Goal: Task Accomplishment & Management: Complete application form

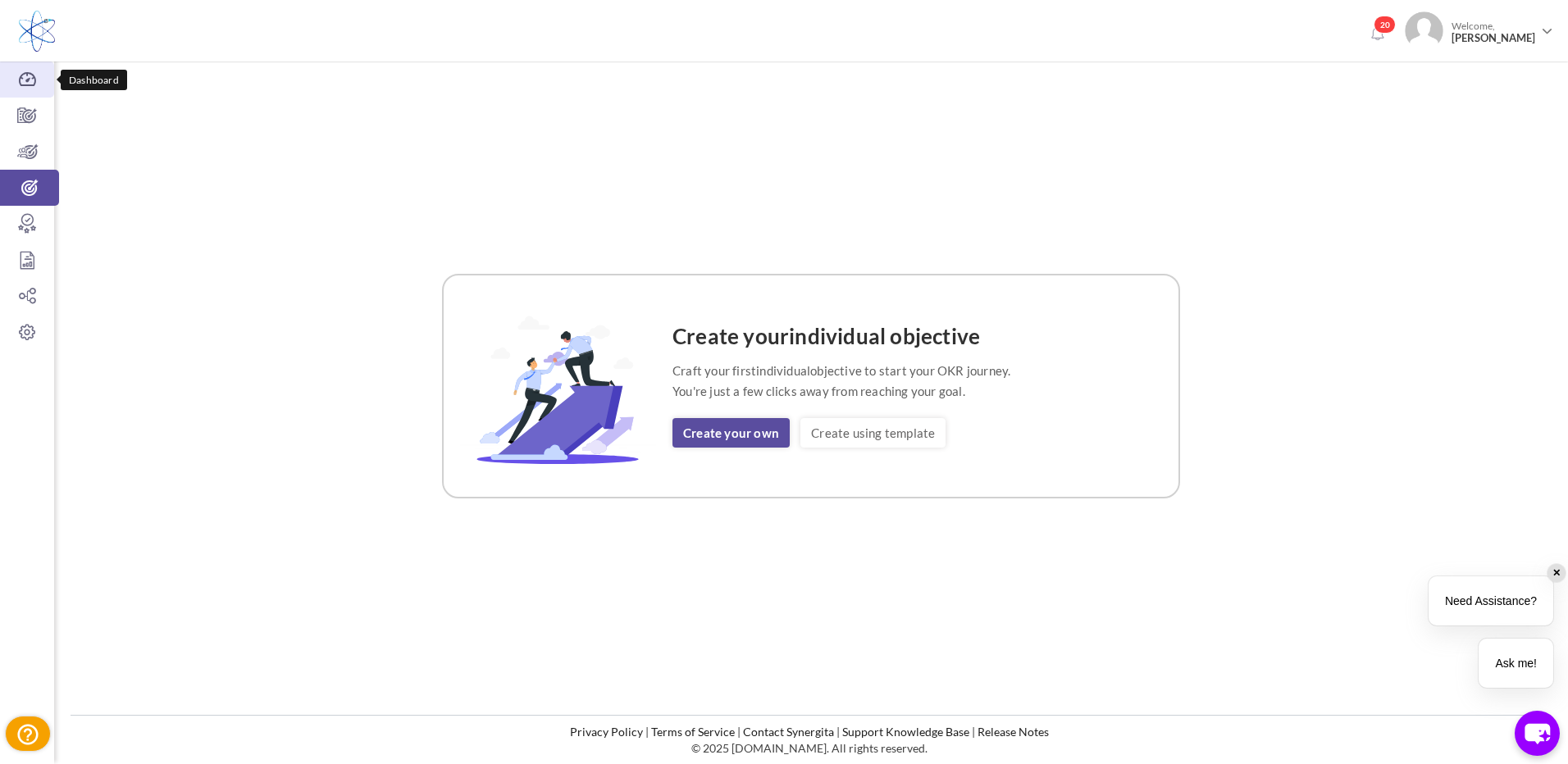
click at [29, 80] on icon at bounding box center [27, 79] width 54 height 17
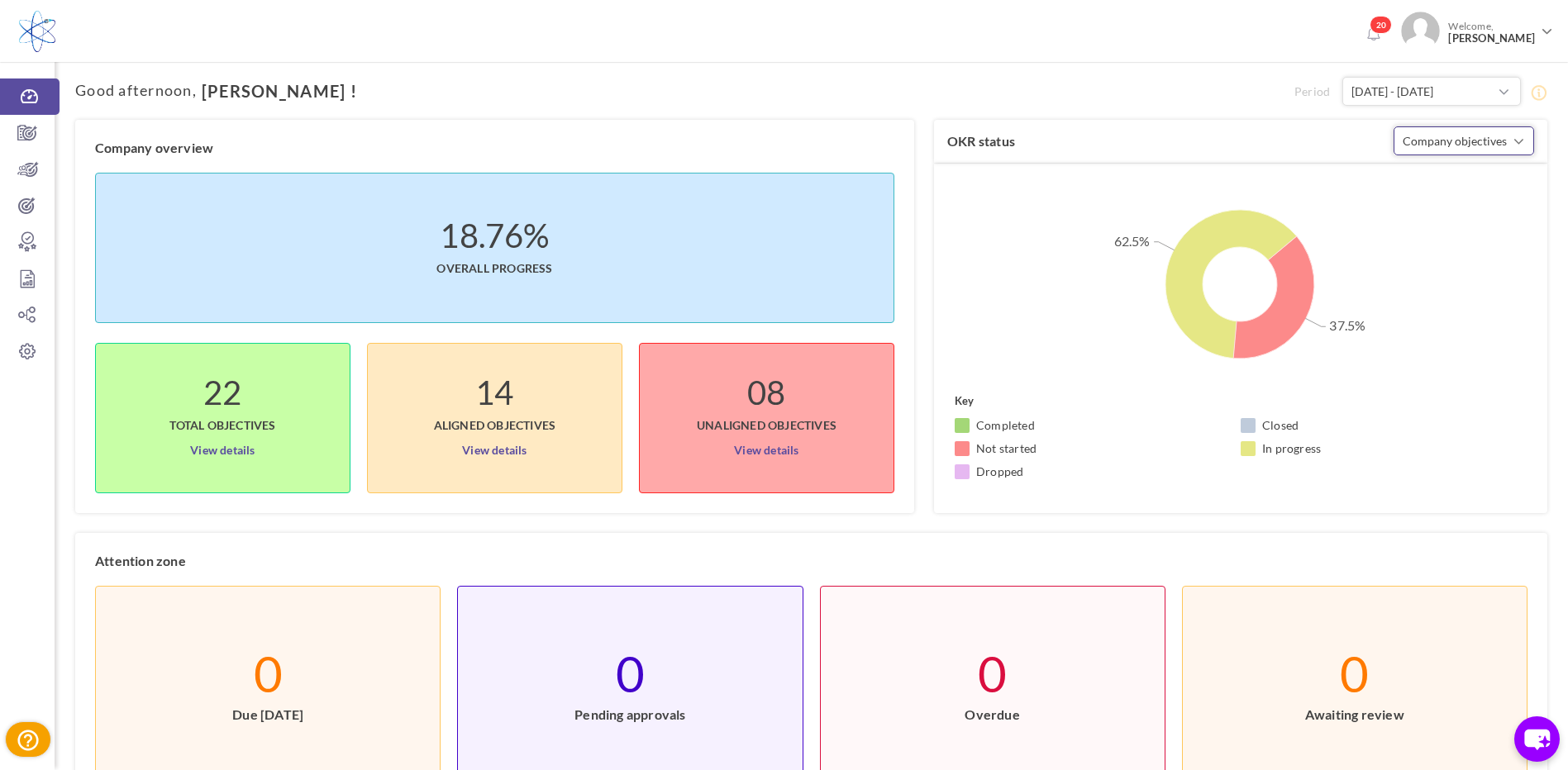
click at [1447, 134] on span "Company objectives" at bounding box center [1455, 141] width 104 height 14
click at [1442, 179] on link "Company objectives" at bounding box center [1464, 182] width 122 height 25
click at [222, 451] on link "View details" at bounding box center [222, 447] width 65 height 27
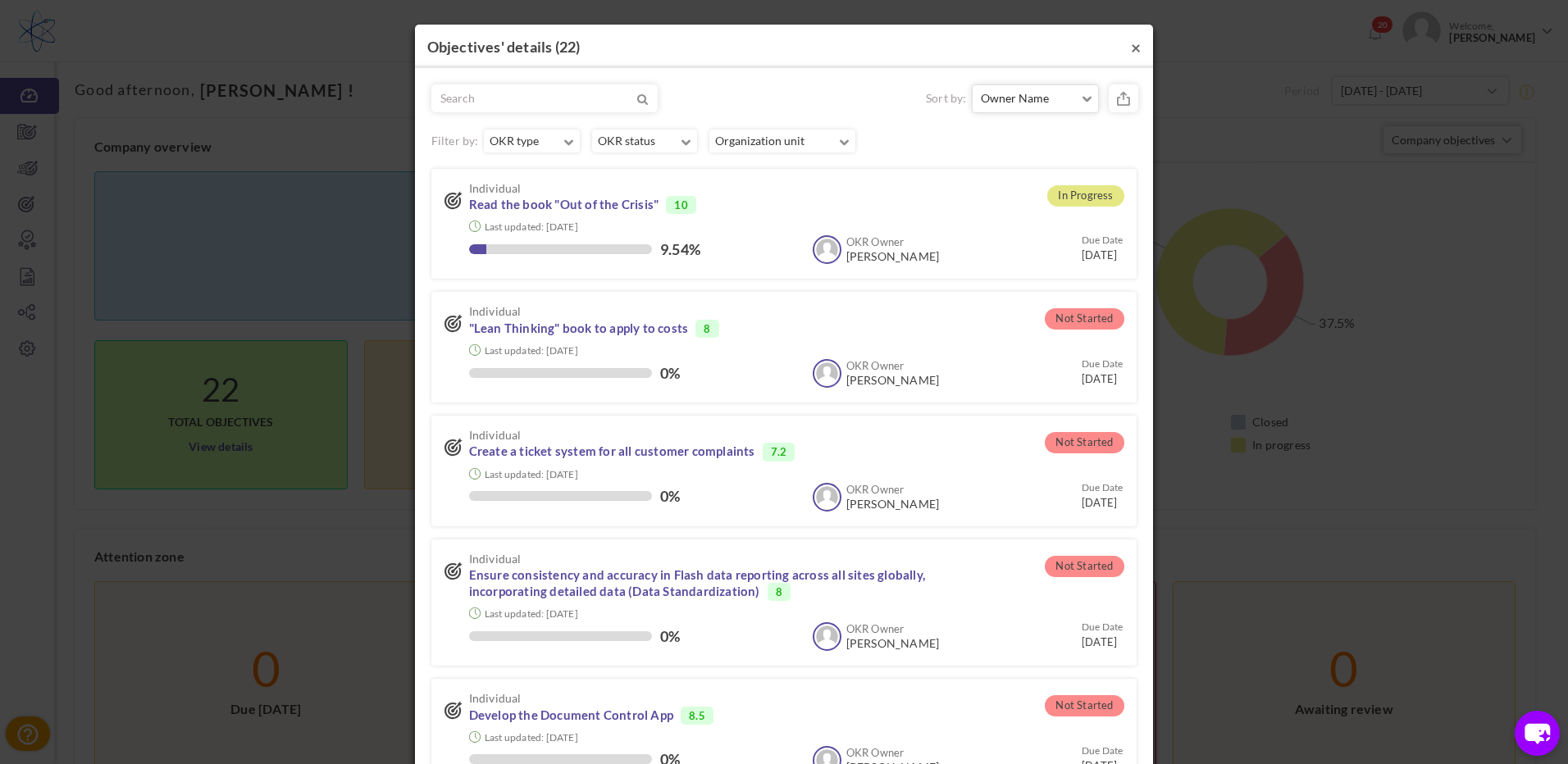
click at [1130, 43] on button "×" at bounding box center [1135, 47] width 10 height 18
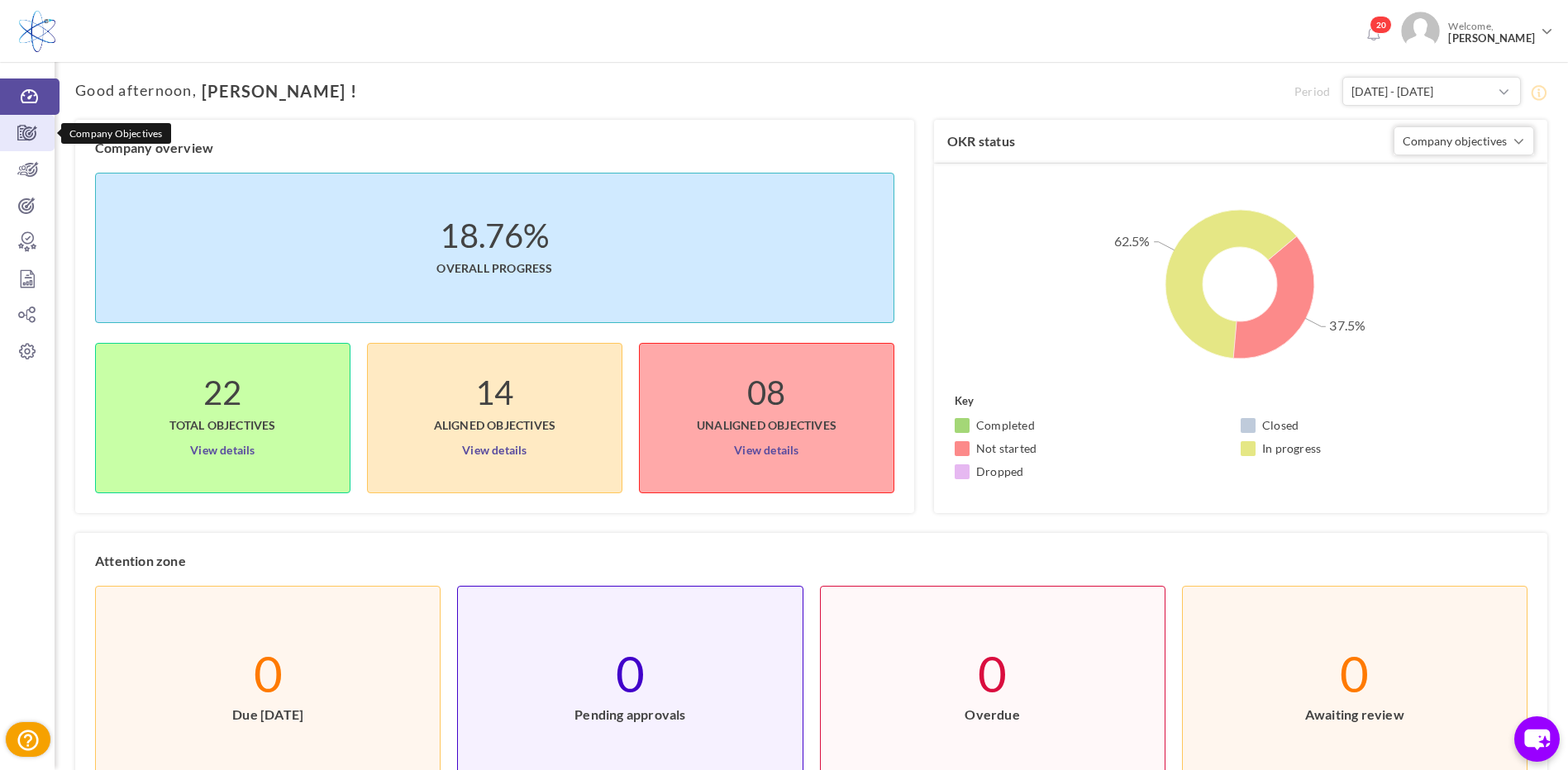
click at [32, 126] on icon at bounding box center [27, 133] width 55 height 17
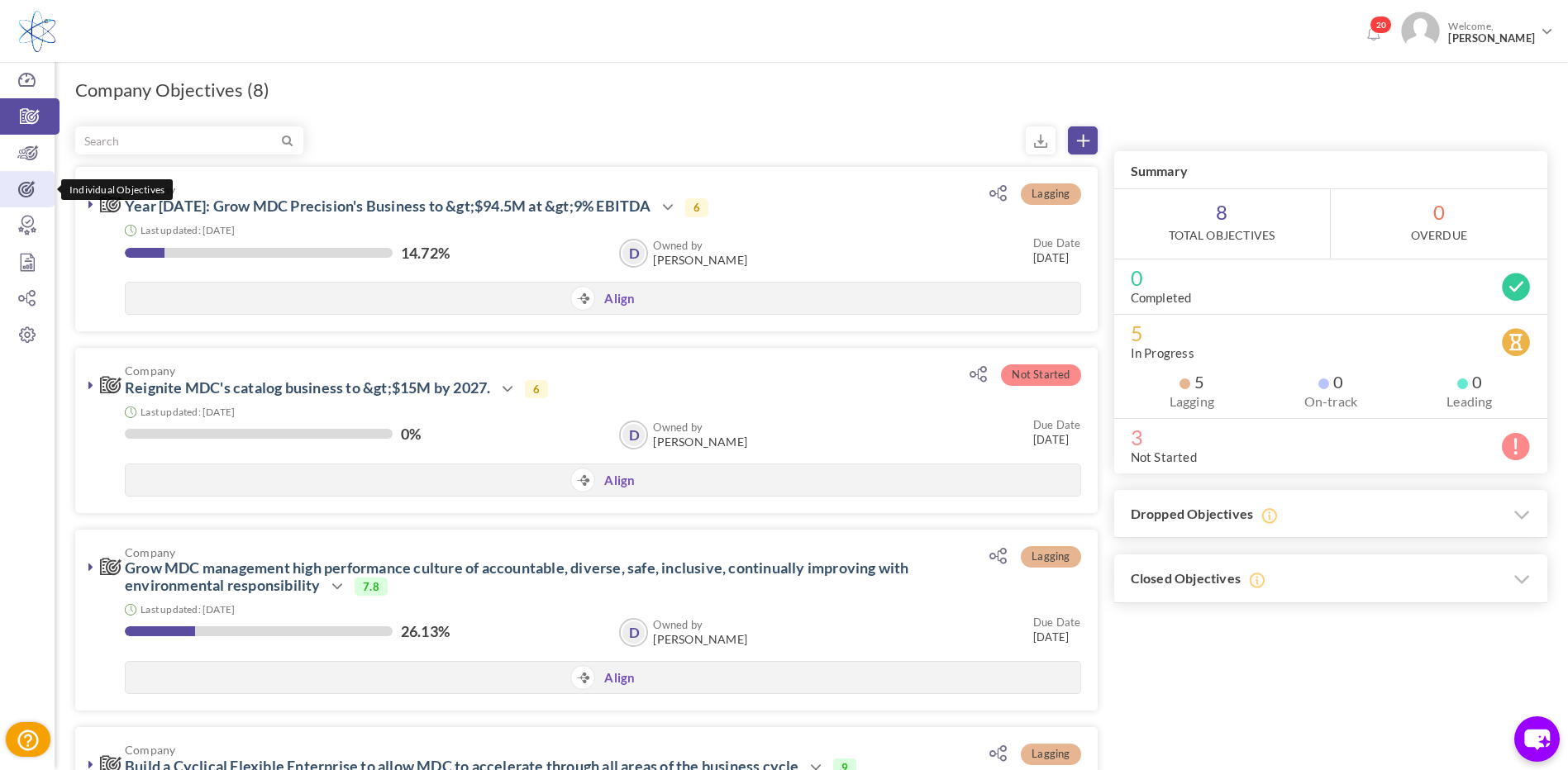
click at [24, 193] on icon at bounding box center [27, 189] width 55 height 17
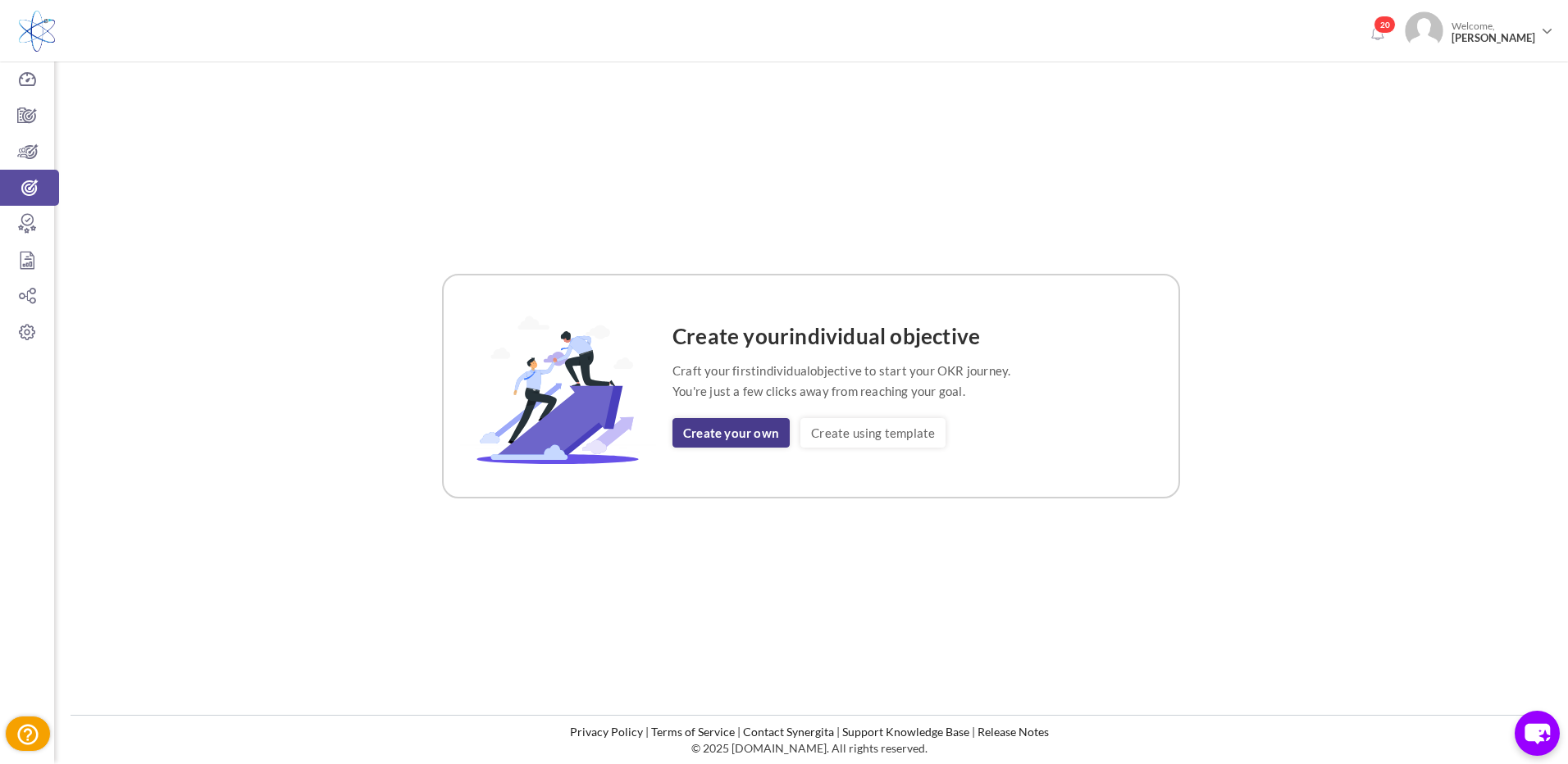
click at [738, 438] on link "Create your own" at bounding box center [731, 433] width 118 height 30
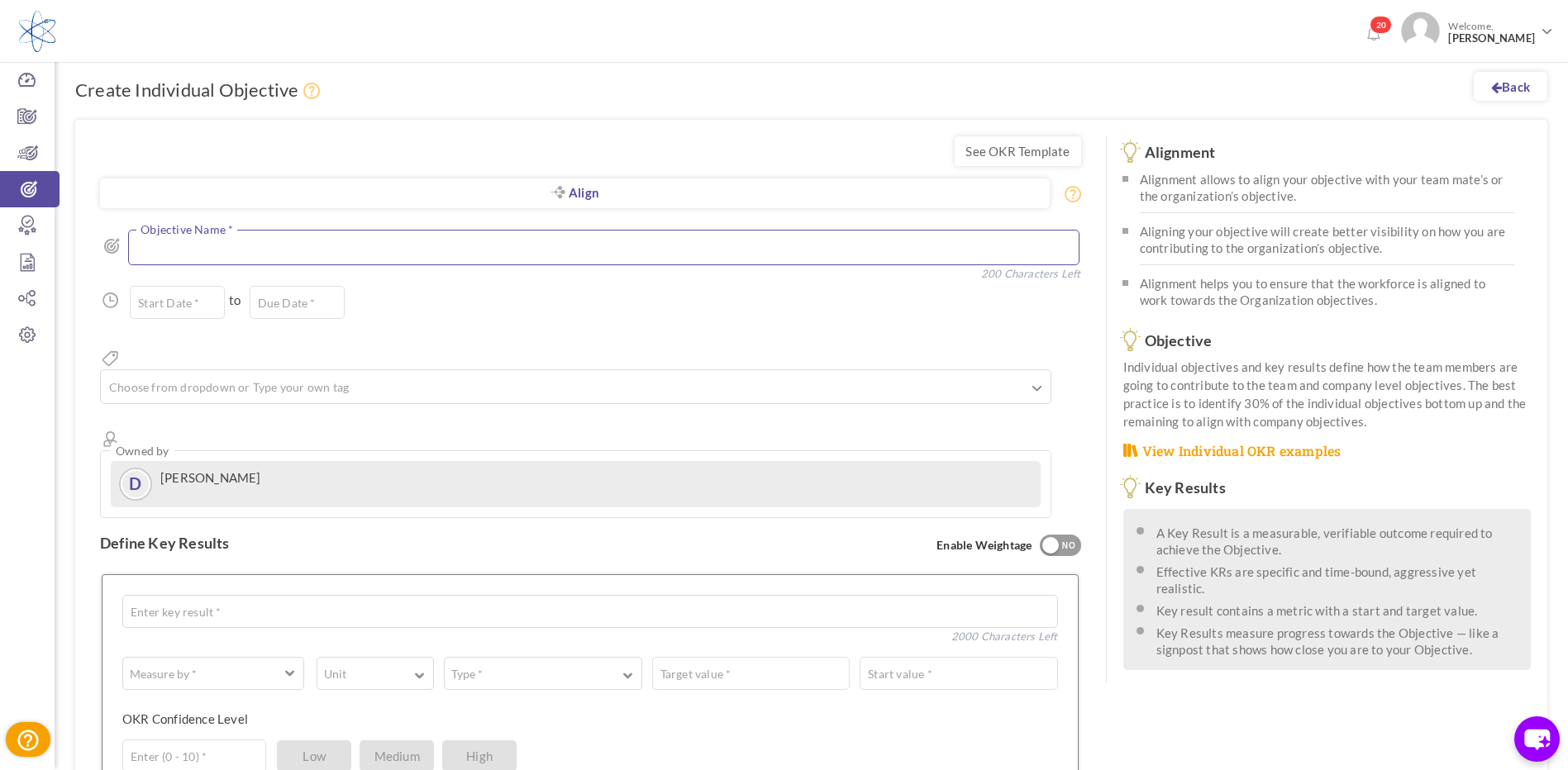
click at [302, 250] on textarea at bounding box center [604, 248] width 951 height 35
type textarea "Sell valve to AMAT"
click at [223, 290] on input "text" at bounding box center [178, 302] width 95 height 33
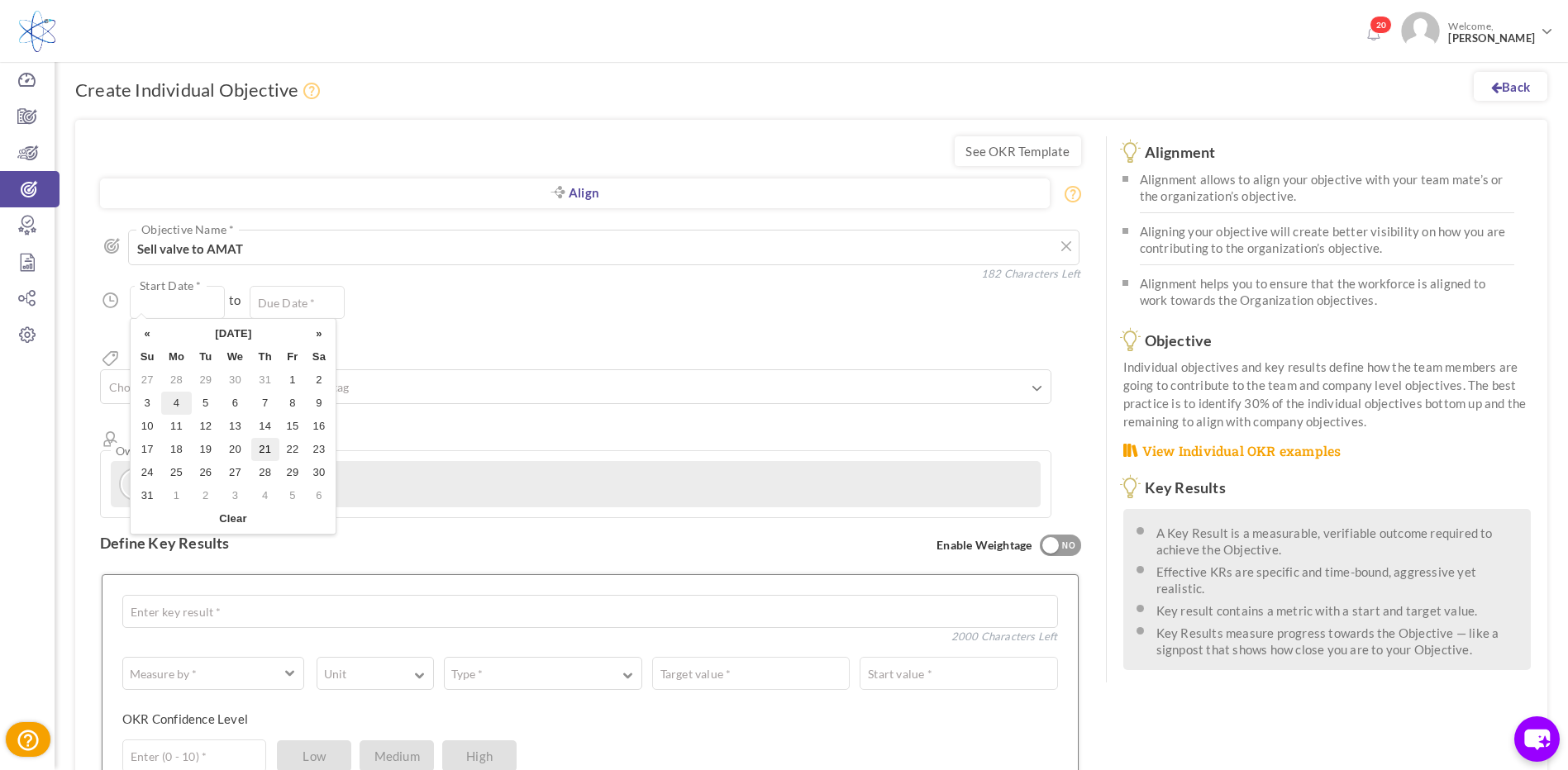
click at [175, 400] on td "4" at bounding box center [177, 403] width 32 height 23
type input "04-Aug-2025"
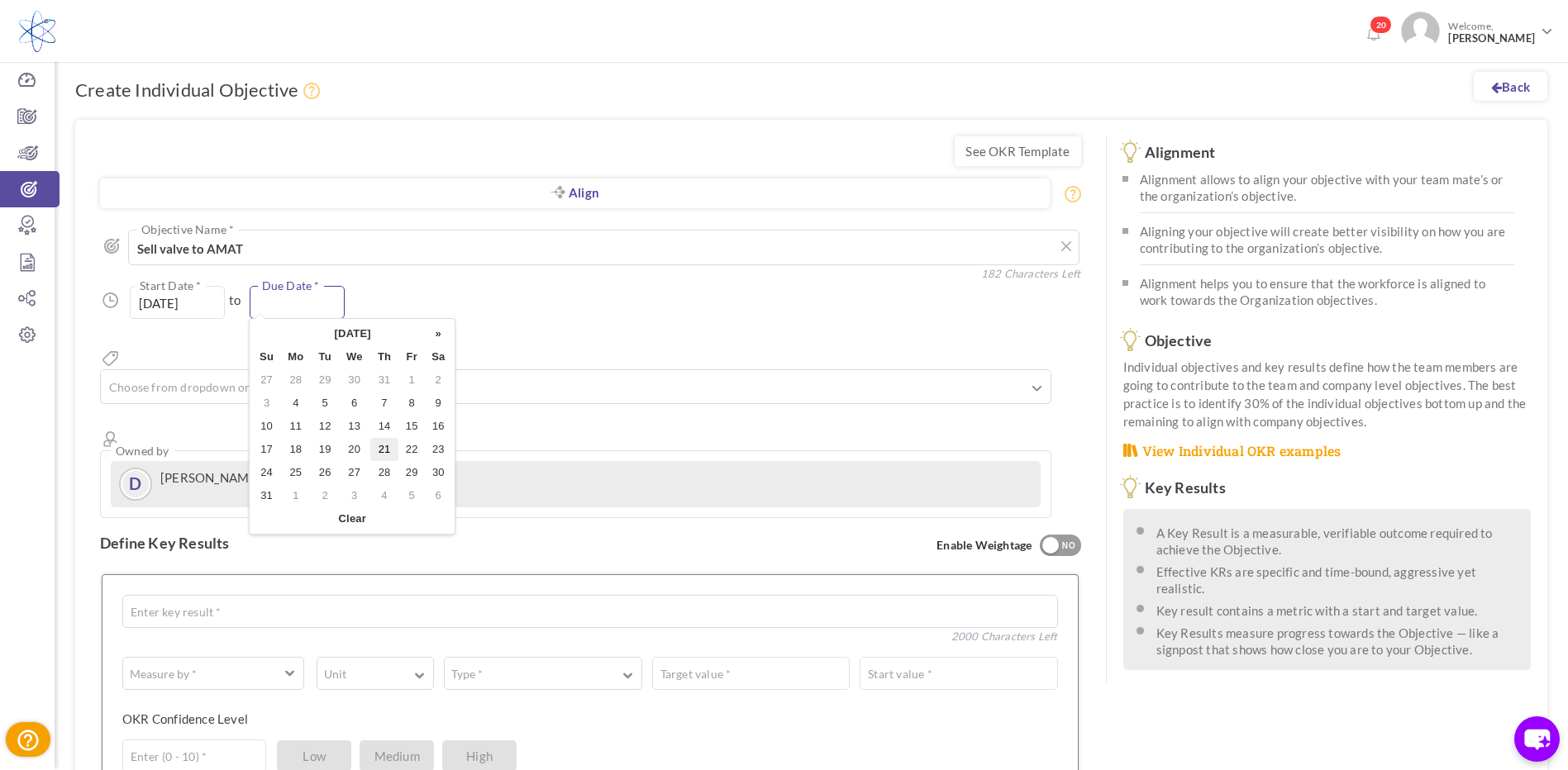
click at [295, 294] on input "text" at bounding box center [297, 302] width 95 height 33
click at [362, 467] on td "27" at bounding box center [354, 473] width 32 height 23
type input "27-Aug-2025"
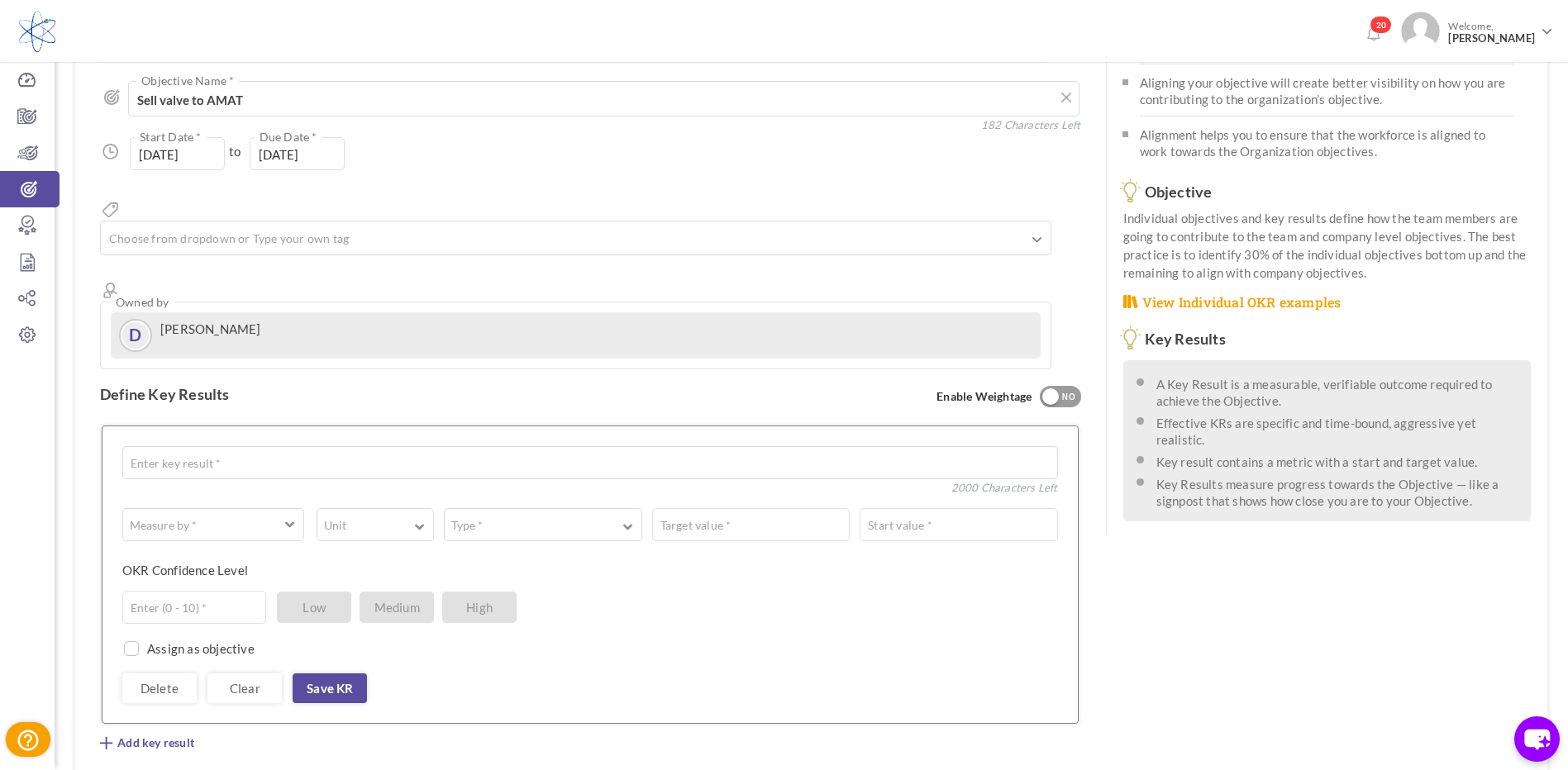
scroll to position [165, 0]
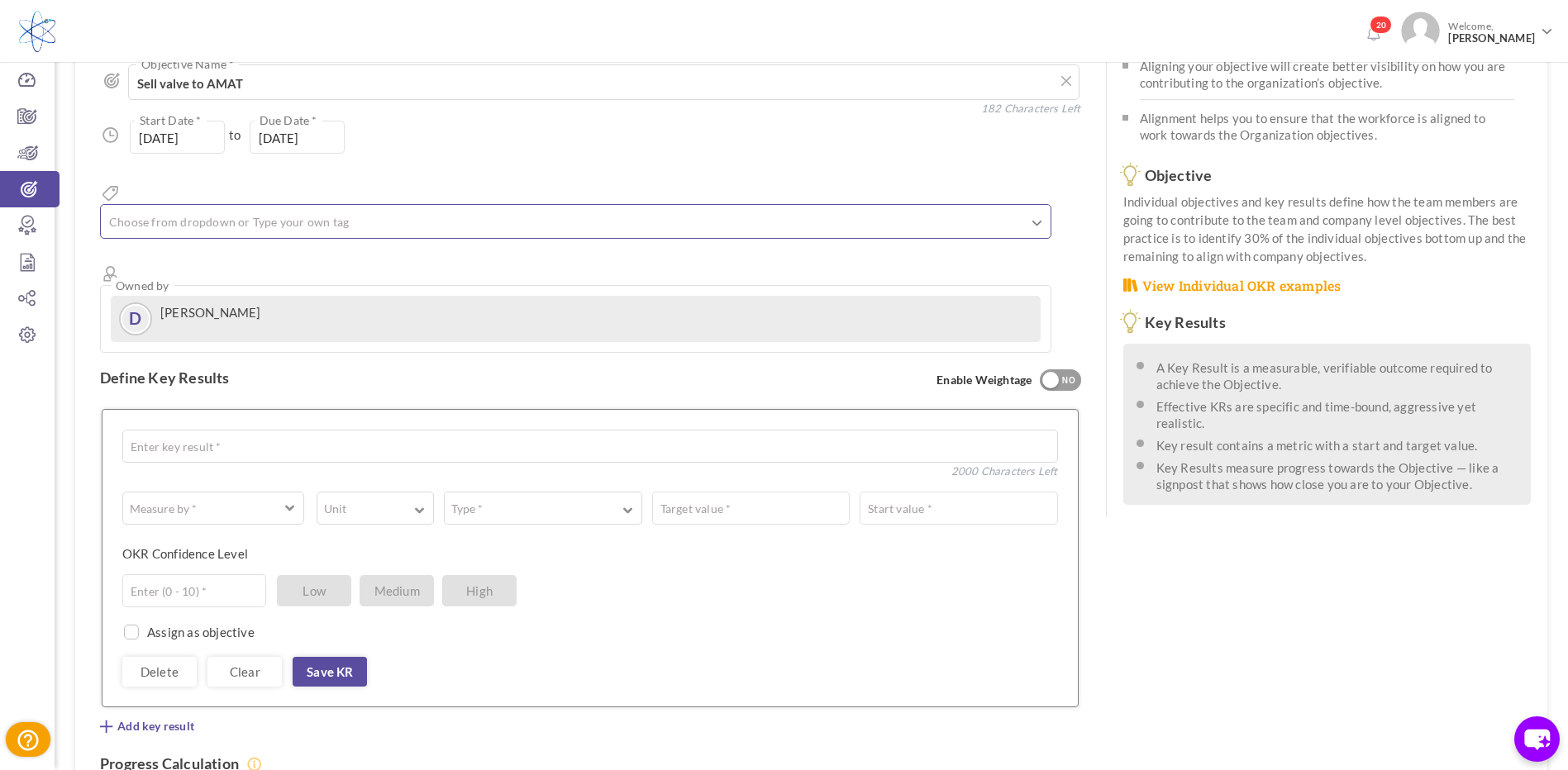
click at [1041, 216] on link at bounding box center [1037, 224] width 9 height 17
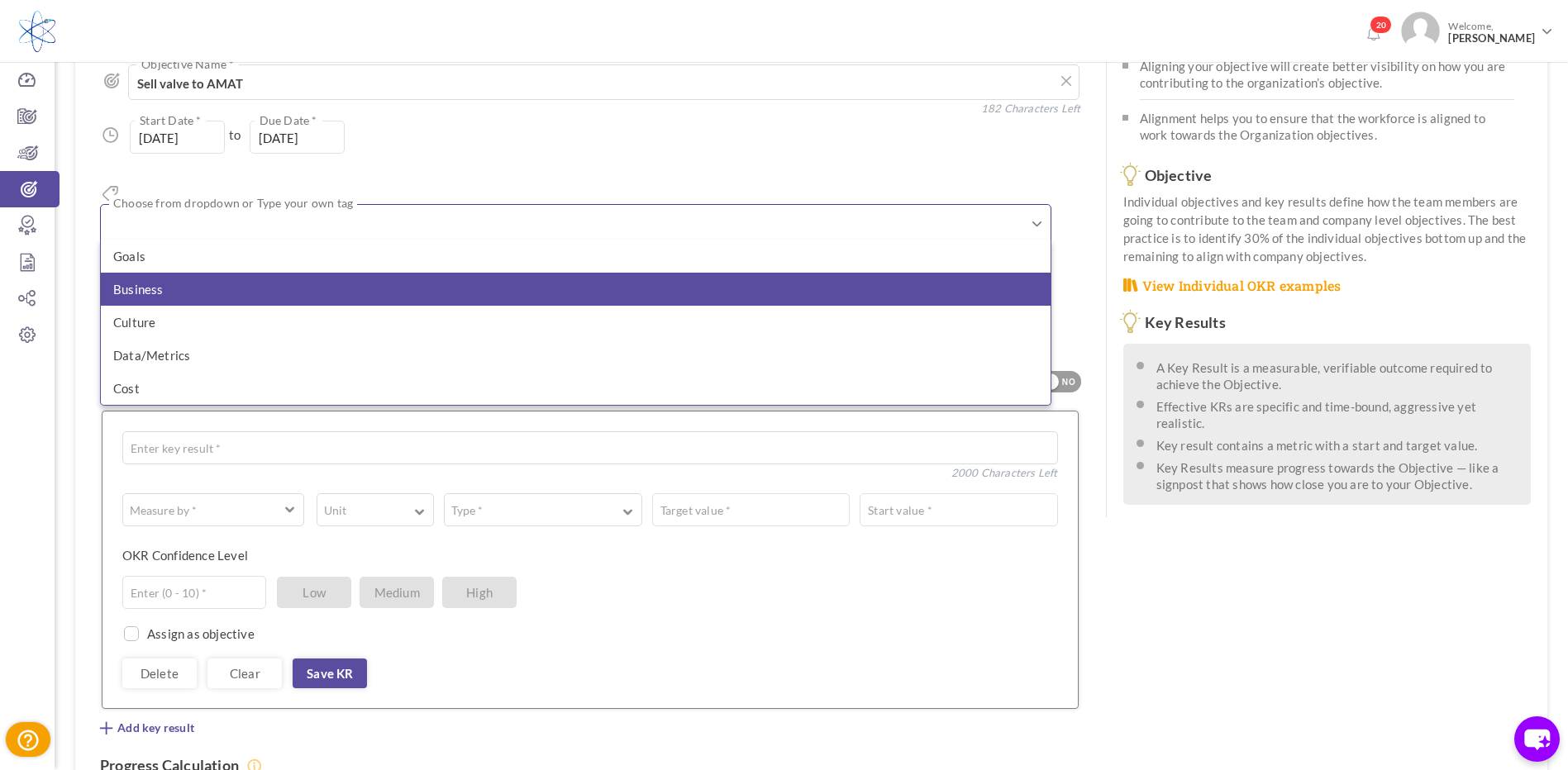
click at [194, 273] on li "Business" at bounding box center [575, 289] width 949 height 33
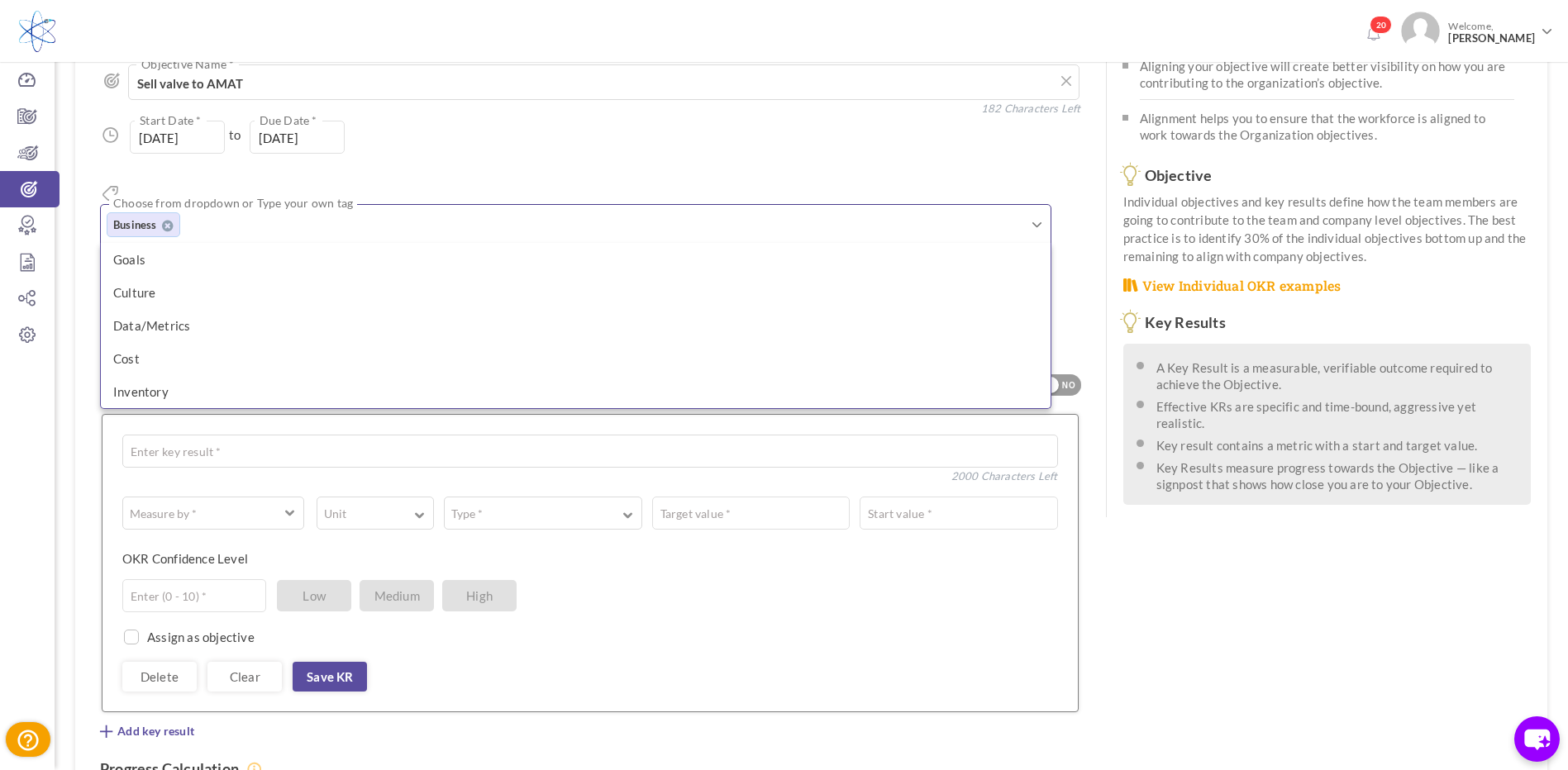
click at [791, 579] on div "Enter (0 - 10) * Low Medium High" at bounding box center [583, 595] width 923 height 33
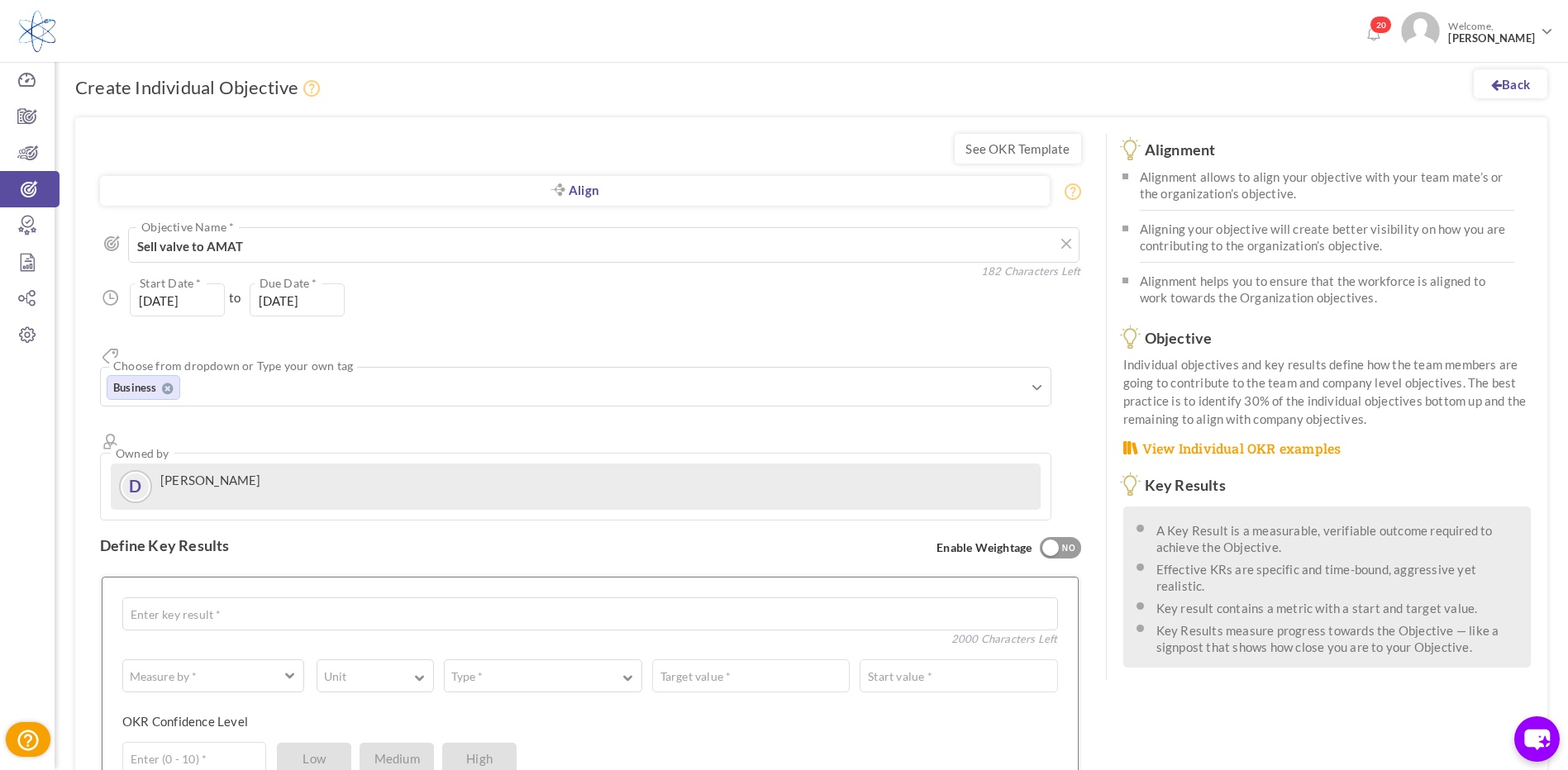
scroll to position [0, 0]
click at [596, 191] on link "Align" at bounding box center [575, 194] width 949 height 30
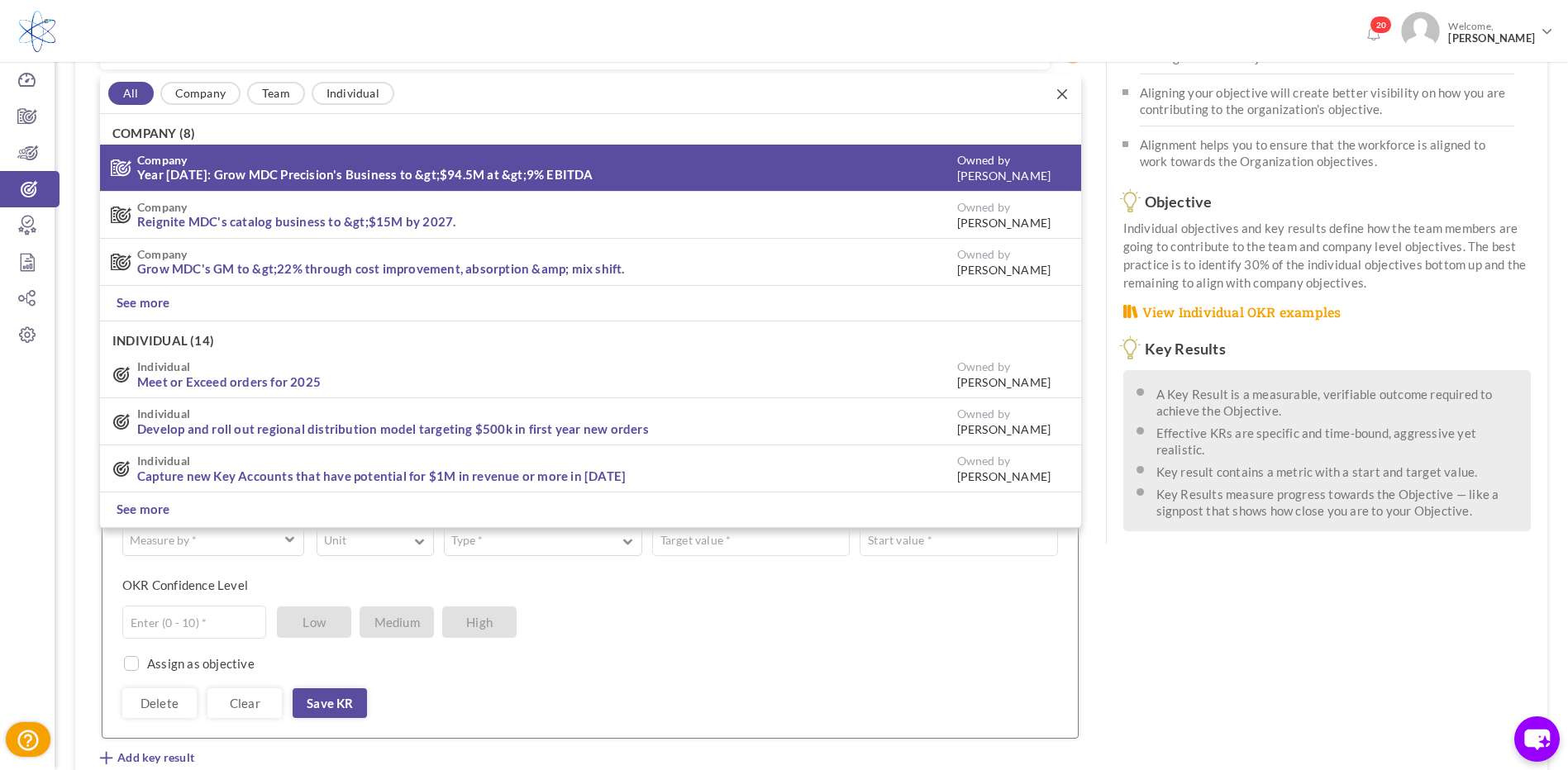
scroll to position [141, 0]
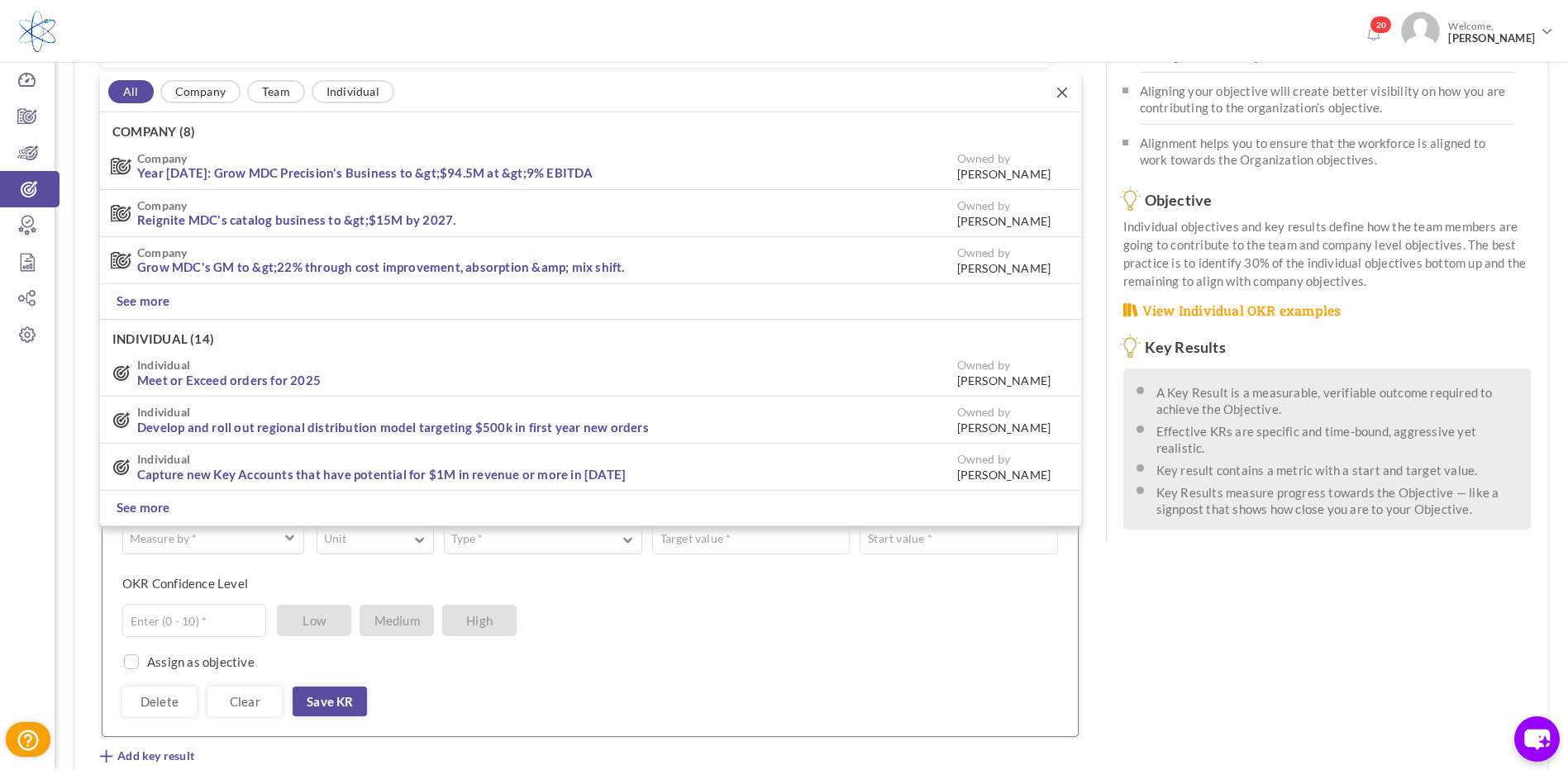
click at [1058, 86] on span at bounding box center [1058, 91] width 28 height 21
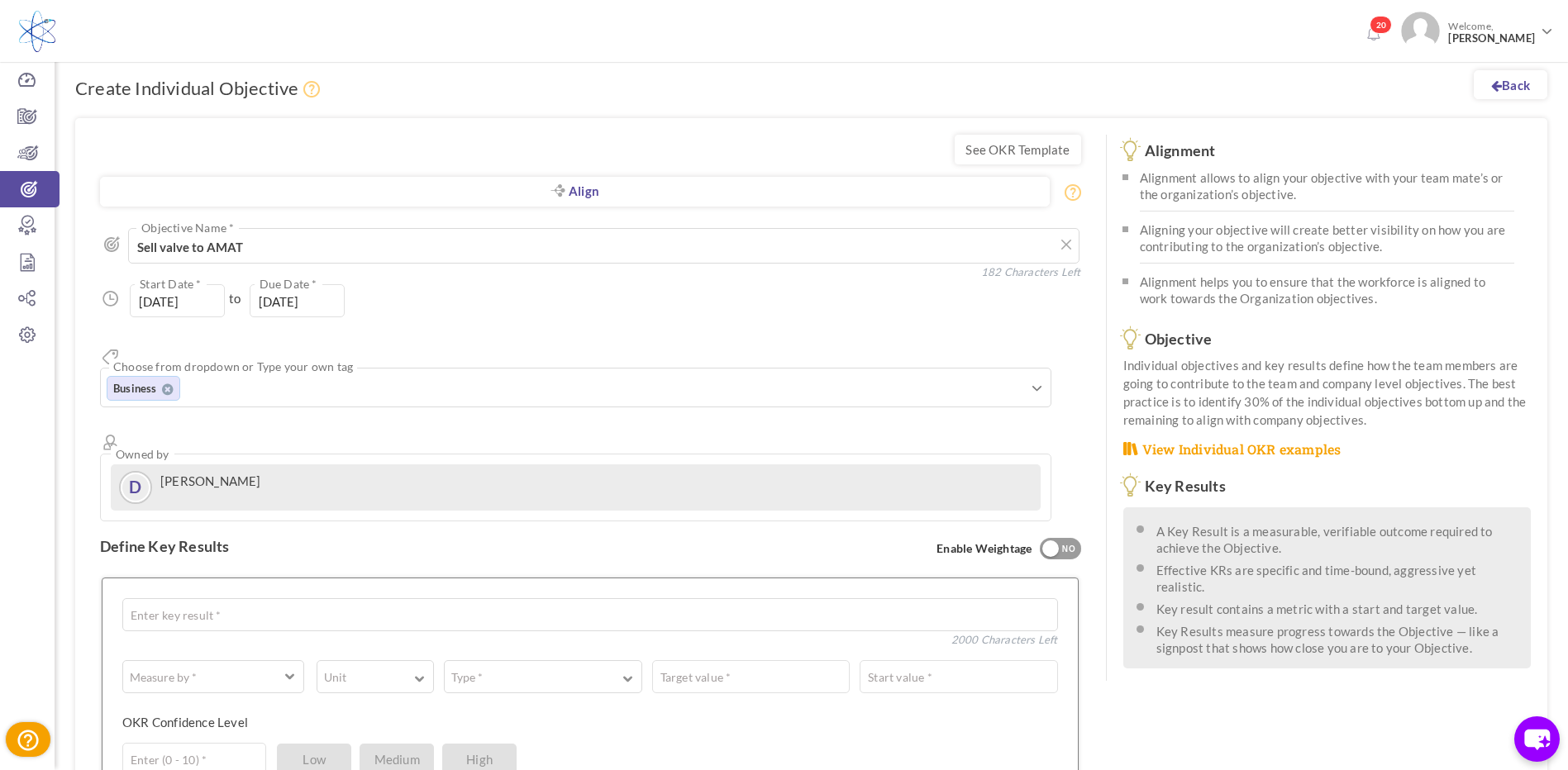
scroll to position [0, 0]
click at [593, 197] on link "Align" at bounding box center [575, 194] width 949 height 30
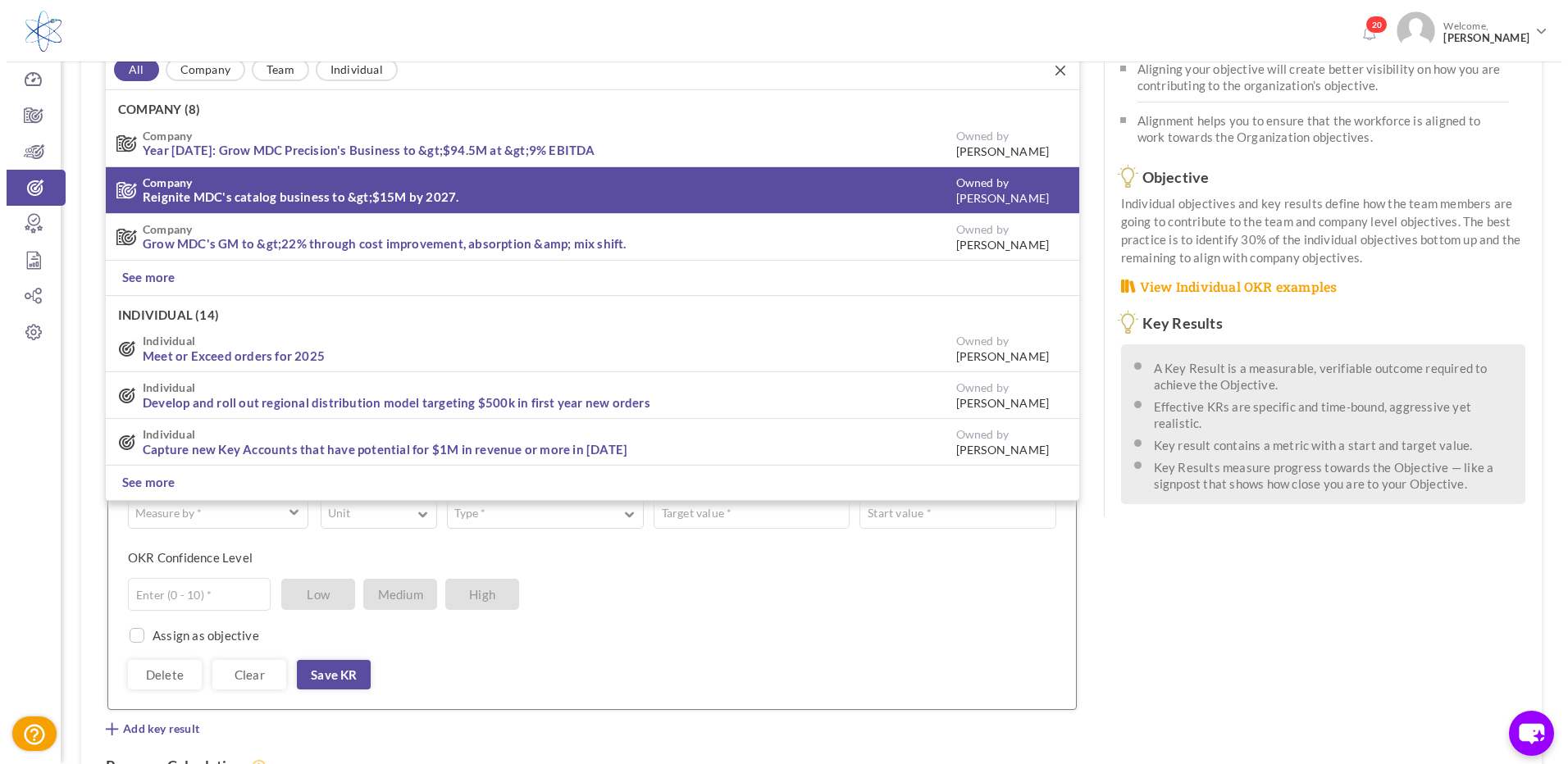
scroll to position [221, 0]
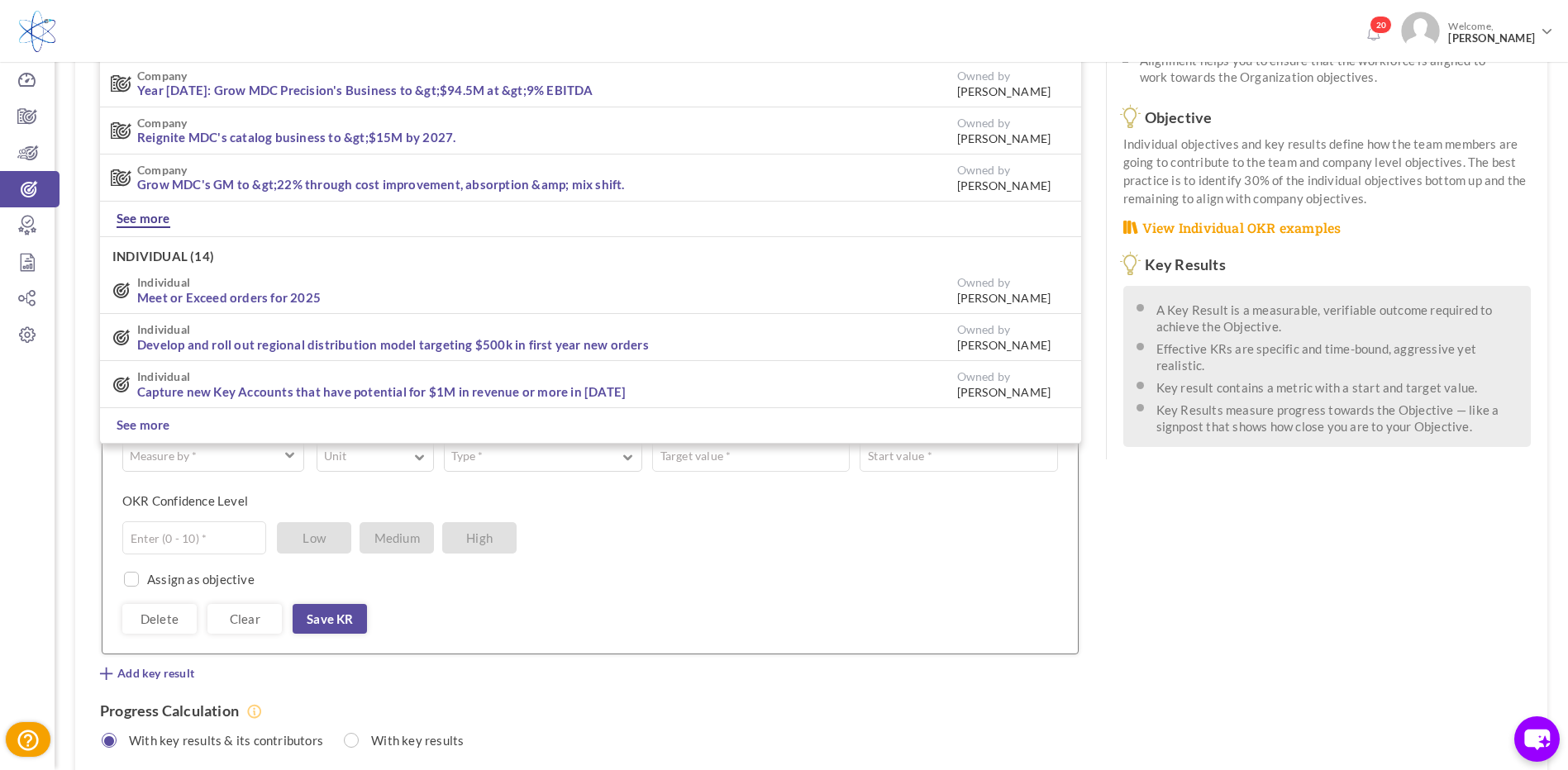
click at [150, 217] on link "See more" at bounding box center [143, 218] width 54 height 19
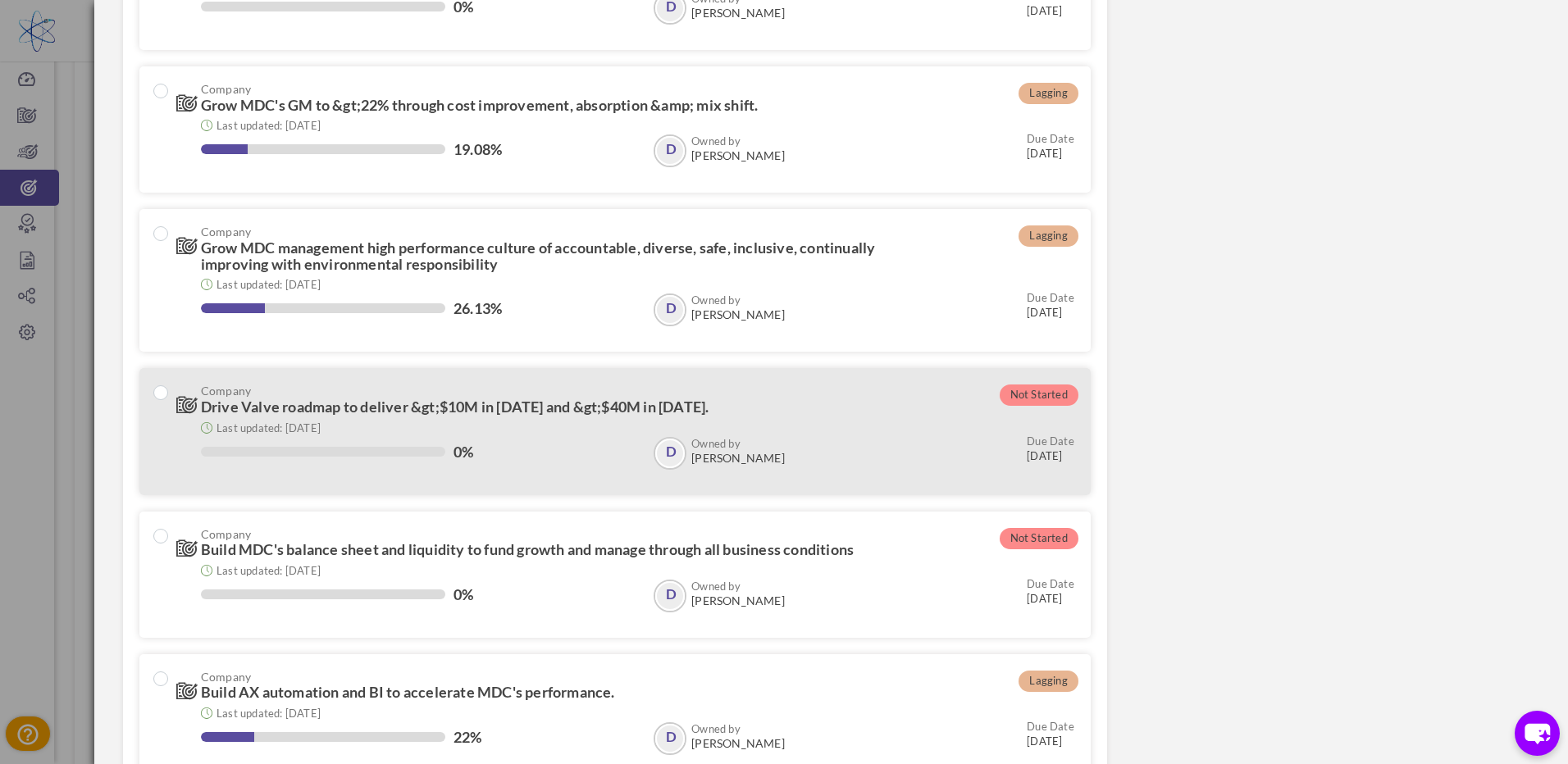
scroll to position [430, 0]
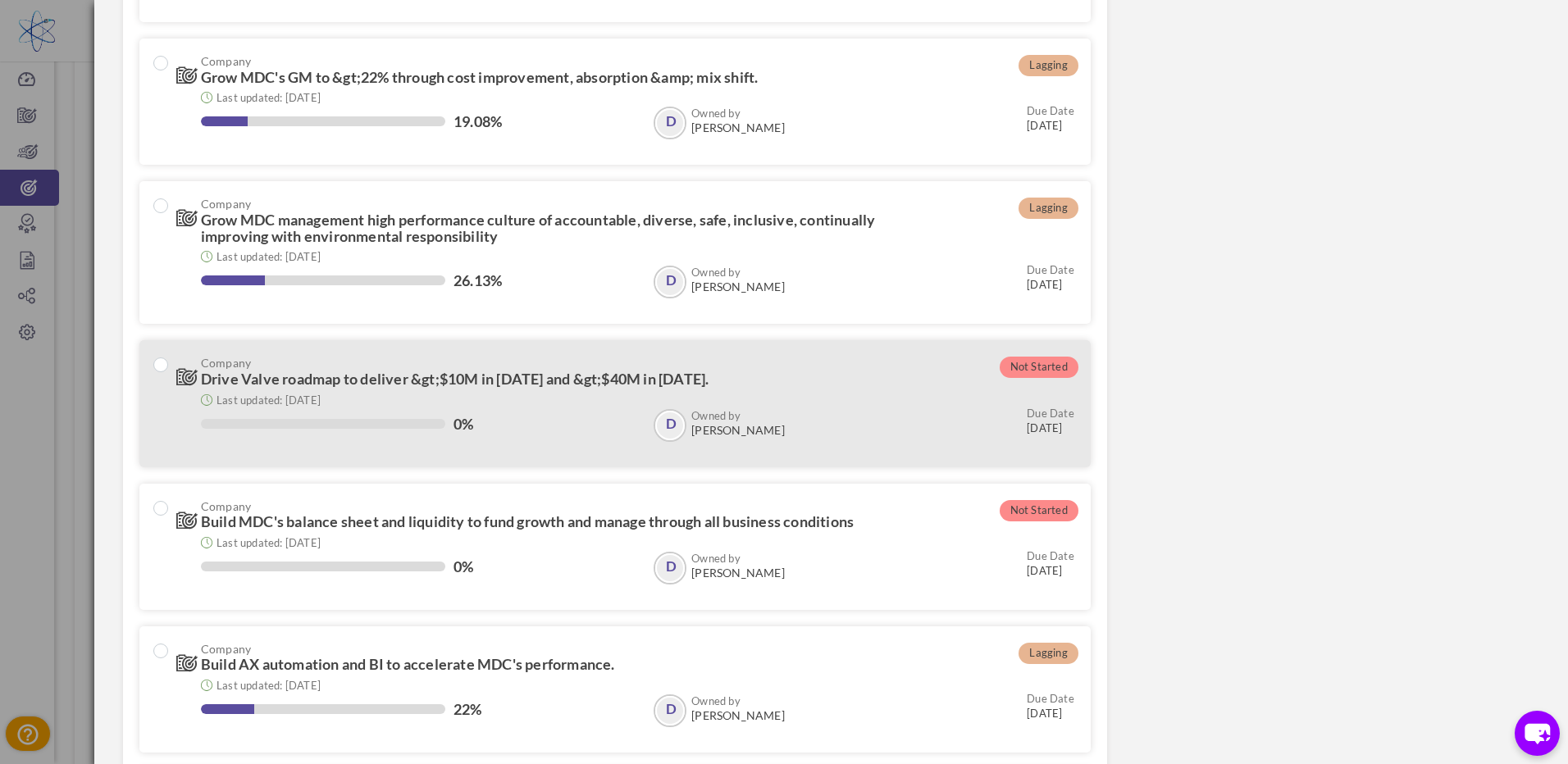
click at [474, 381] on span "Drive Valve roadmap to deliver &gt;$10M in 2025 and &gt;$40M in 2028." at bounding box center [455, 379] width 509 height 18
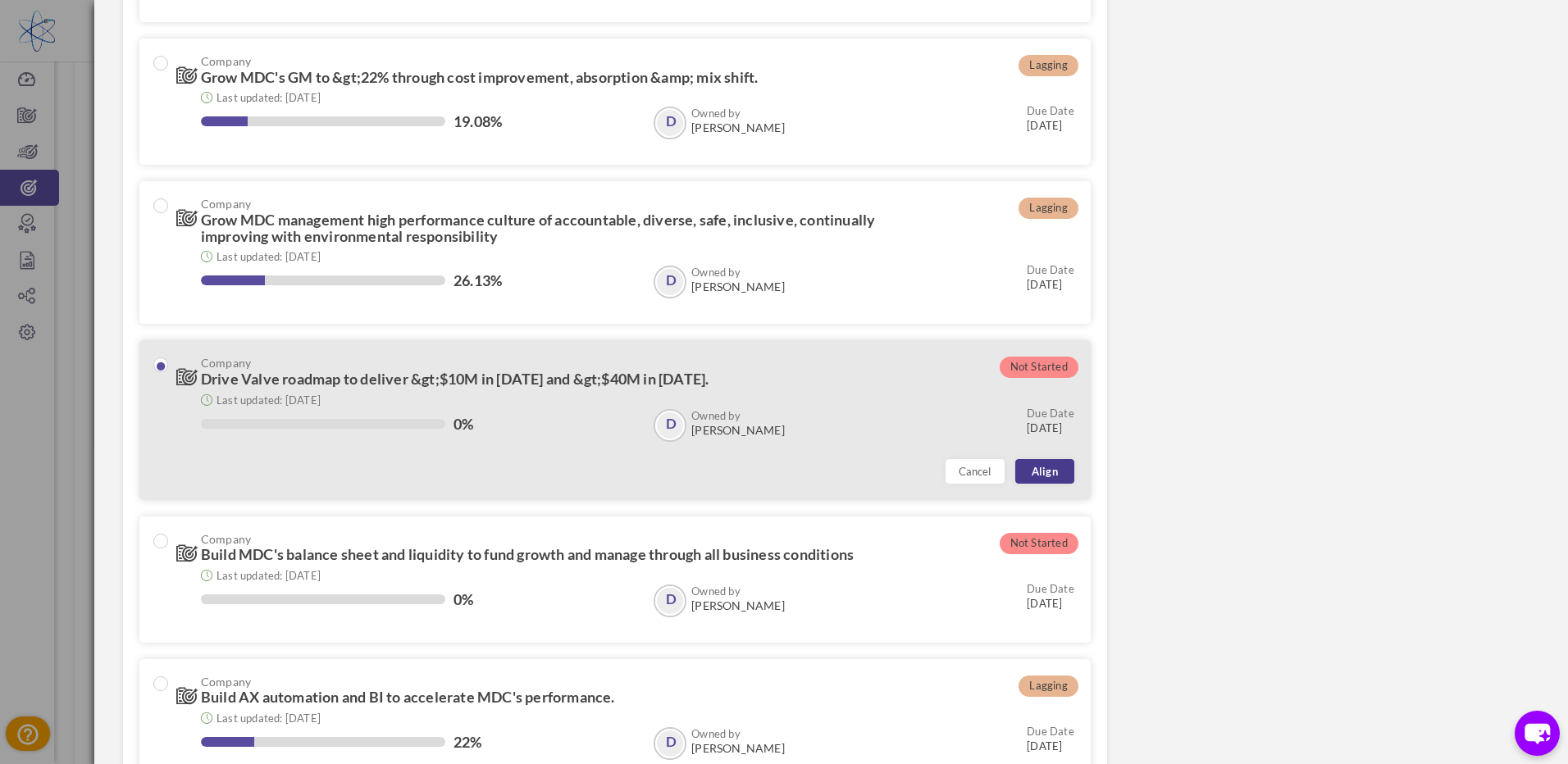
click at [1040, 471] on link "Align" at bounding box center [1044, 472] width 59 height 25
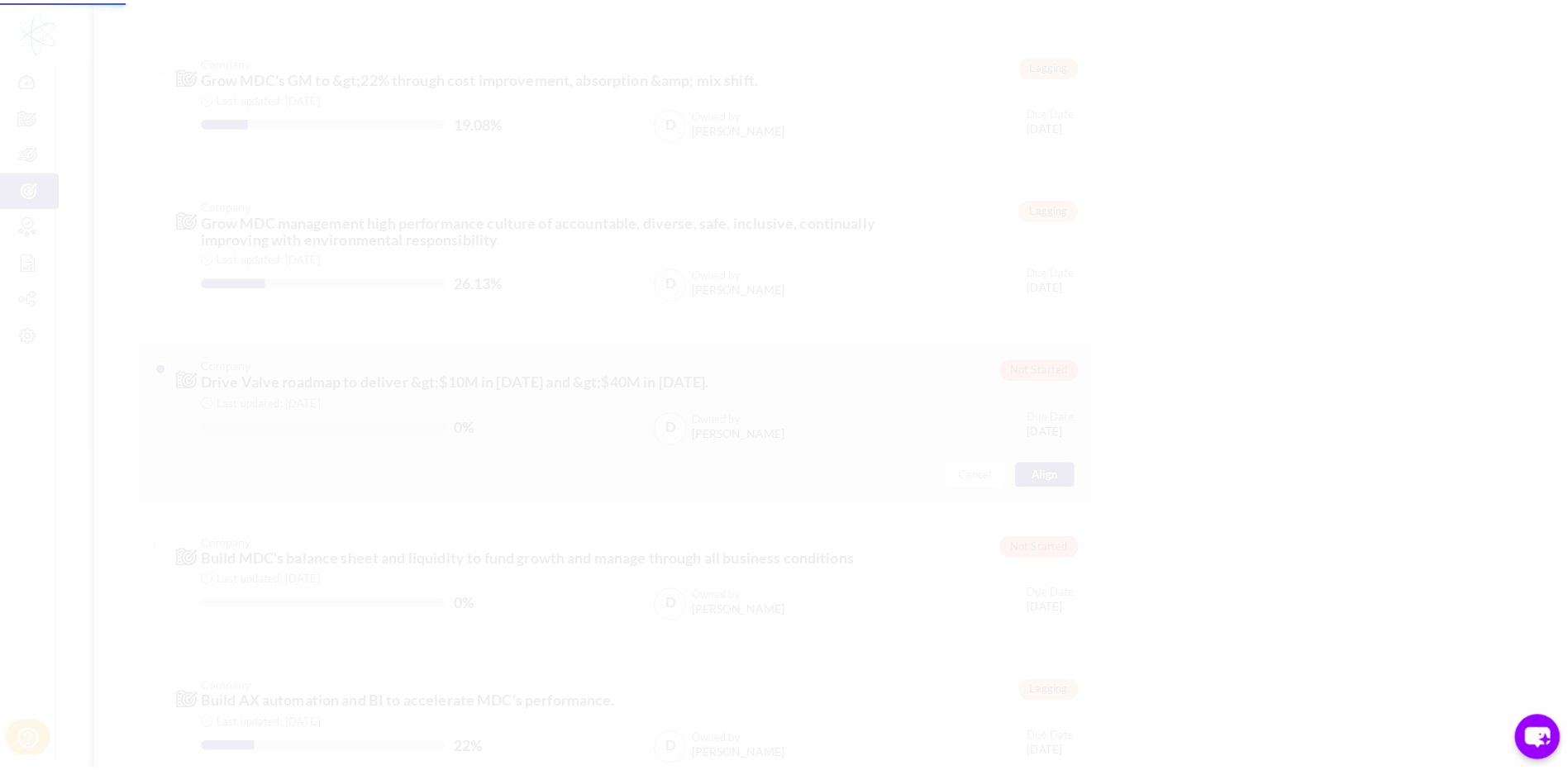
scroll to position [224, 0]
type input "01-Jan-2025"
type input "31-Dec-2025"
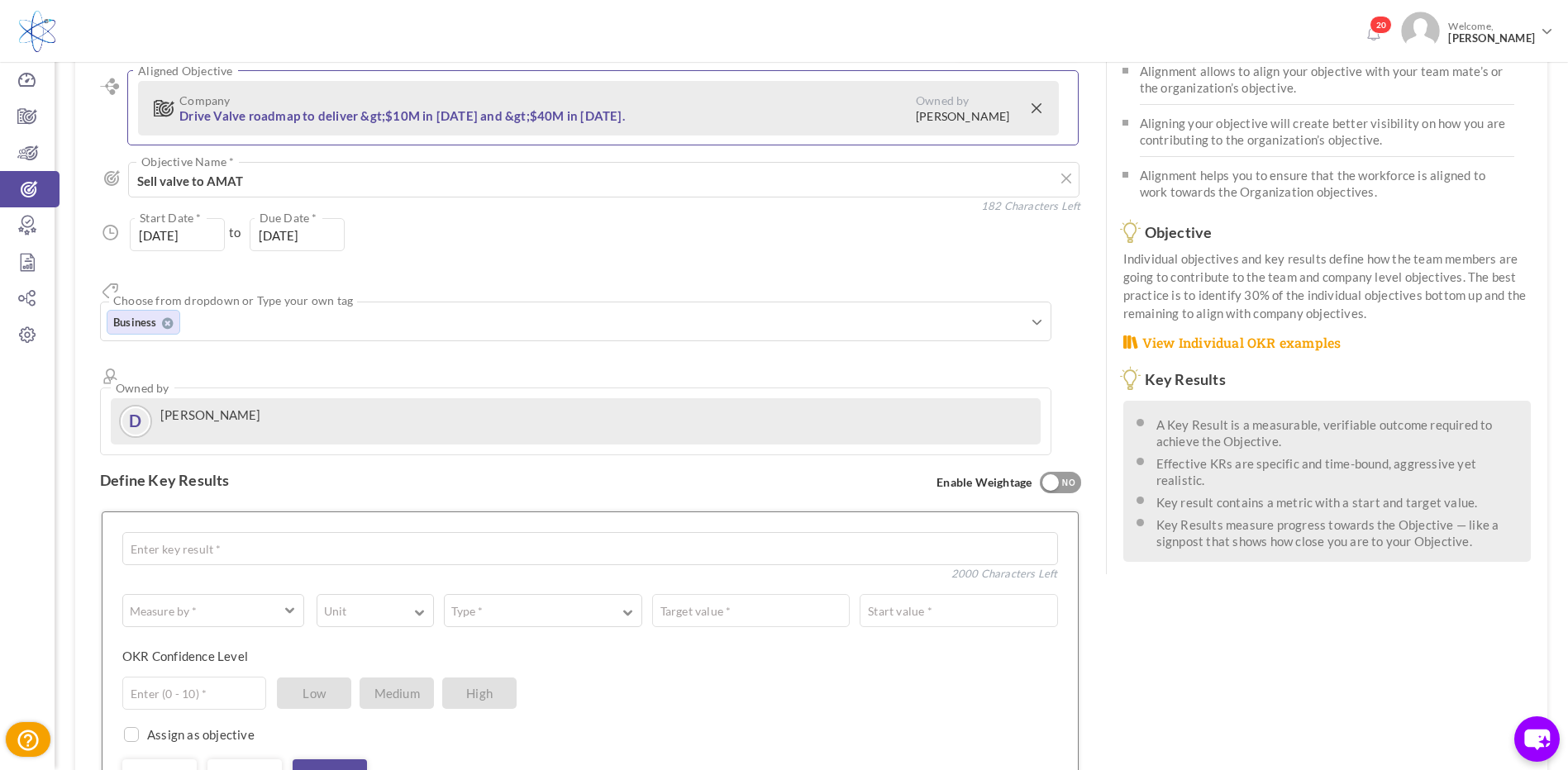
scroll to position [0, 0]
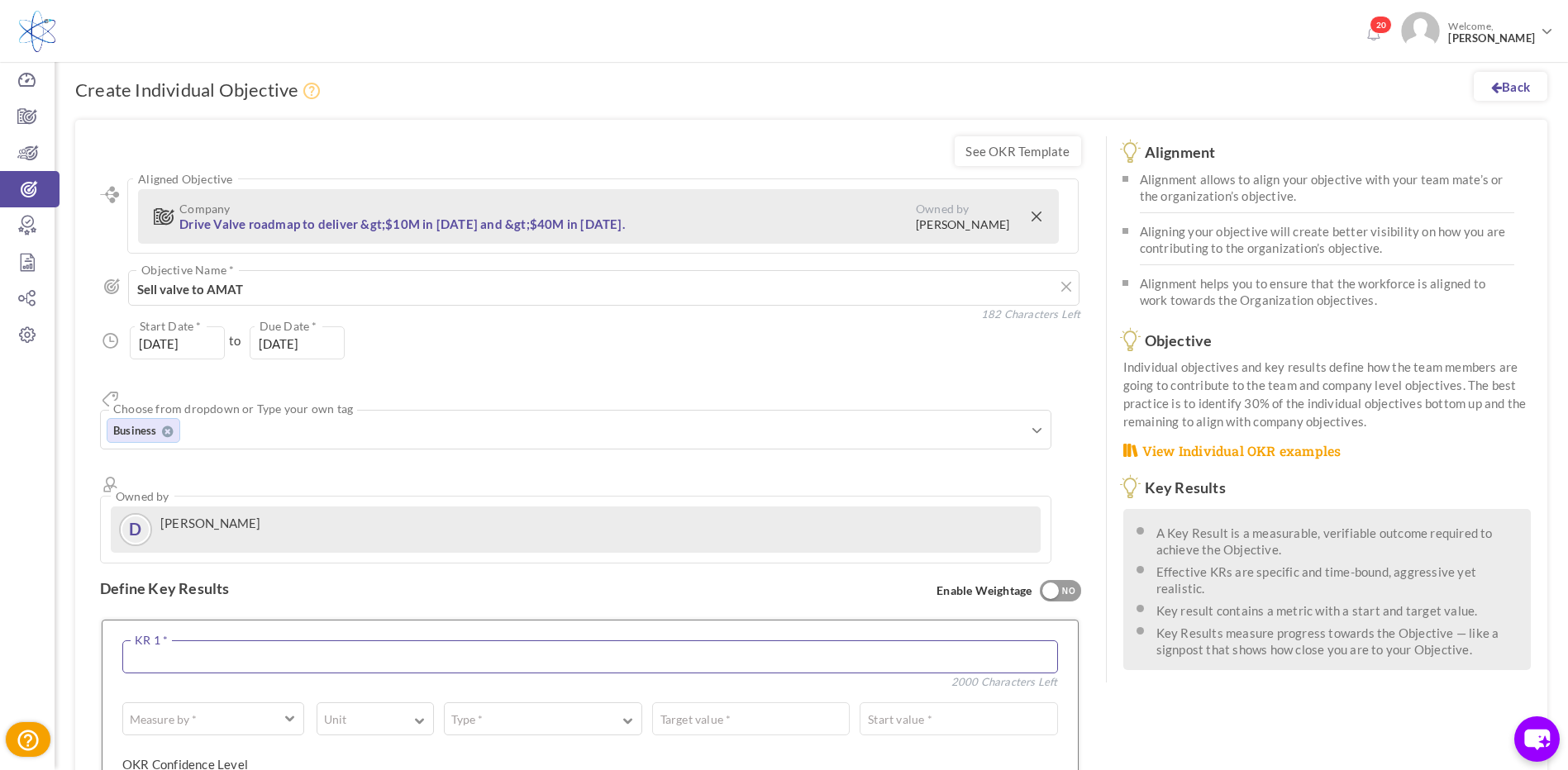
click at [157, 641] on textarea at bounding box center [590, 657] width 935 height 33
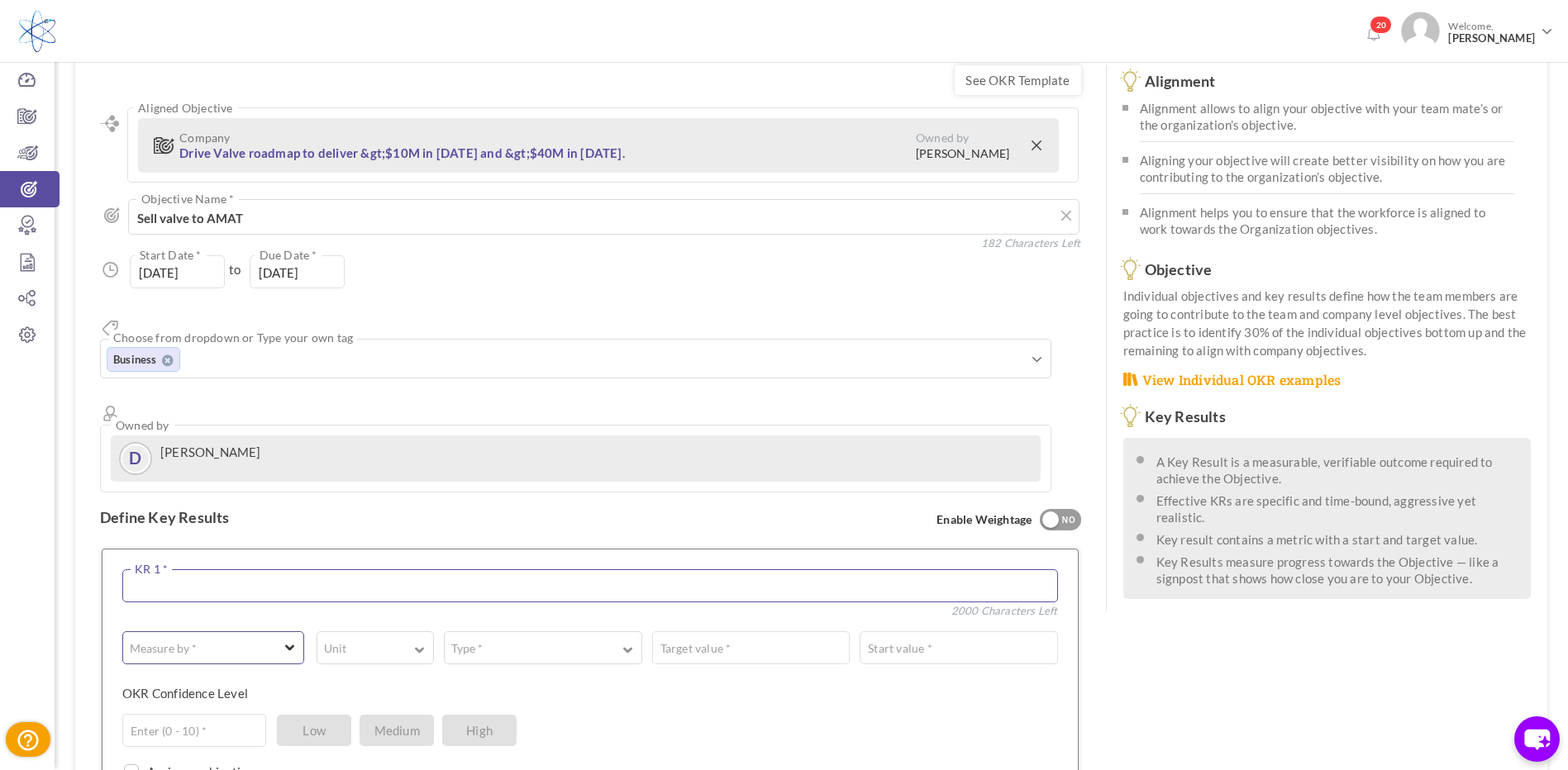
scroll to position [165, 0]
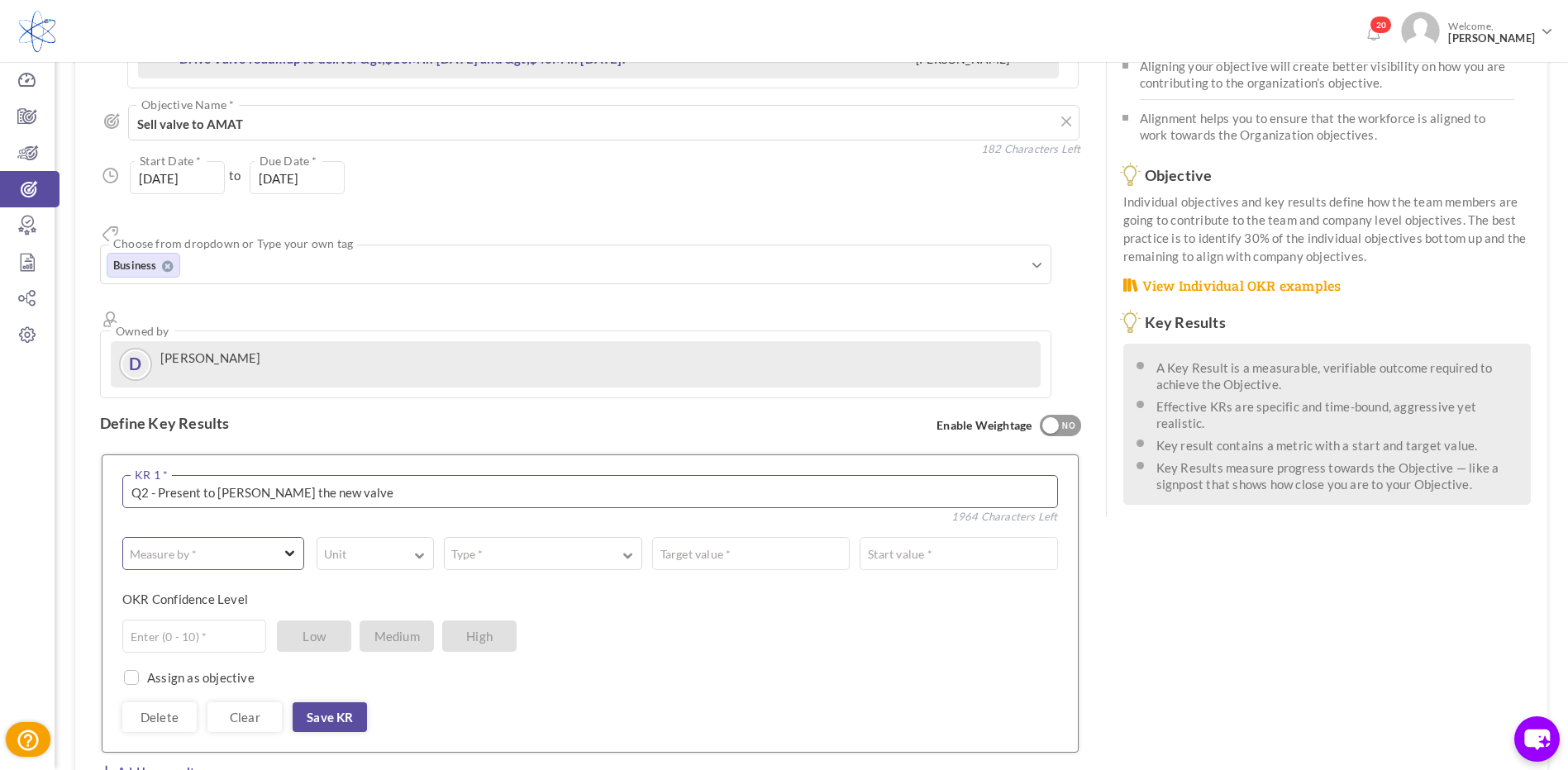
type textarea "Q2 - Present to Lonnie the new valve"
click at [282, 537] on button "Measure by *" at bounding box center [213, 553] width 182 height 33
click at [178, 584] on link "# Number" at bounding box center [213, 597] width 164 height 25
click at [423, 548] on span "button" at bounding box center [419, 554] width 10 height 12
click at [346, 613] on link "%" at bounding box center [375, 625] width 99 height 25
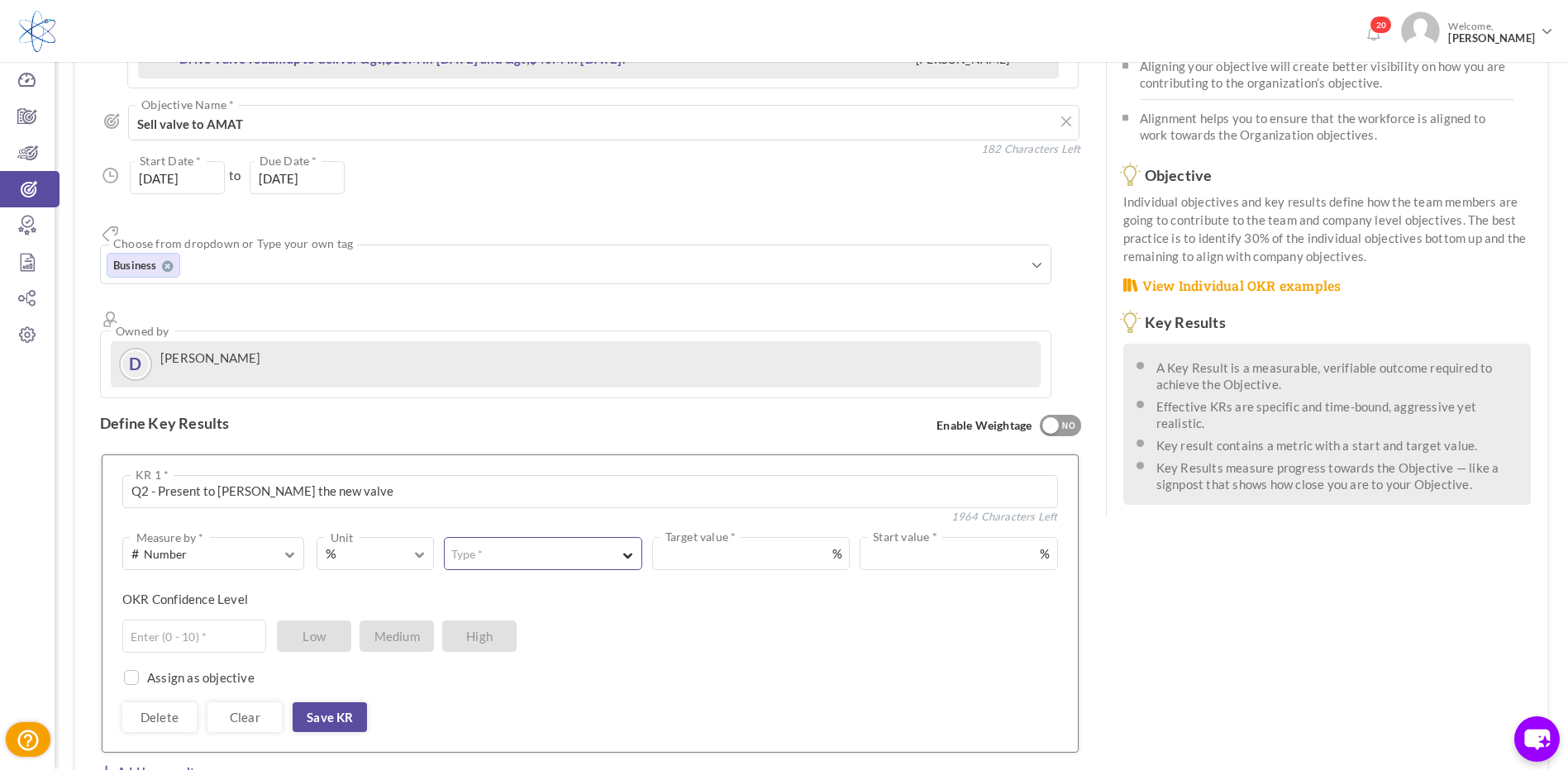
click at [620, 537] on button "Type *" at bounding box center [542, 553] width 197 height 33
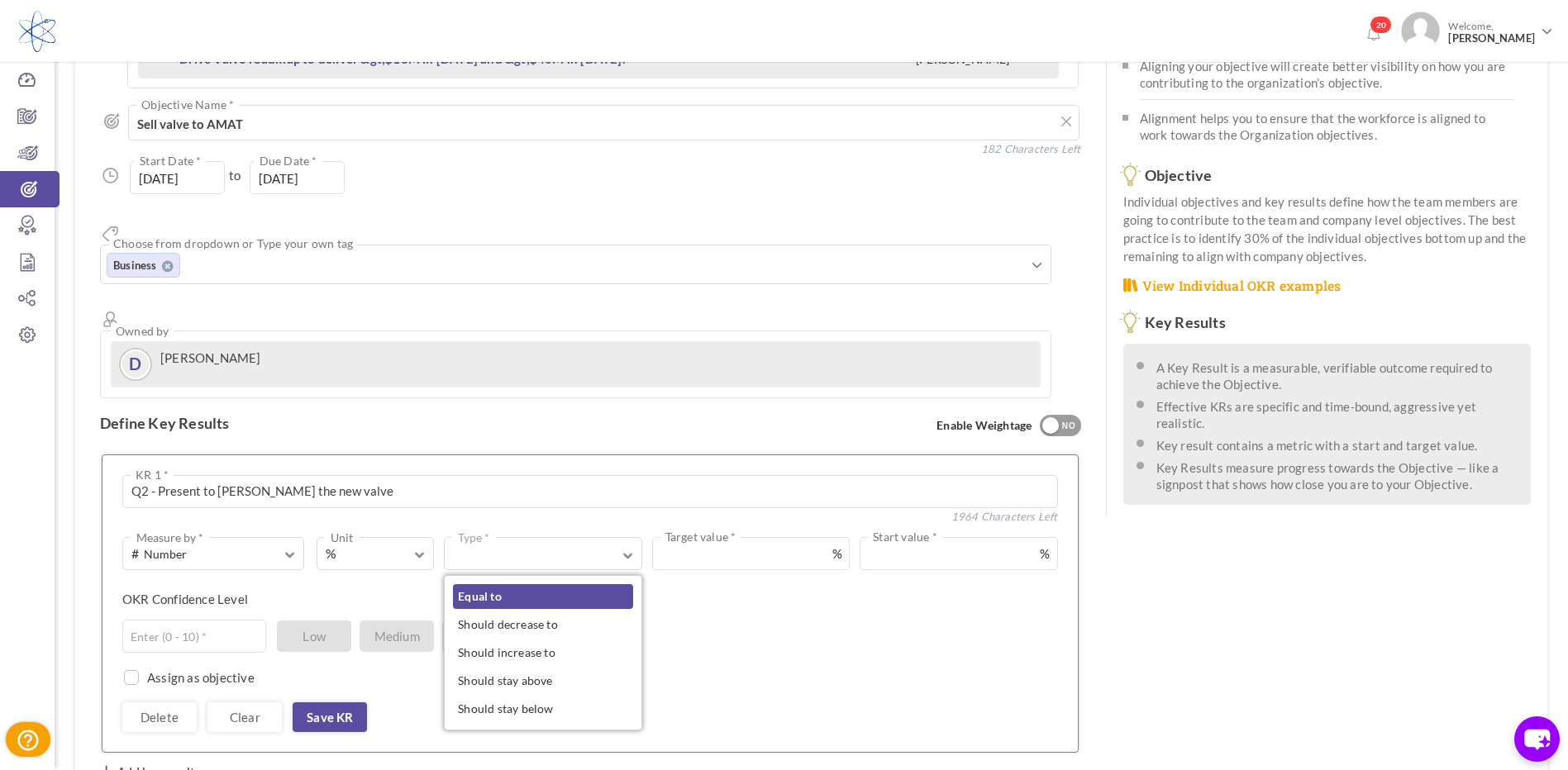
click at [521, 584] on link "Equal to" at bounding box center [542, 597] width 179 height 25
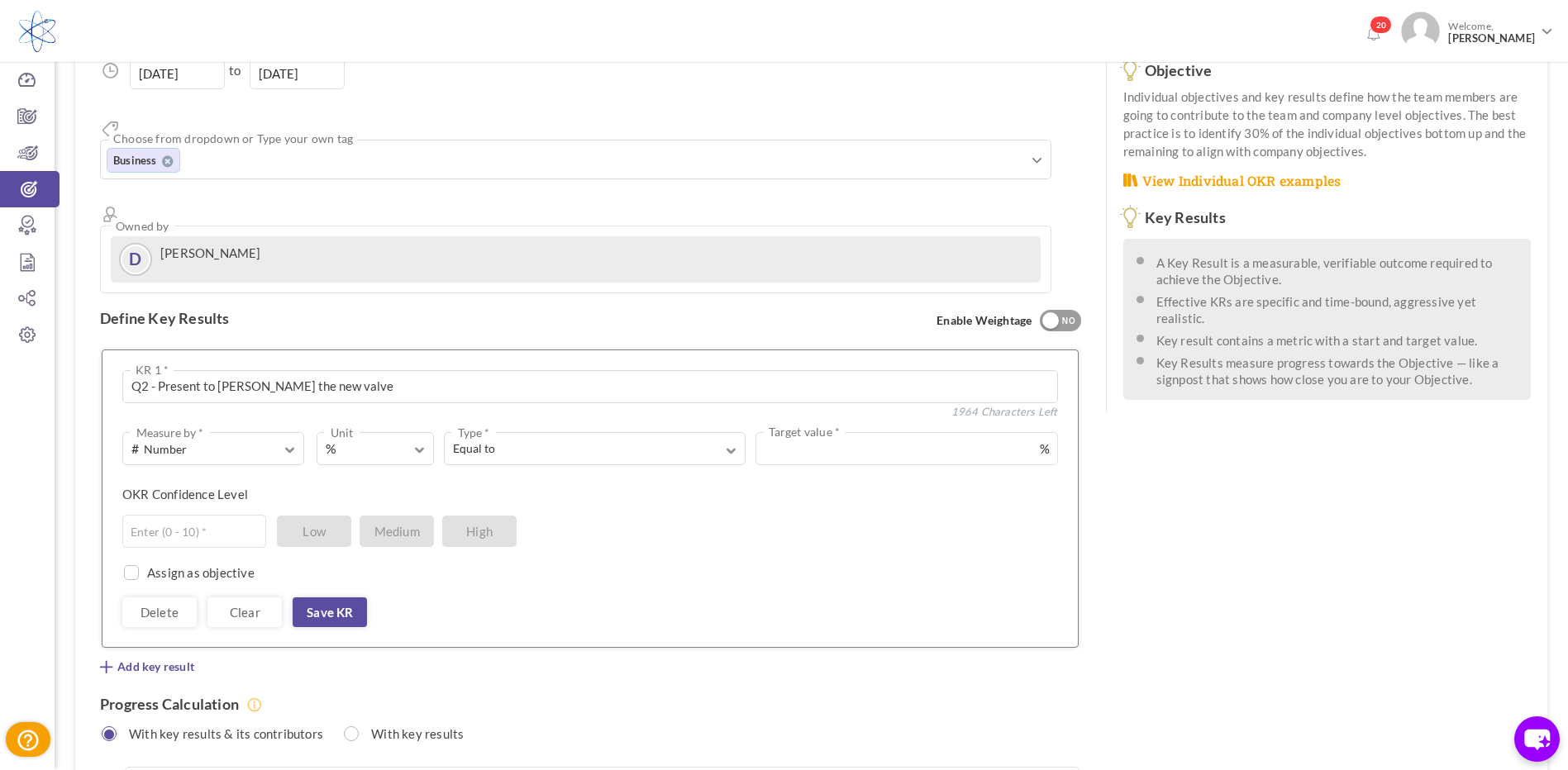
scroll to position [331, 0]
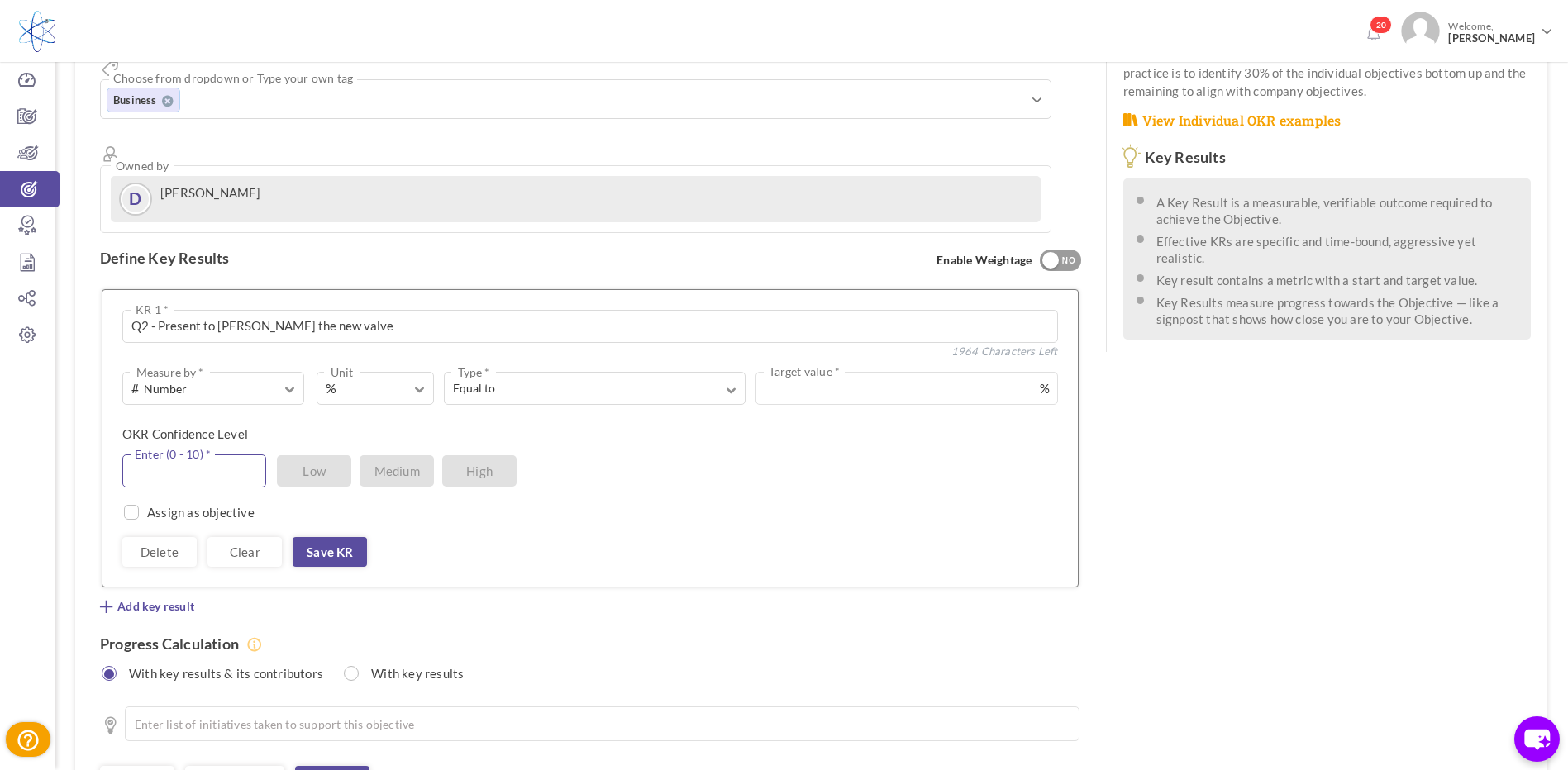
click at [217, 454] on input "text" at bounding box center [194, 470] width 144 height 33
type input "5"
click at [332, 537] on link "Save KR" at bounding box center [330, 553] width 74 height 30
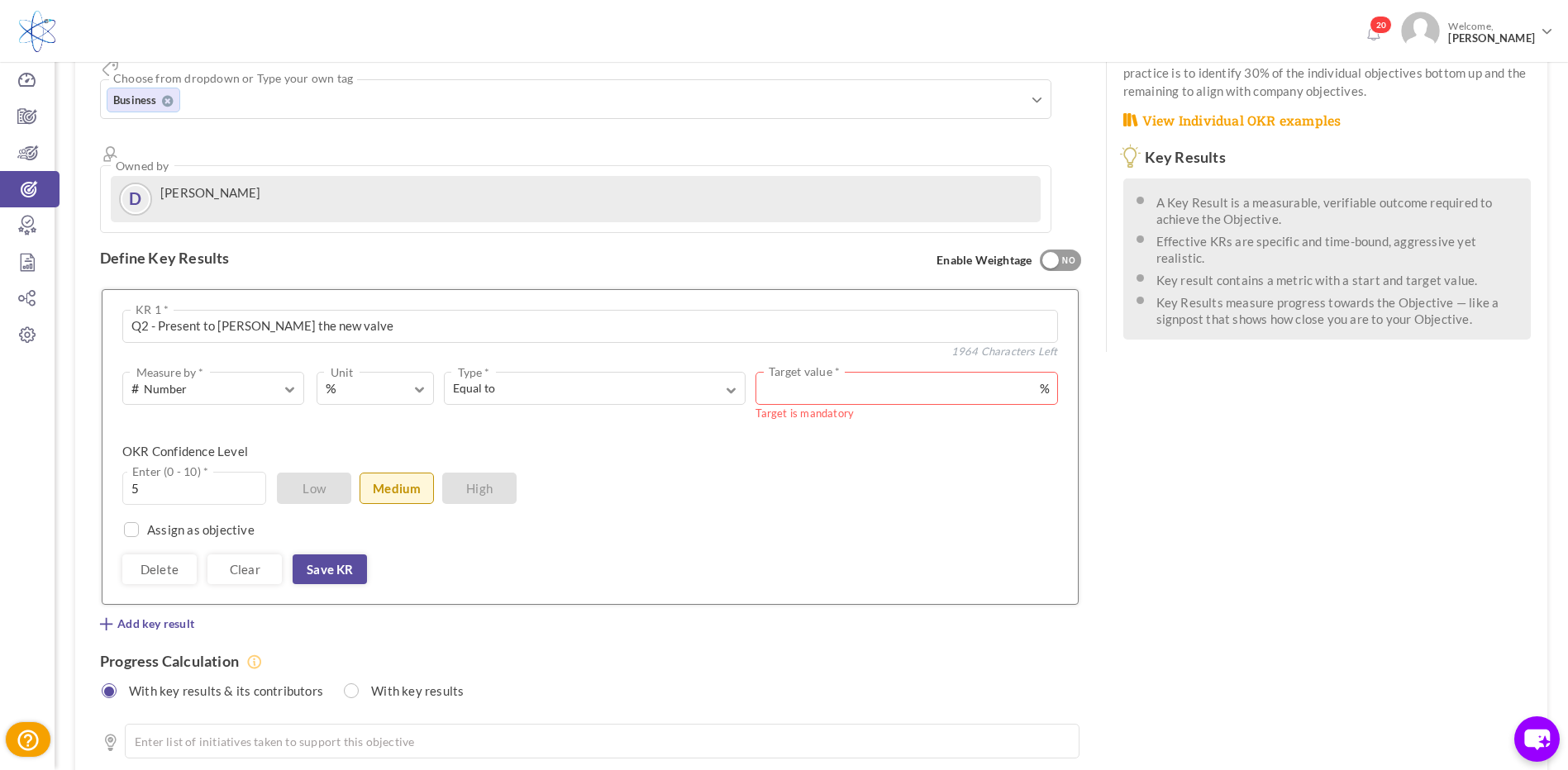
click at [849, 372] on input "text" at bounding box center [906, 388] width 301 height 33
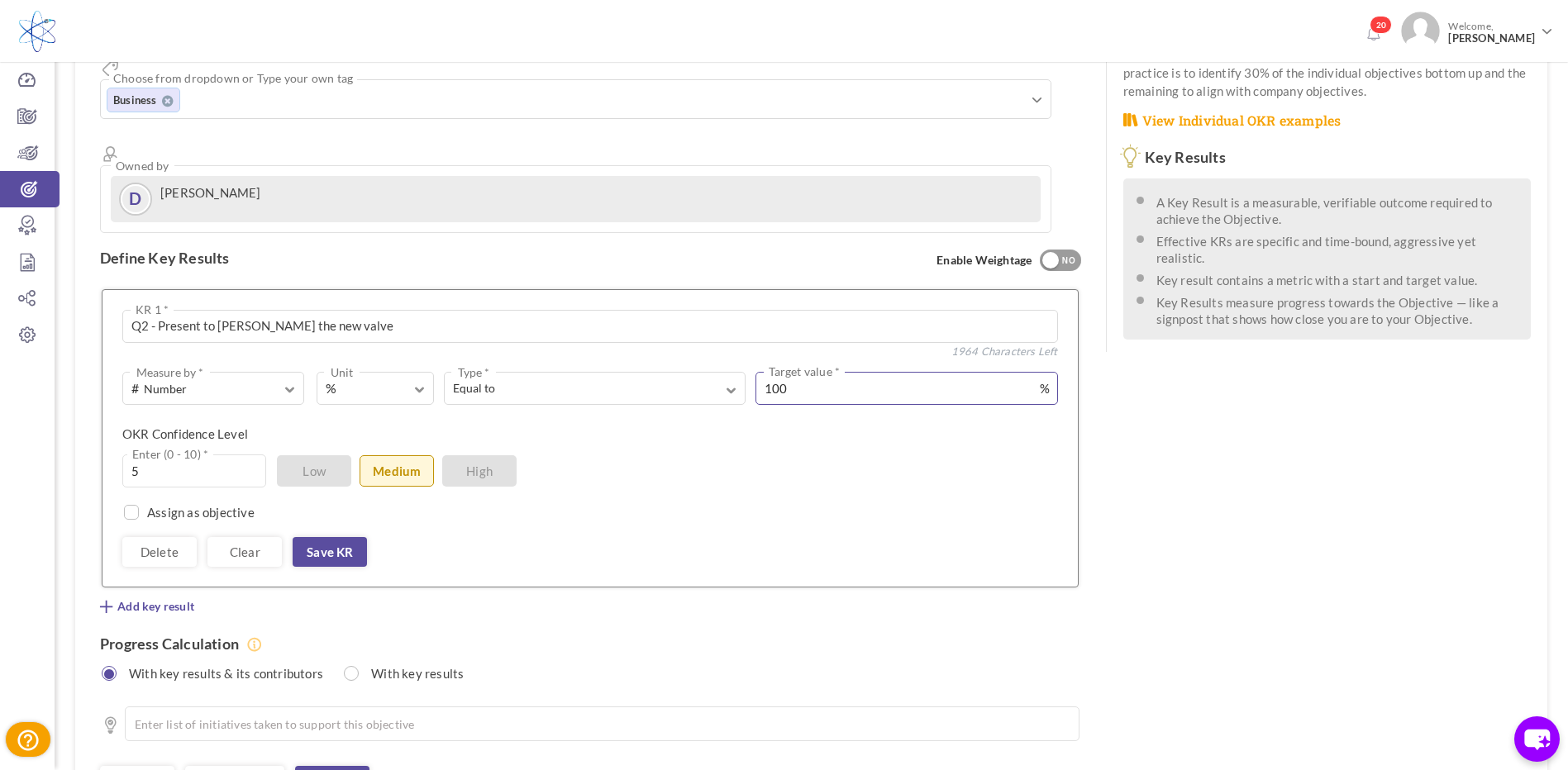
type input "100"
click at [807, 454] on div "5 Enter (0 - 10) * Low Medium High" at bounding box center [583, 470] width 923 height 33
click at [337, 537] on link "Save KR" at bounding box center [330, 553] width 74 height 30
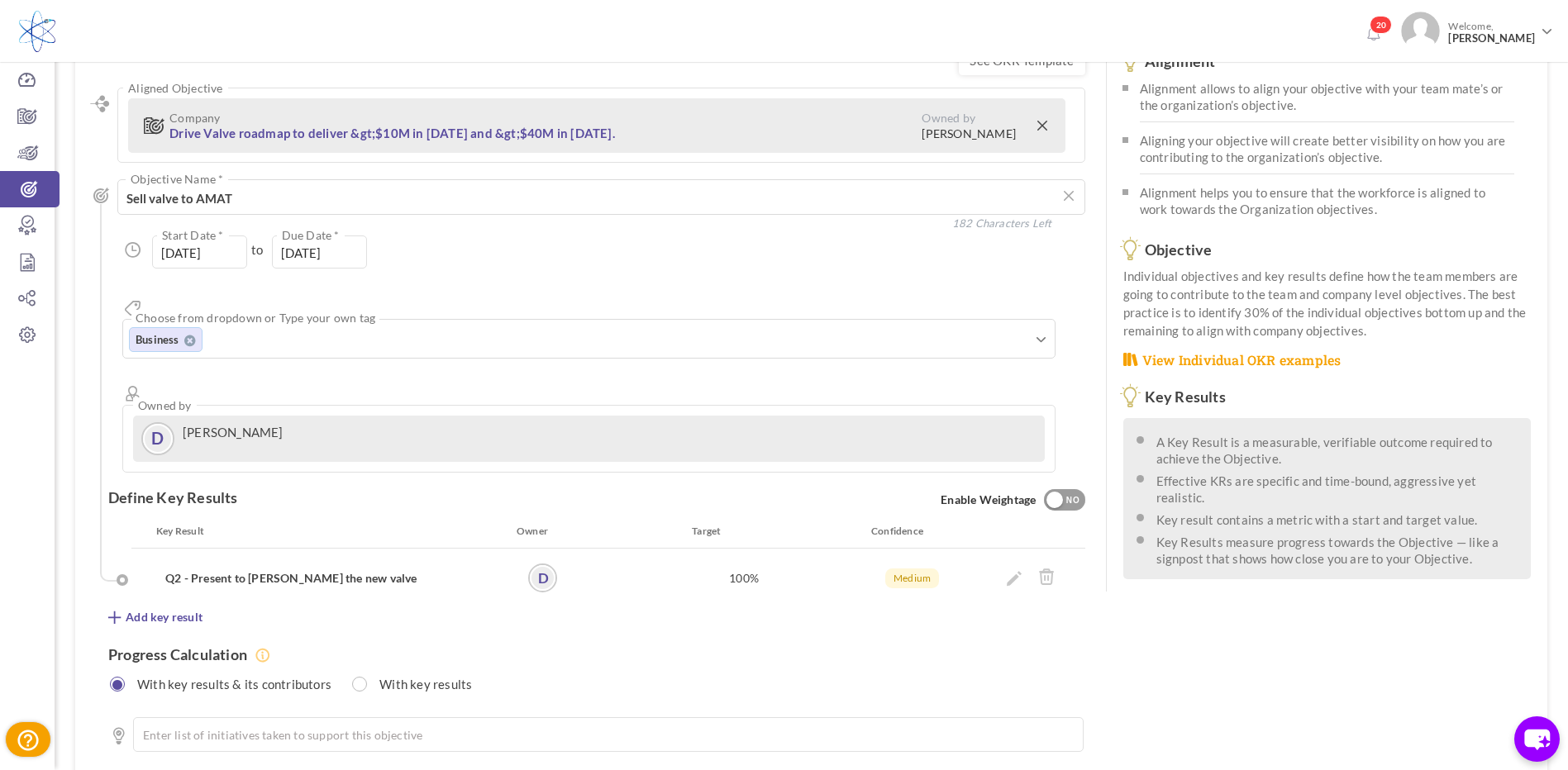
scroll to position [82, 0]
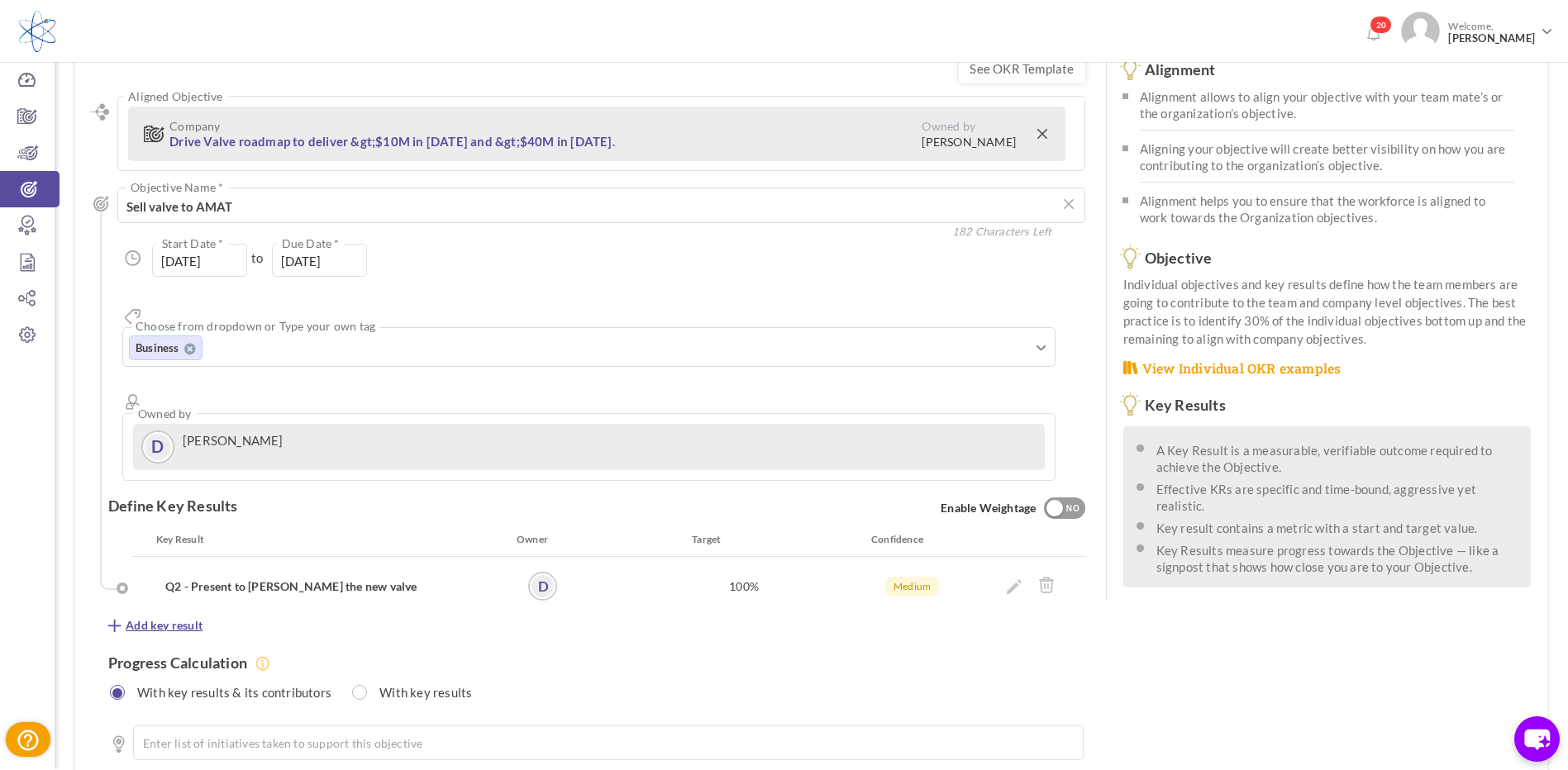
click at [170, 617] on span "Add key result" at bounding box center [164, 625] width 77 height 17
type textarea "Q3 - Quote Valve"
click at [323, 730] on span "button" at bounding box center [323, 736] width 10 height 12
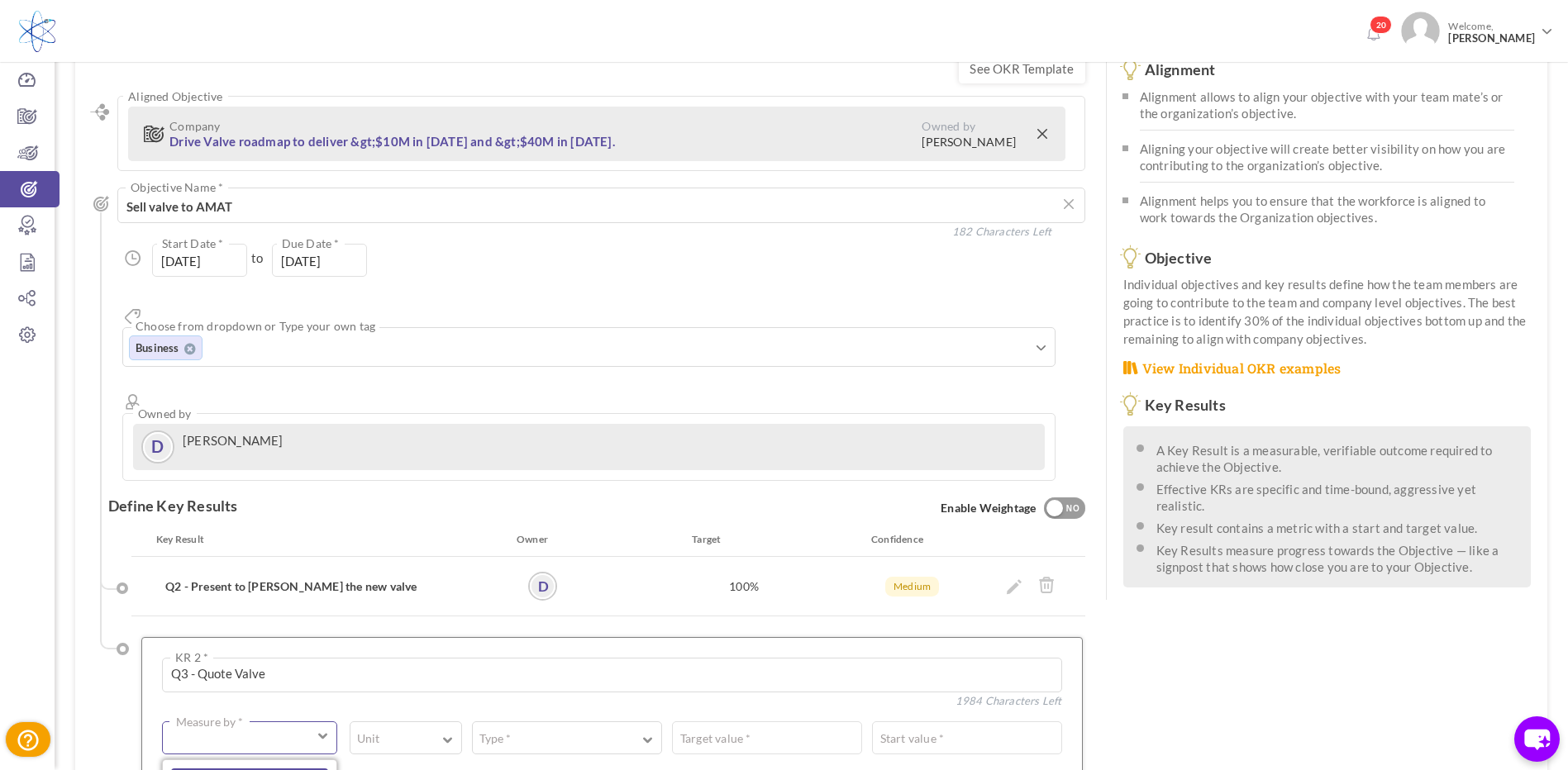
scroll to position [331, 0]
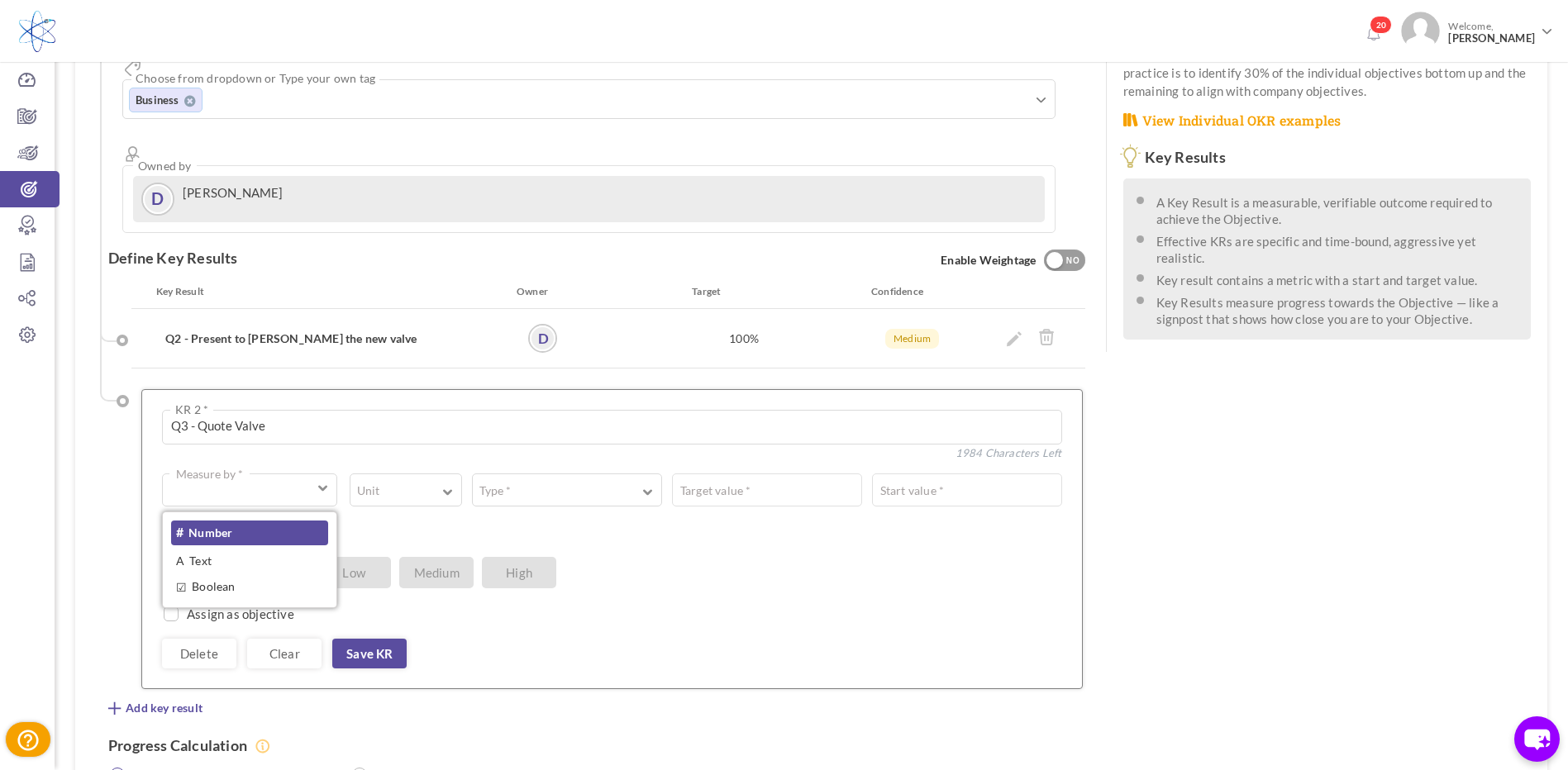
click at [243, 521] on link "# Number" at bounding box center [250, 533] width 157 height 25
click at [455, 474] on button "Unit" at bounding box center [405, 490] width 112 height 33
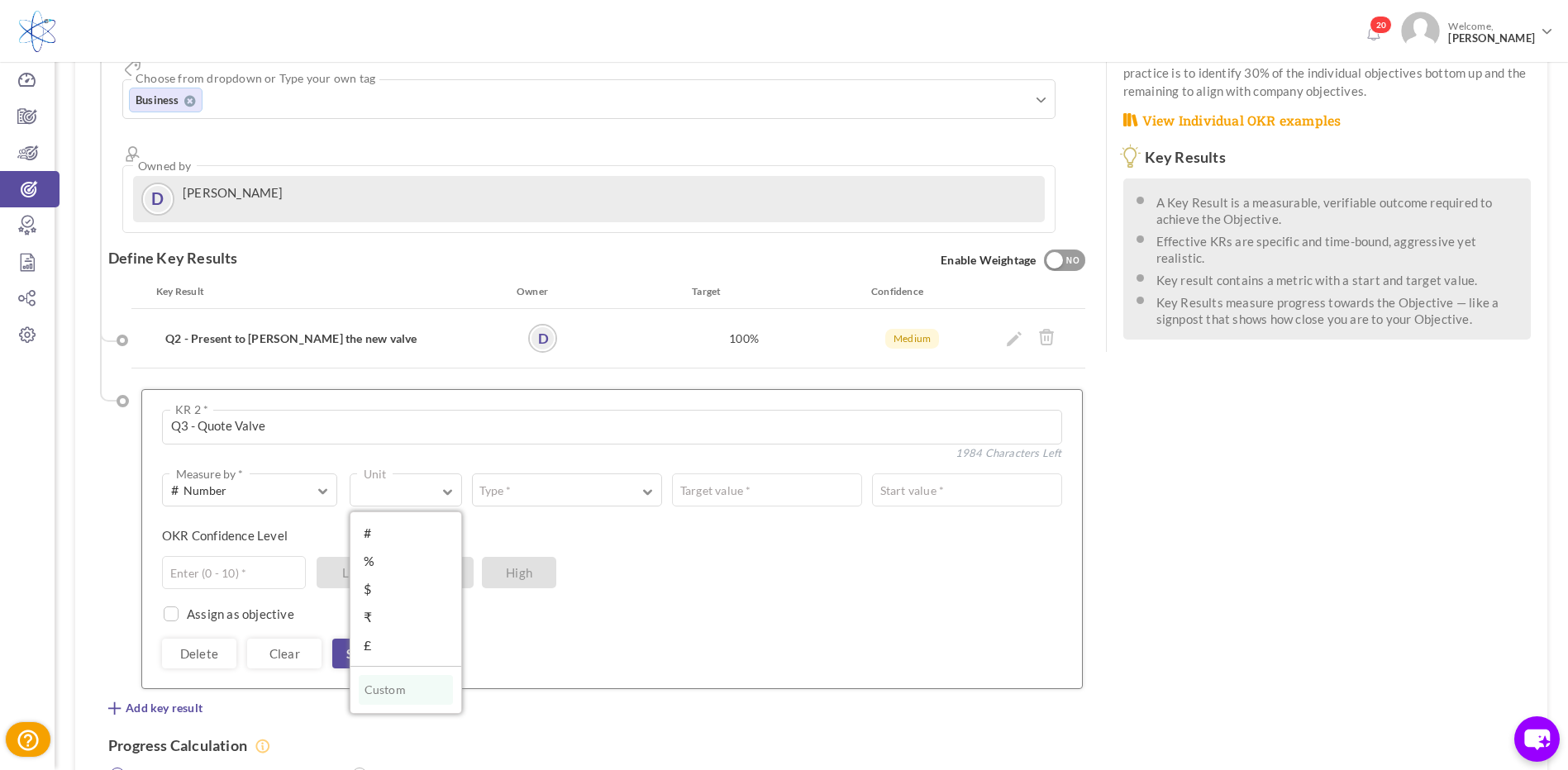
click at [407, 549] on link "%" at bounding box center [406, 561] width 95 height 25
click at [642, 474] on button "Type *" at bounding box center [567, 490] width 190 height 33
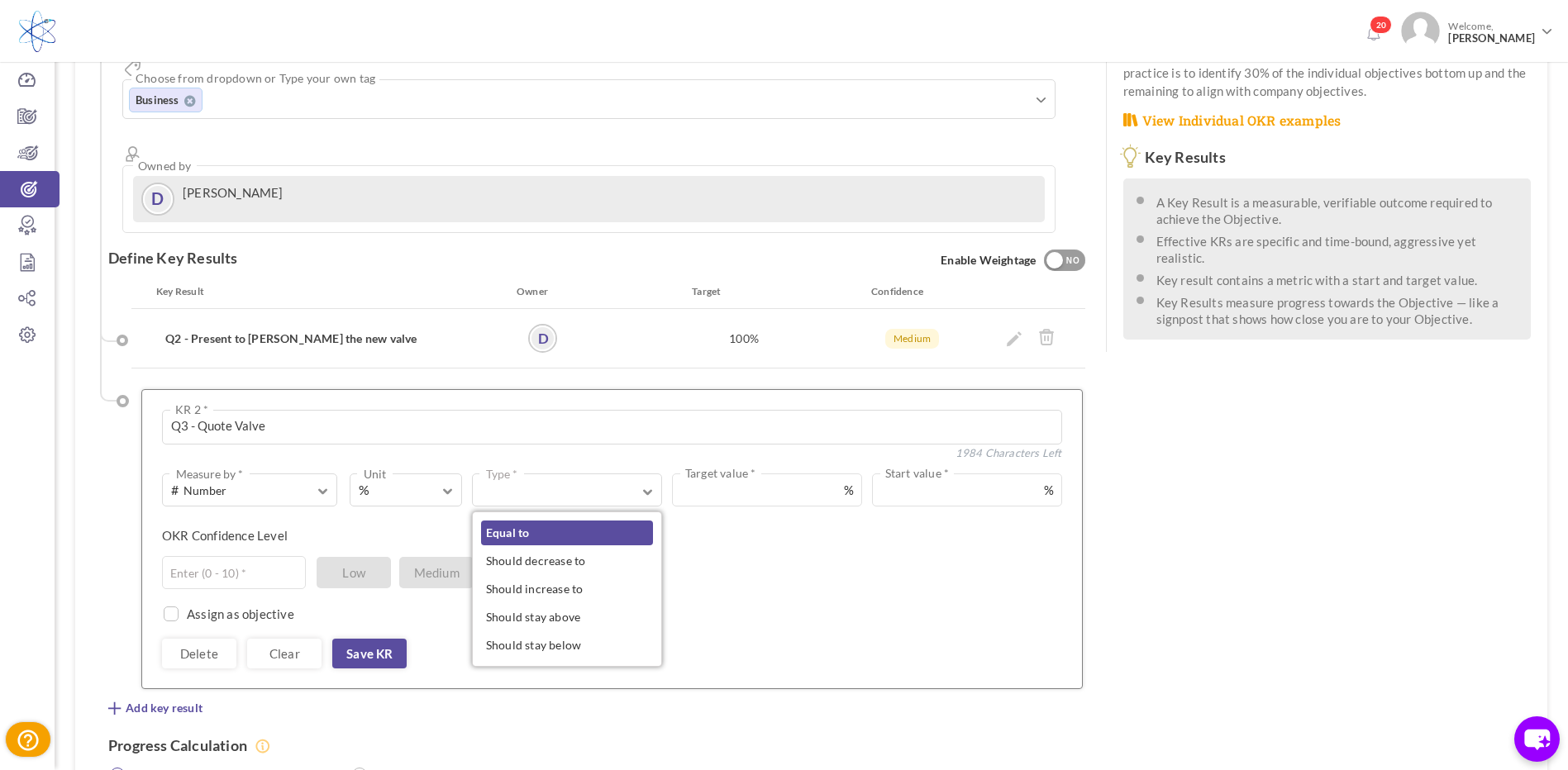
click at [590, 521] on link "Equal to" at bounding box center [567, 533] width 171 height 25
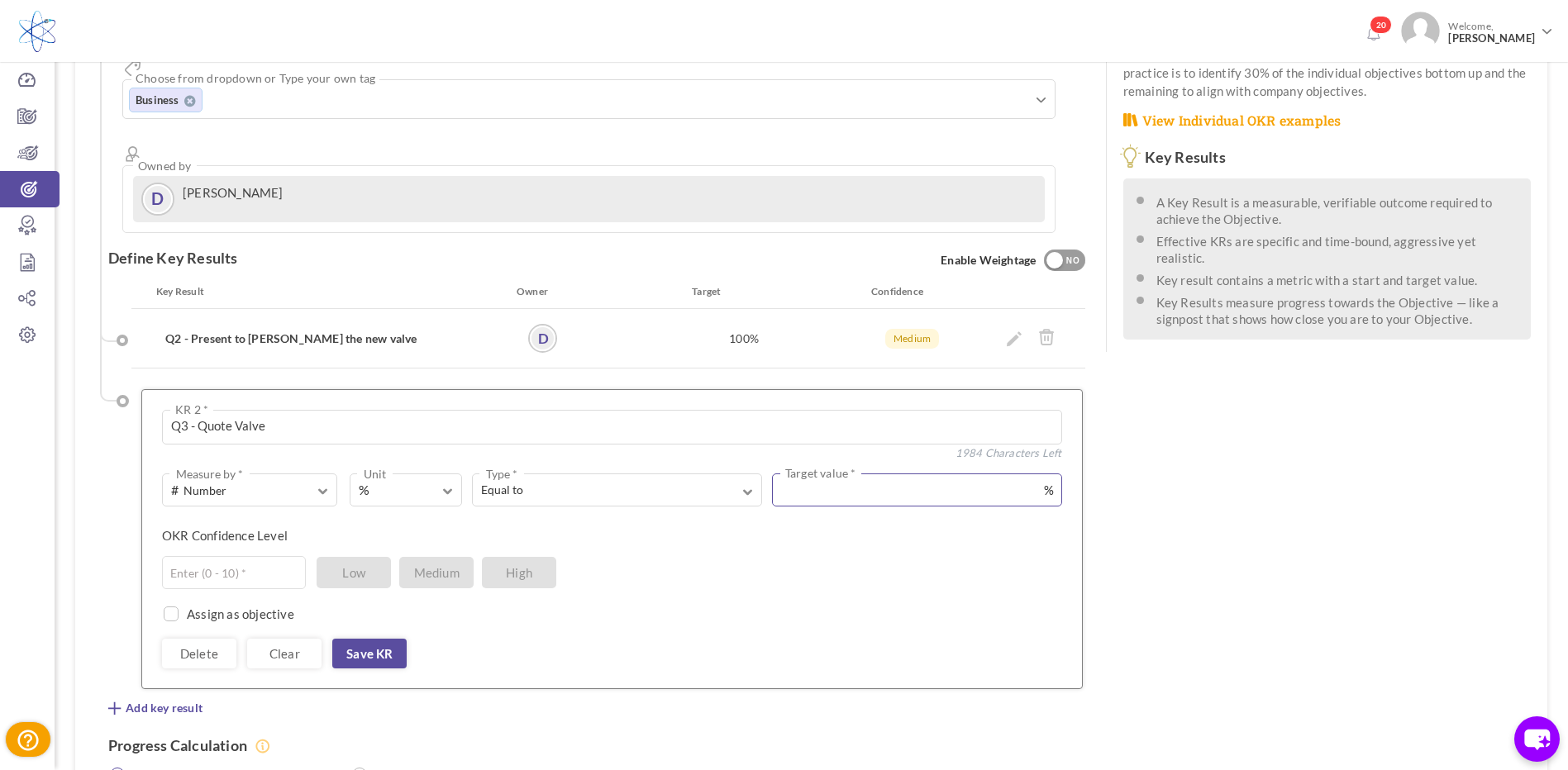
click at [819, 474] on input "text" at bounding box center [917, 490] width 290 height 33
type input "100"
click at [424, 557] on span "Medium" at bounding box center [437, 573] width 74 height 32
click at [433, 590] on div "Assign as objective Team Individual Choose Owner * View directory" at bounding box center [612, 606] width 900 height 33
click at [273, 556] on input "text" at bounding box center [233, 572] width 144 height 33
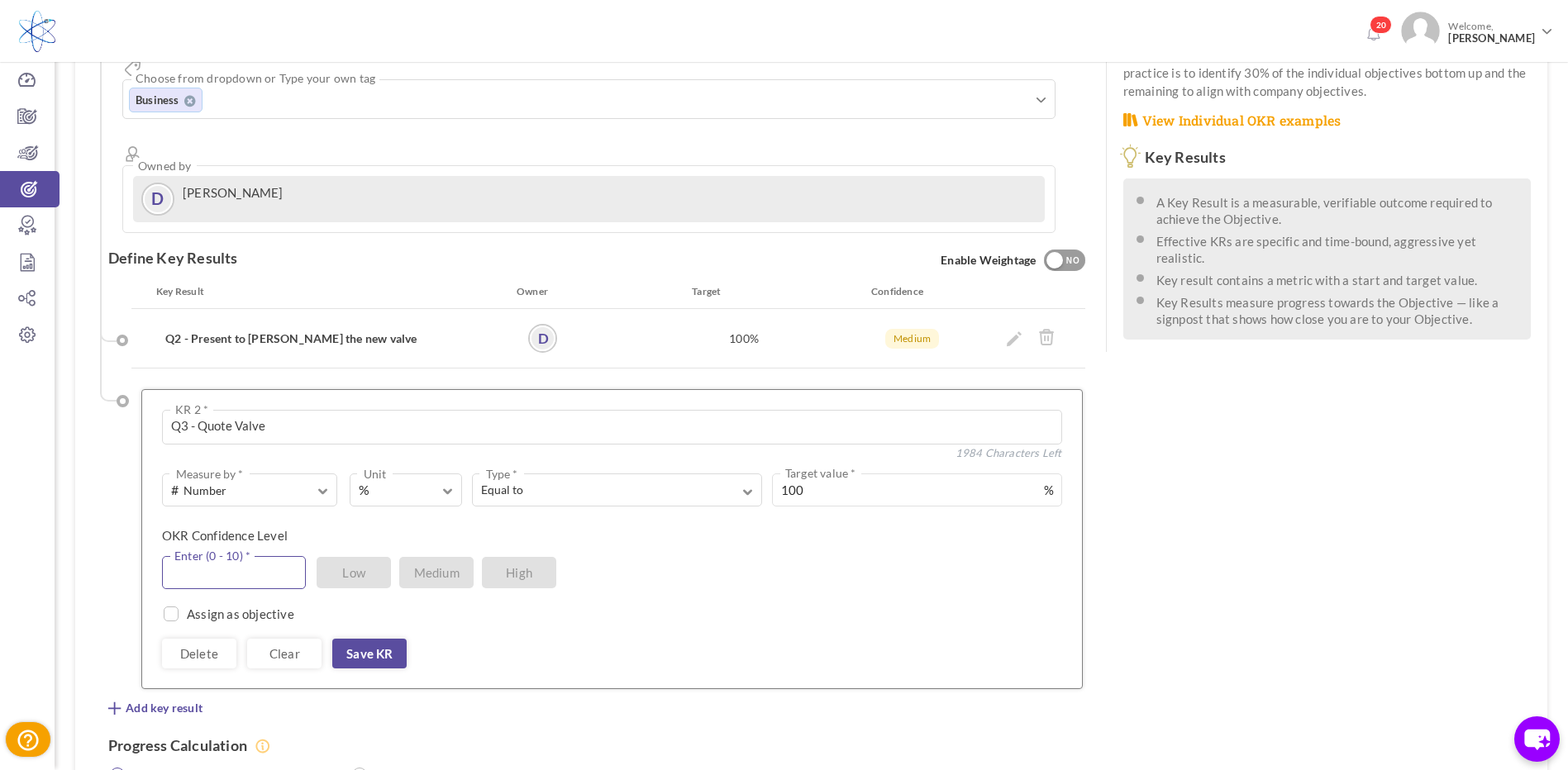
type input "4"
click at [375, 639] on link "Save KR" at bounding box center [369, 654] width 74 height 30
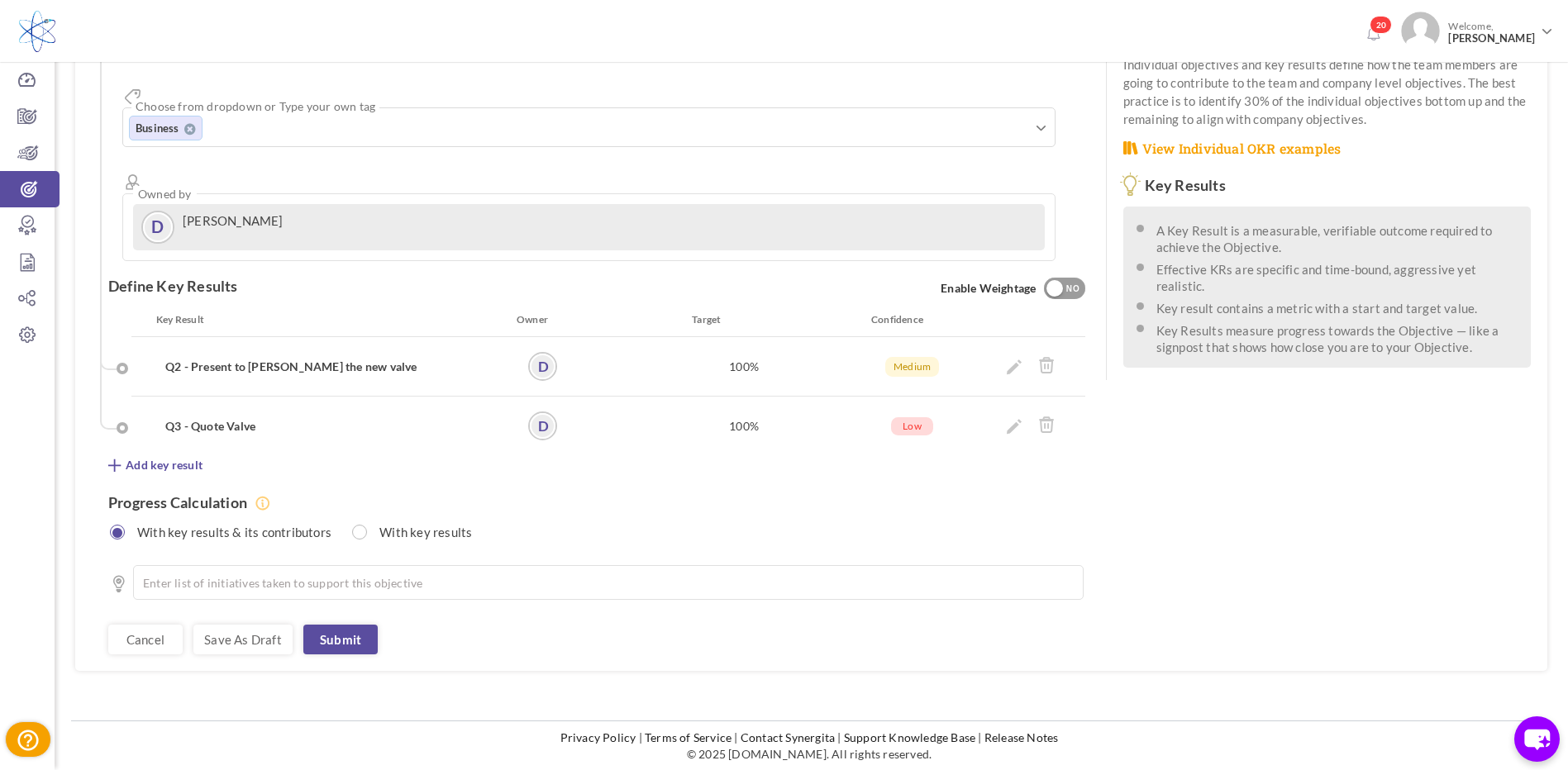
scroll to position [243, 0]
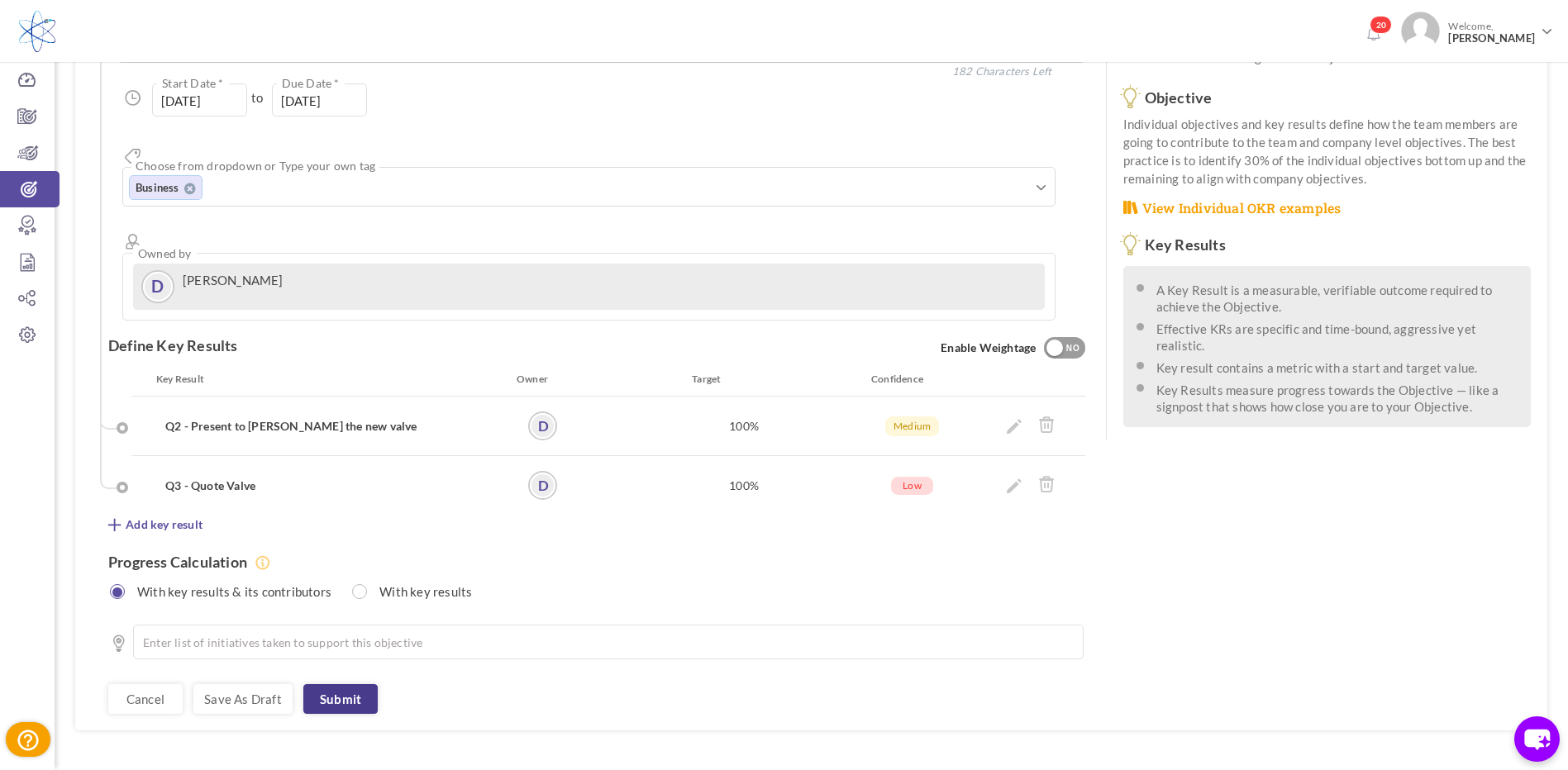
click at [356, 684] on link "Submit" at bounding box center [340, 699] width 74 height 30
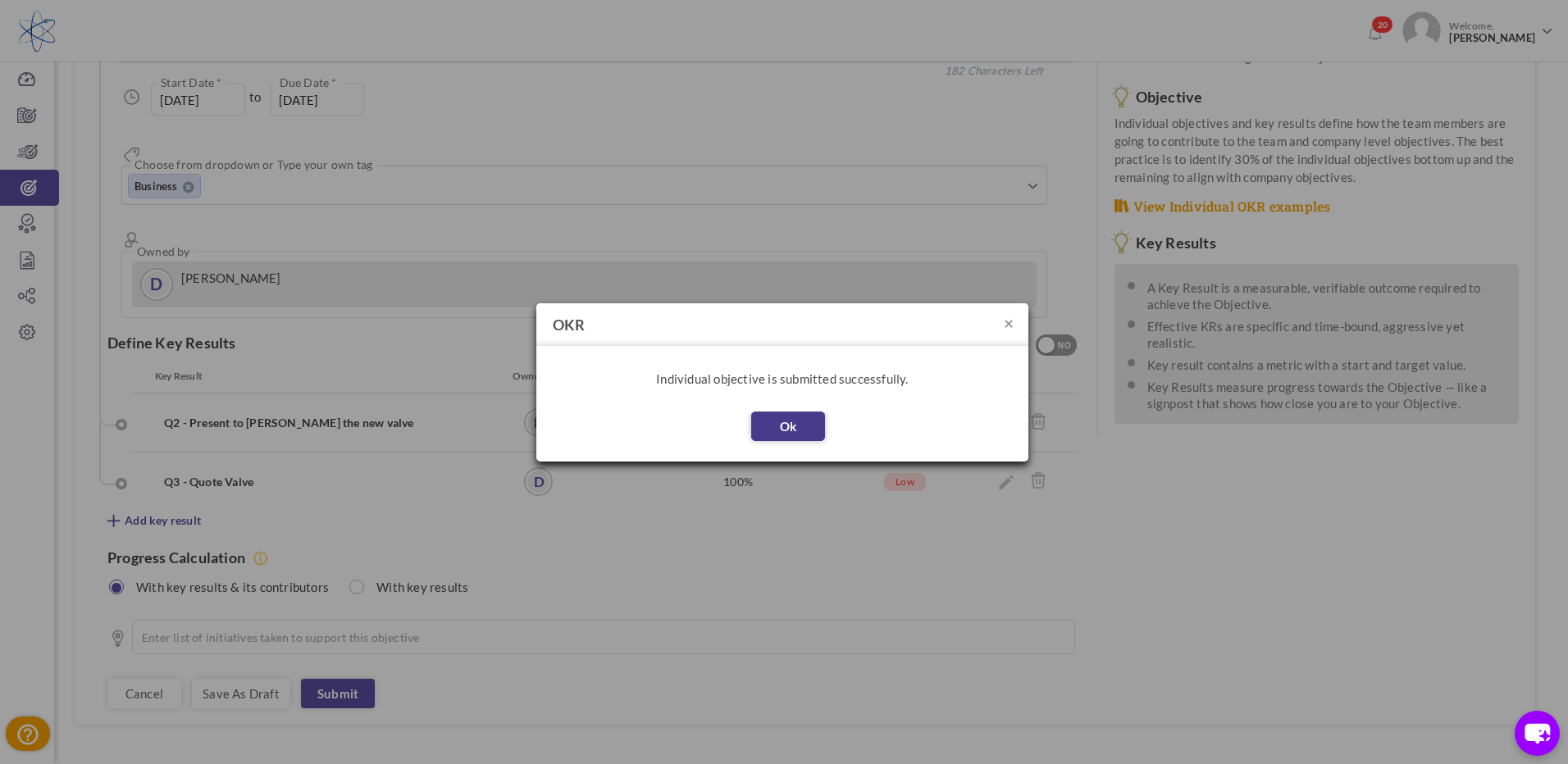
click at [797, 421] on button "Ok" at bounding box center [788, 426] width 74 height 30
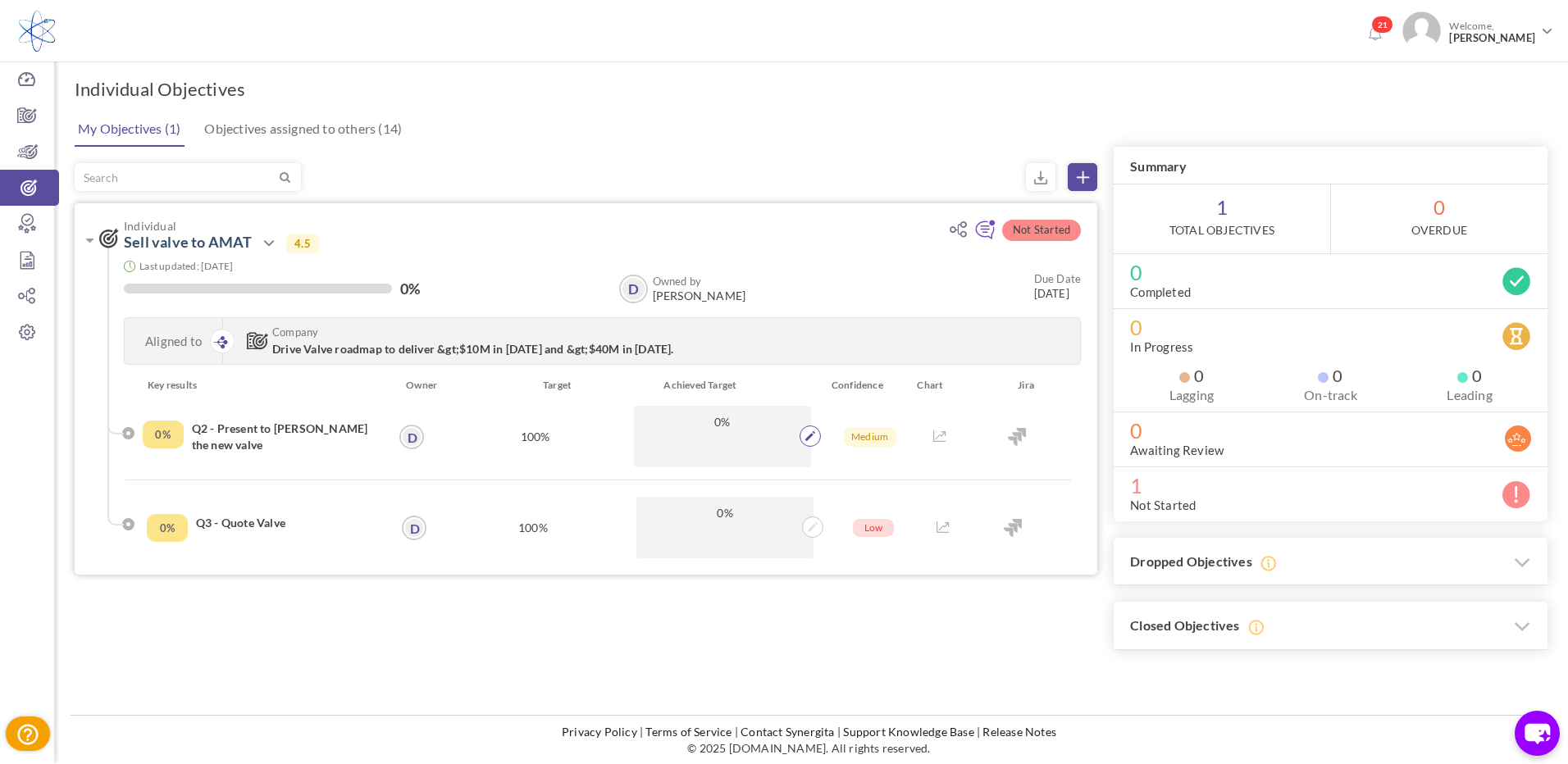
click at [806, 436] on icon at bounding box center [809, 436] width 10 height 10
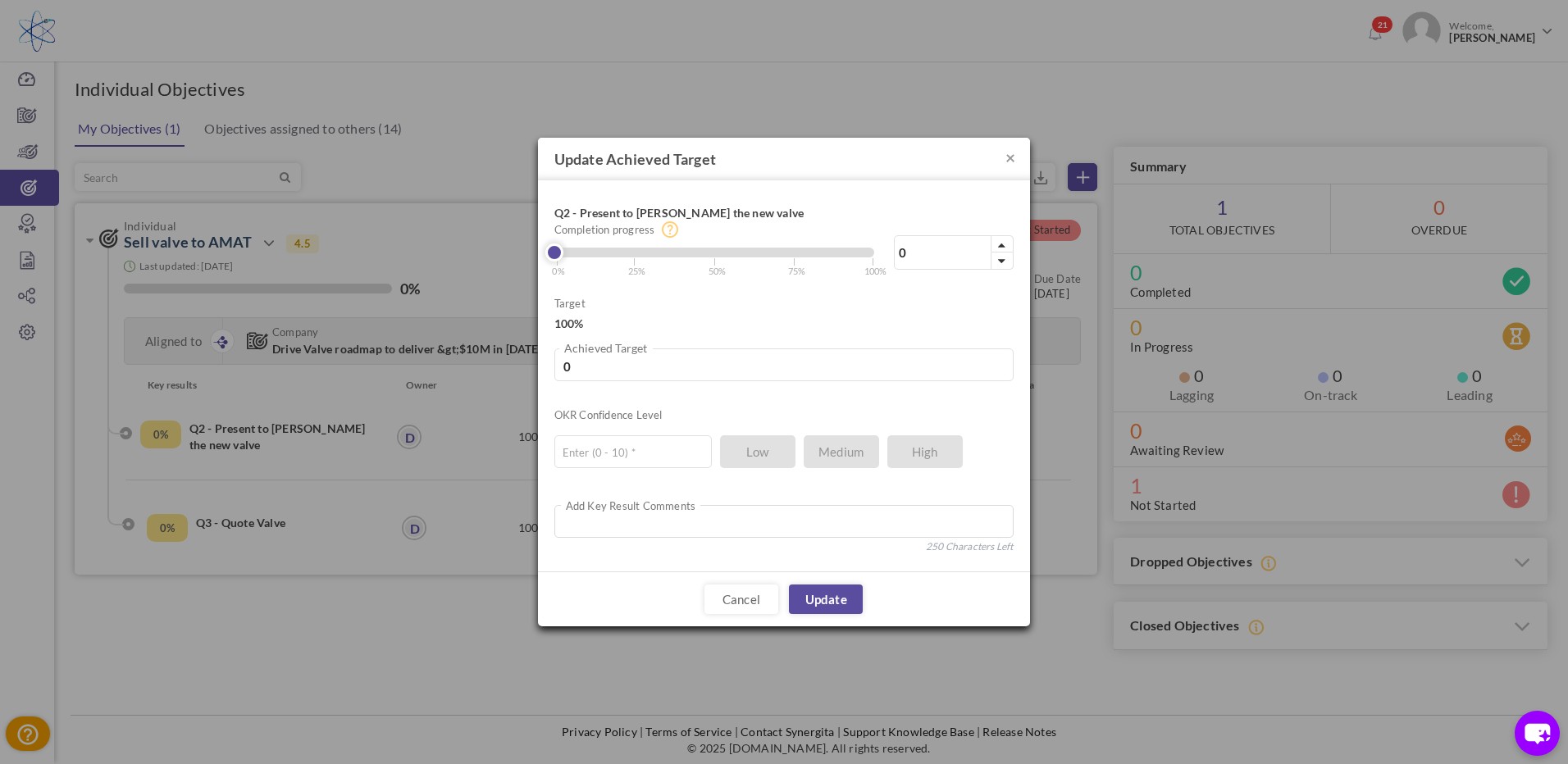
type input "1"
type input "3"
type input "6"
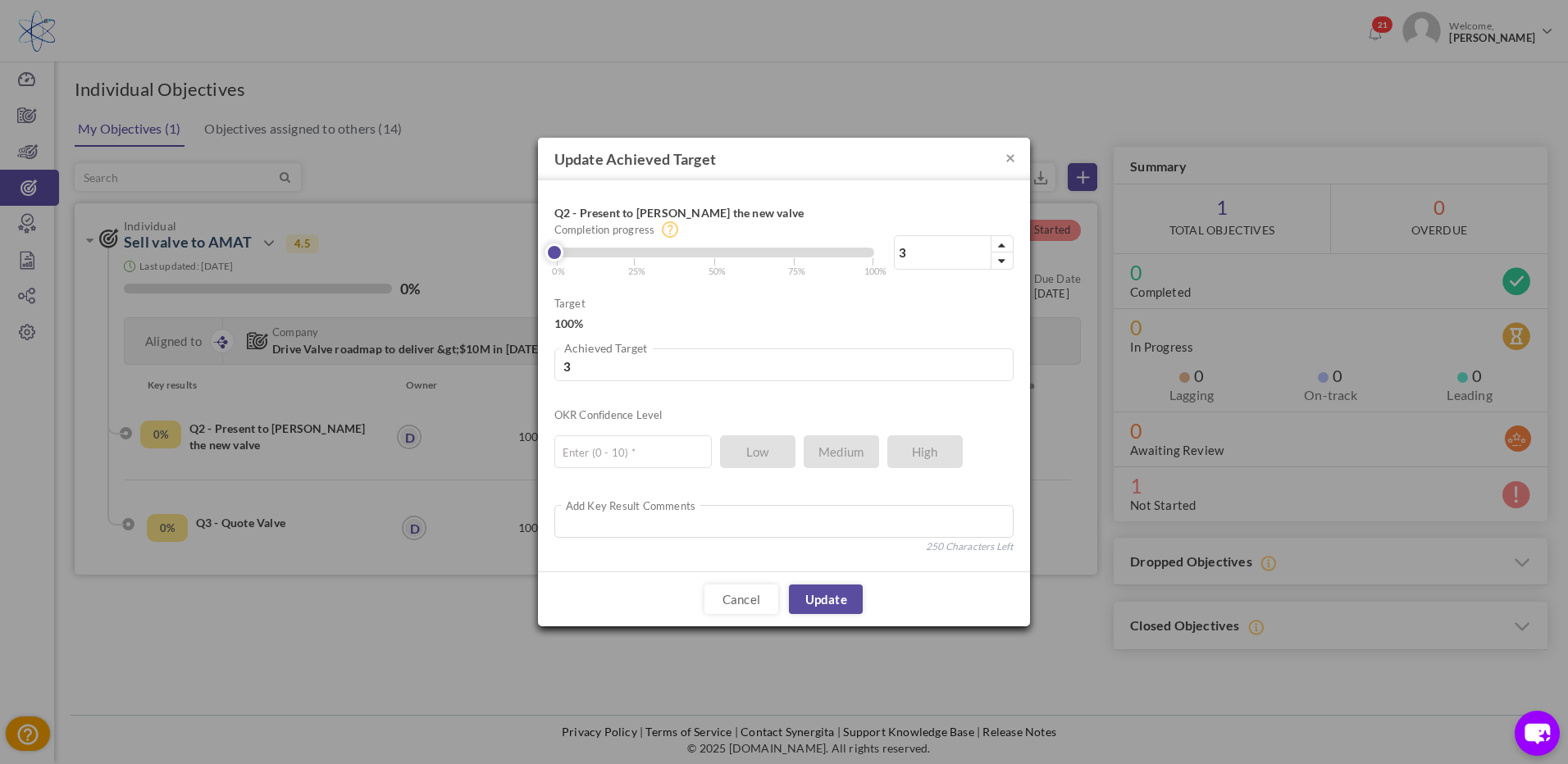
type input "6"
type input "13"
type input "17"
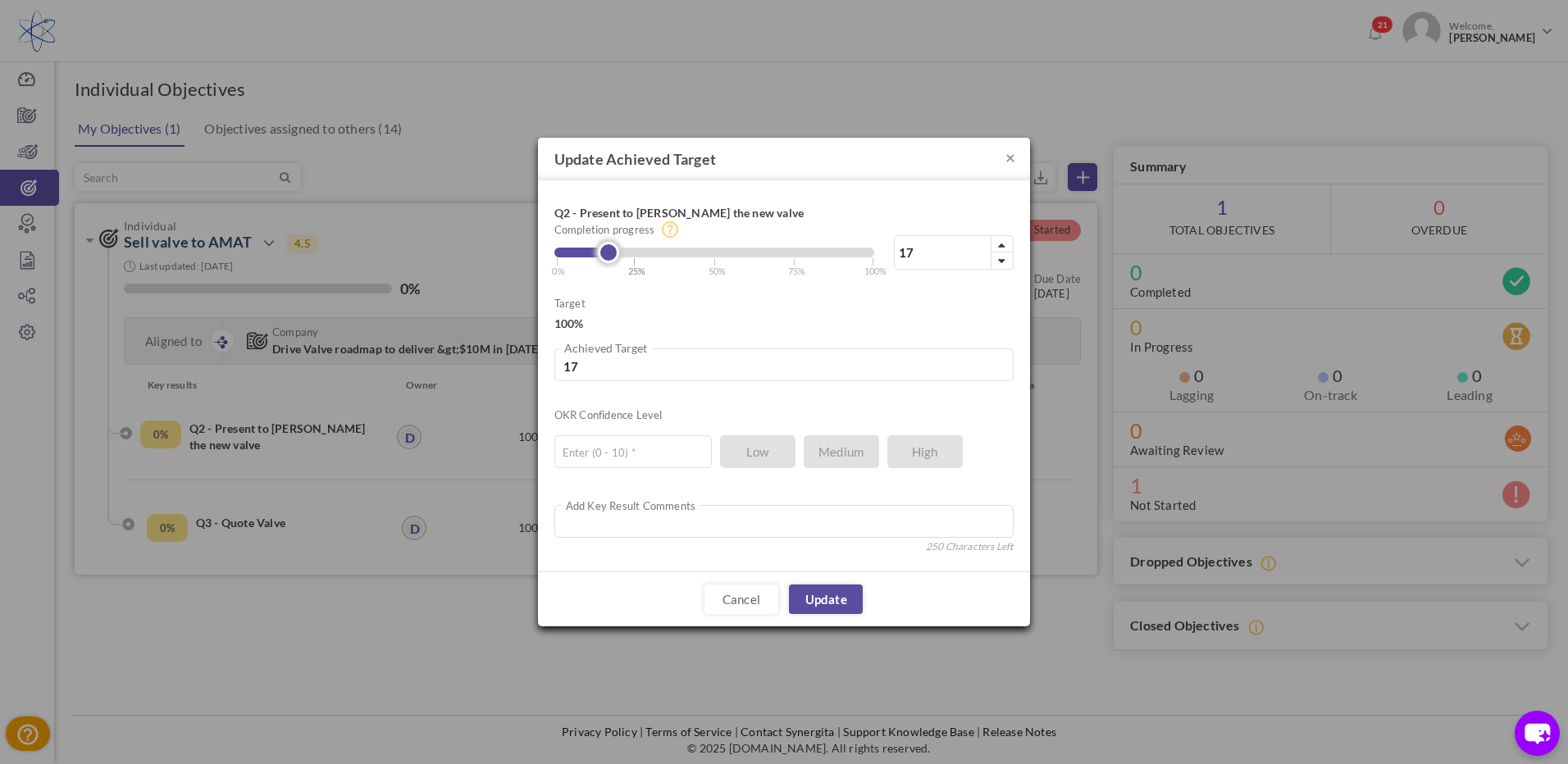
type input "21"
type input "23"
type input "26"
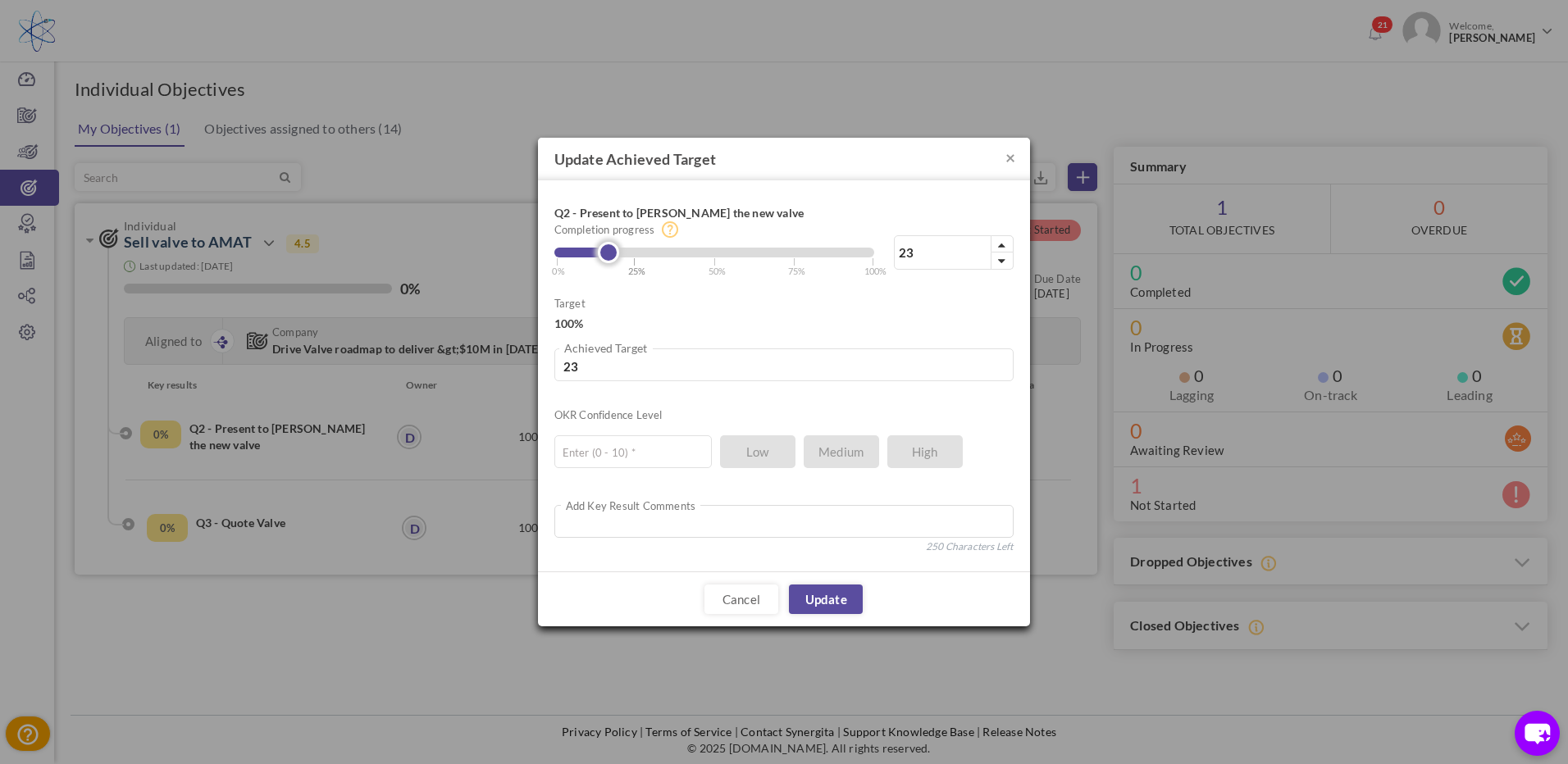
type input "26"
type input "27"
type input "29"
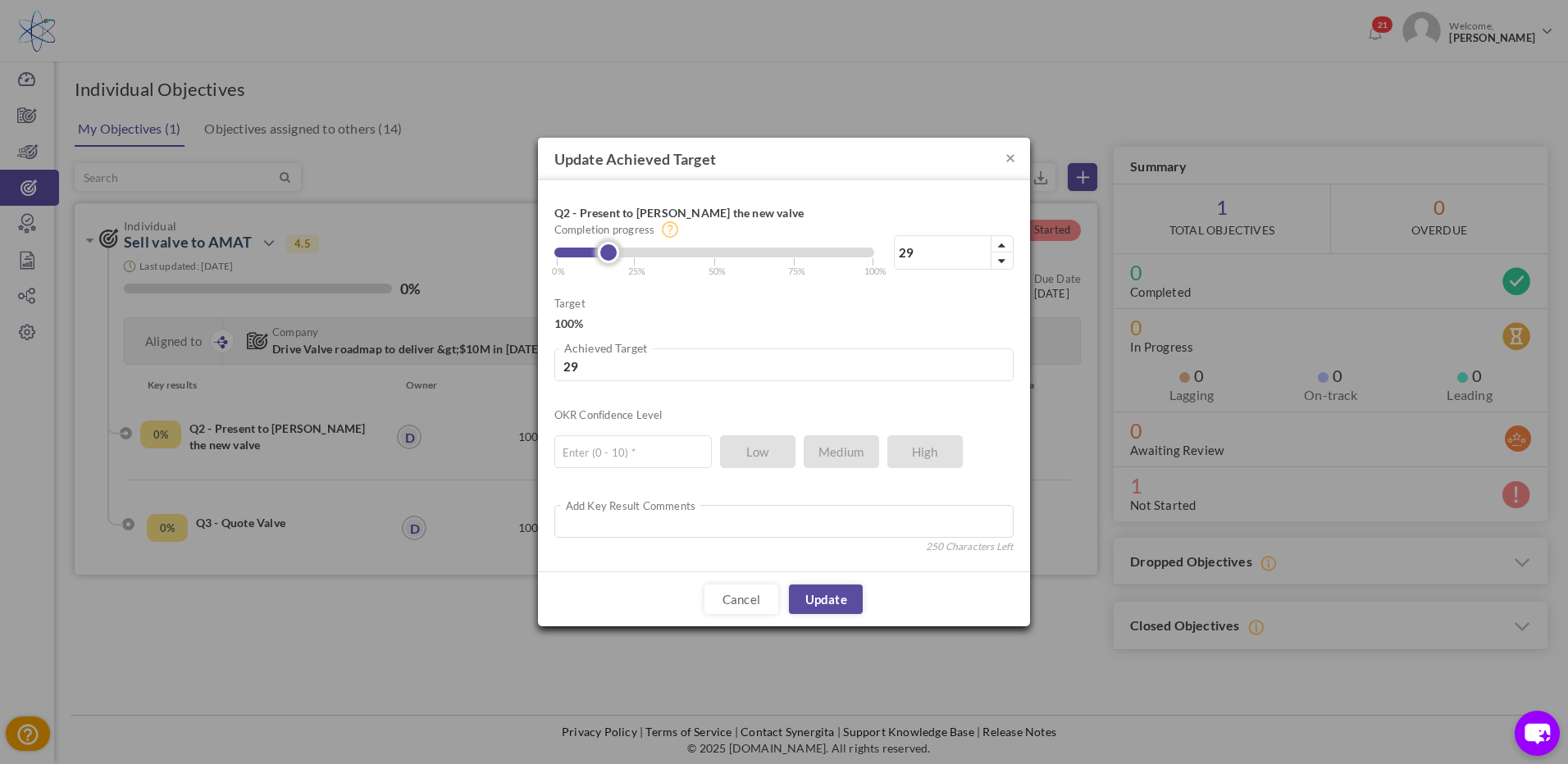
type input "33"
type input "36"
type input "39"
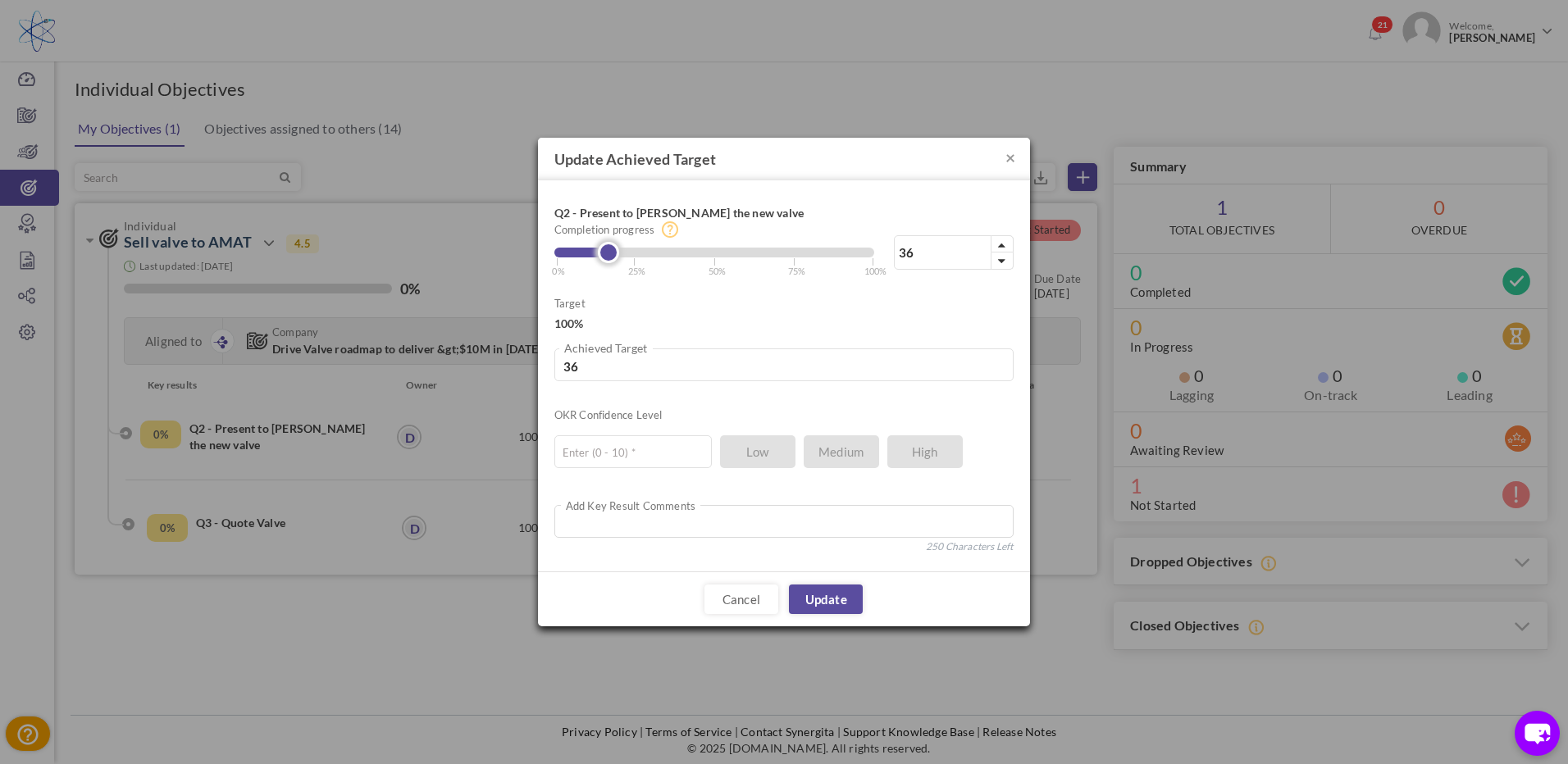
type input "39"
type input "41"
type input "42"
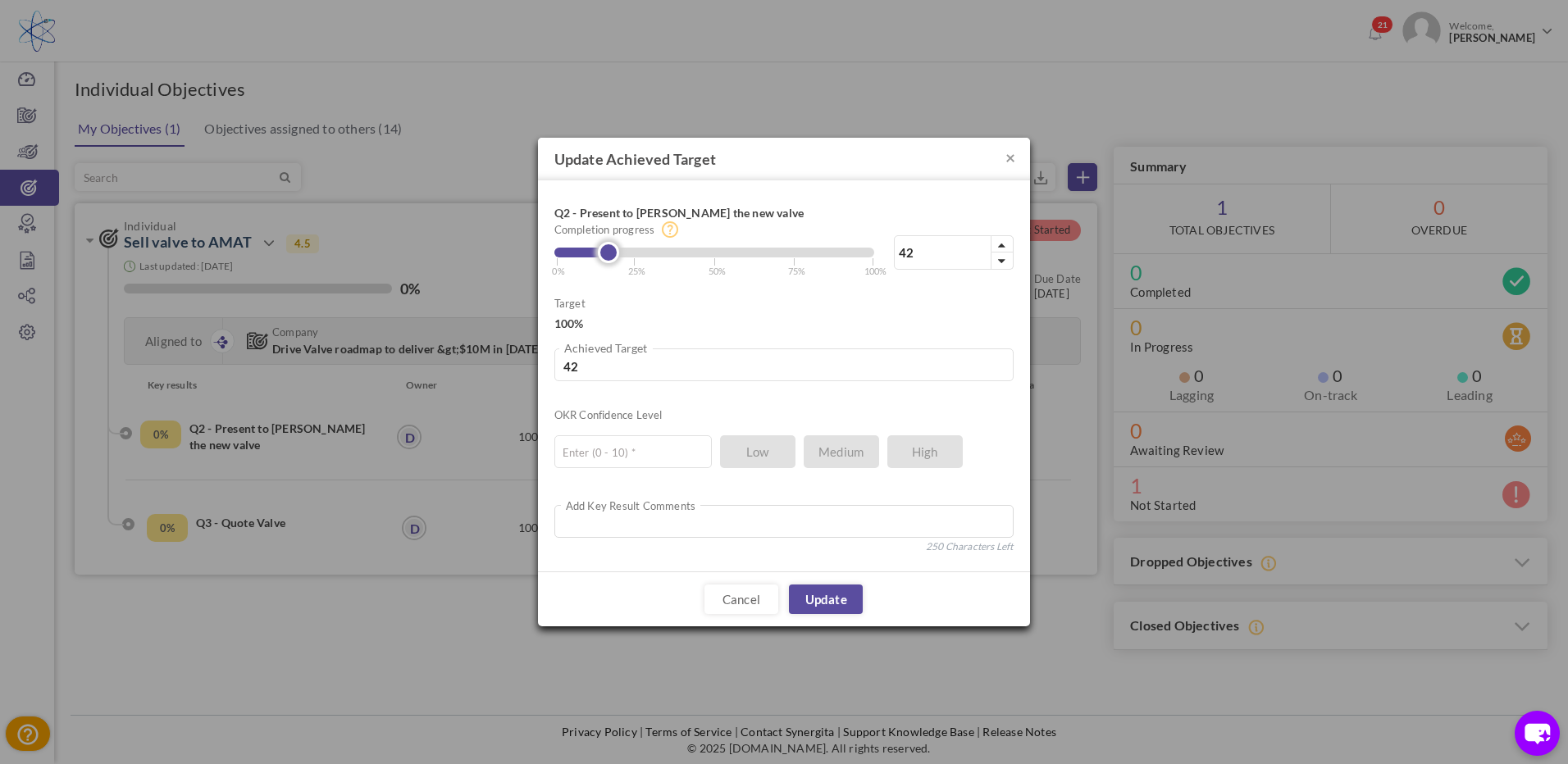
type input "43"
type input "44"
type input "46"
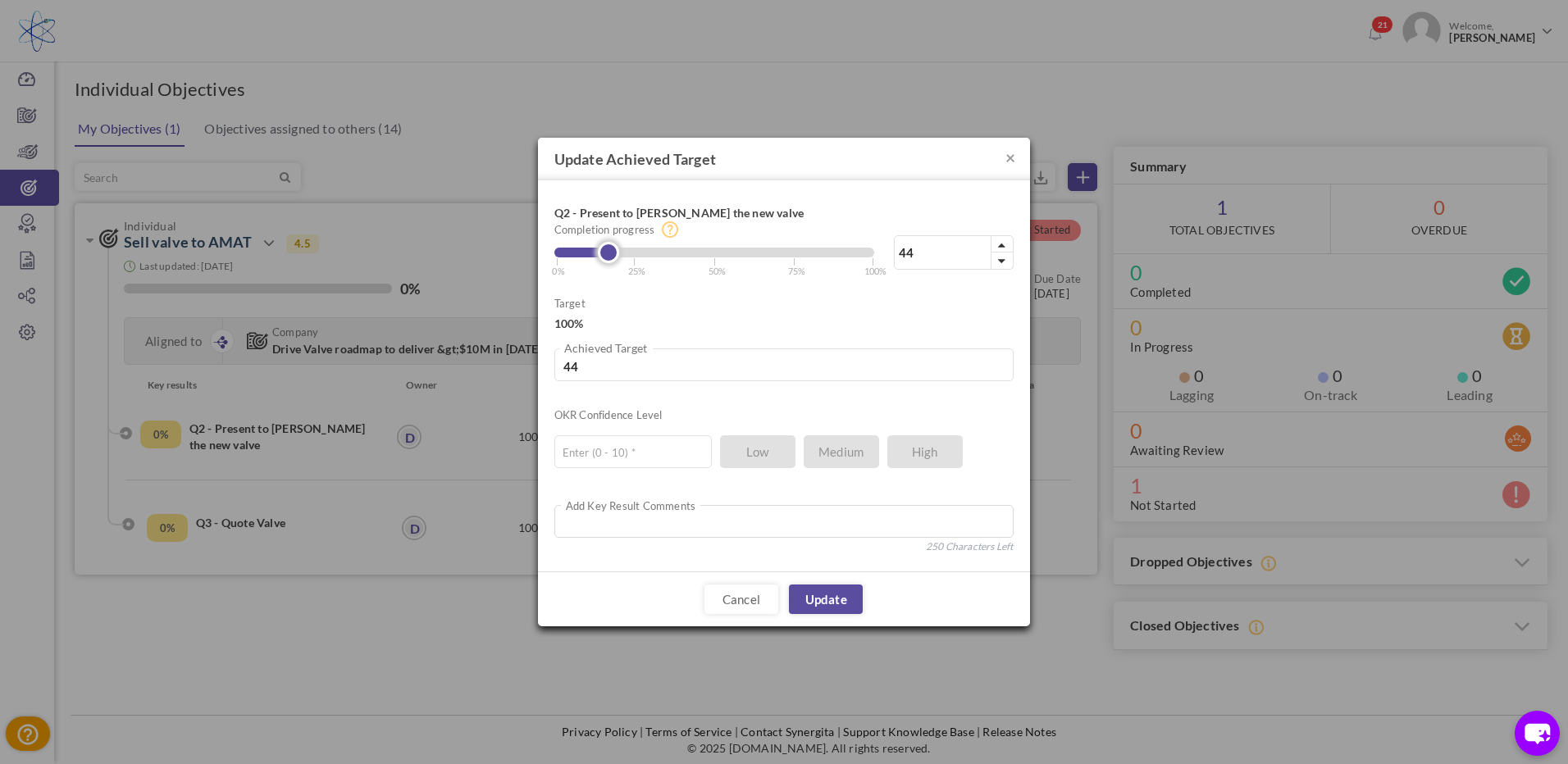
type input "46"
type input "47"
type input "48"
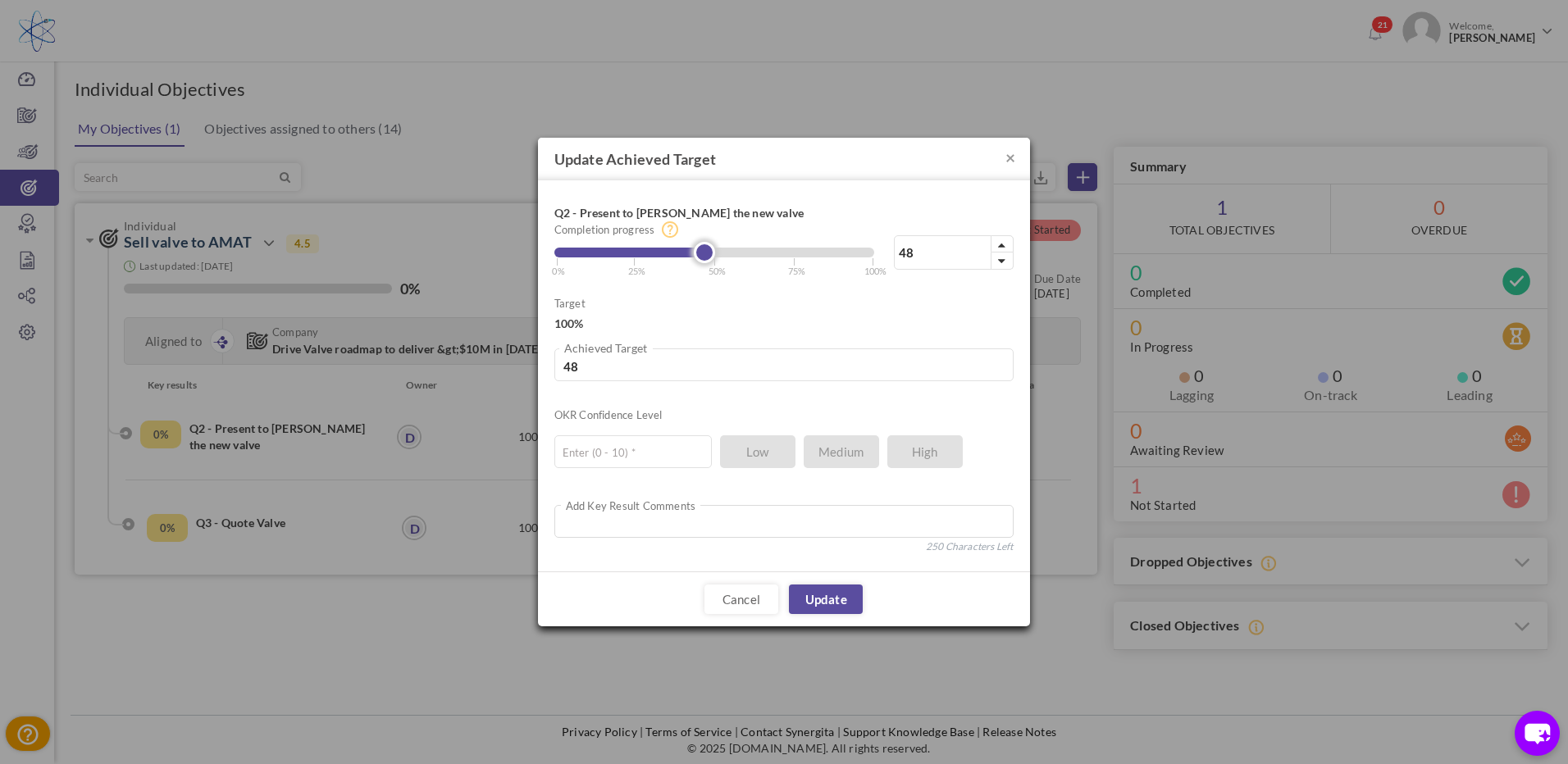
type input "49"
type input "50"
type input "51"
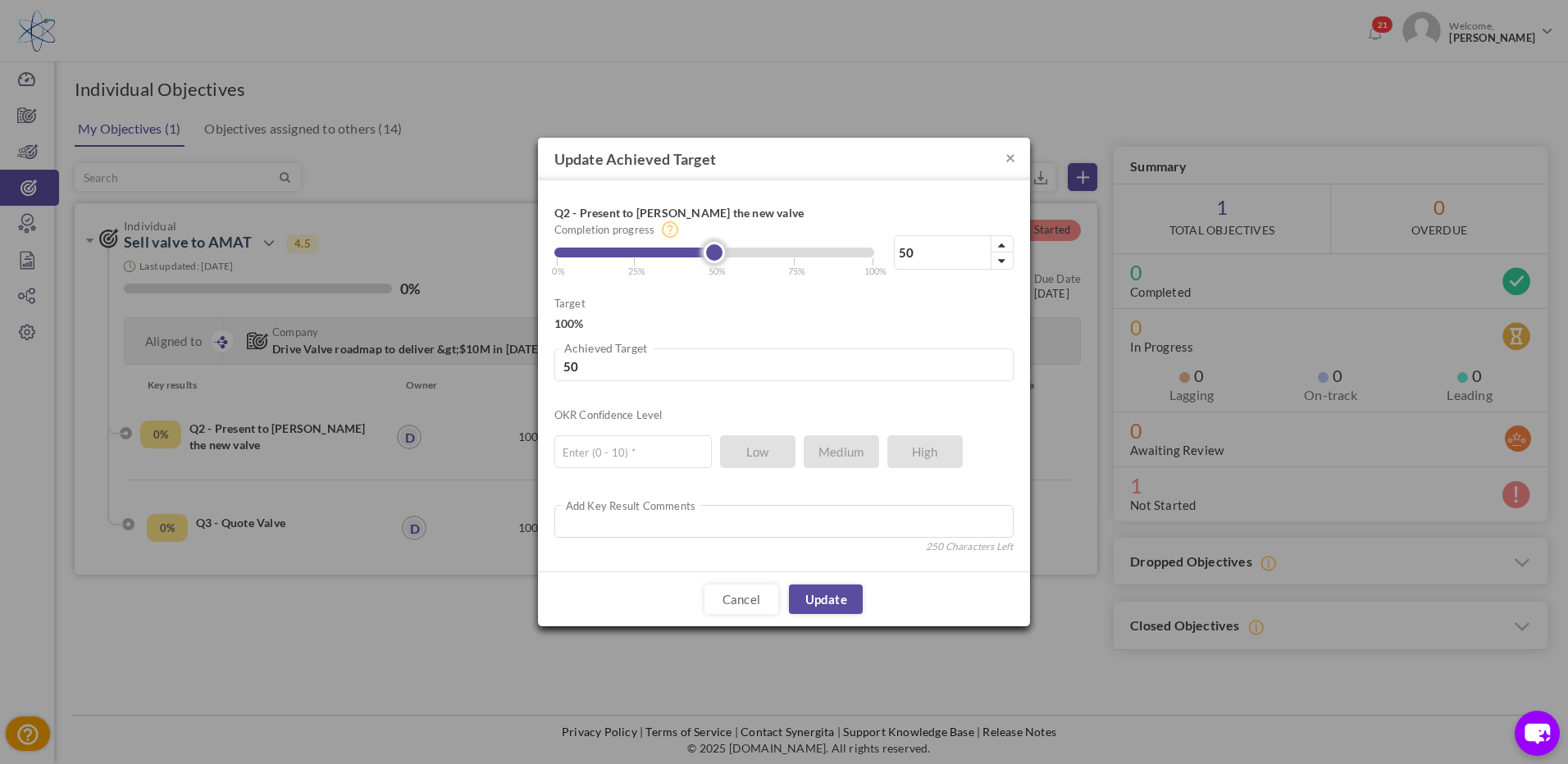
type input "51"
type input "54"
type input "56"
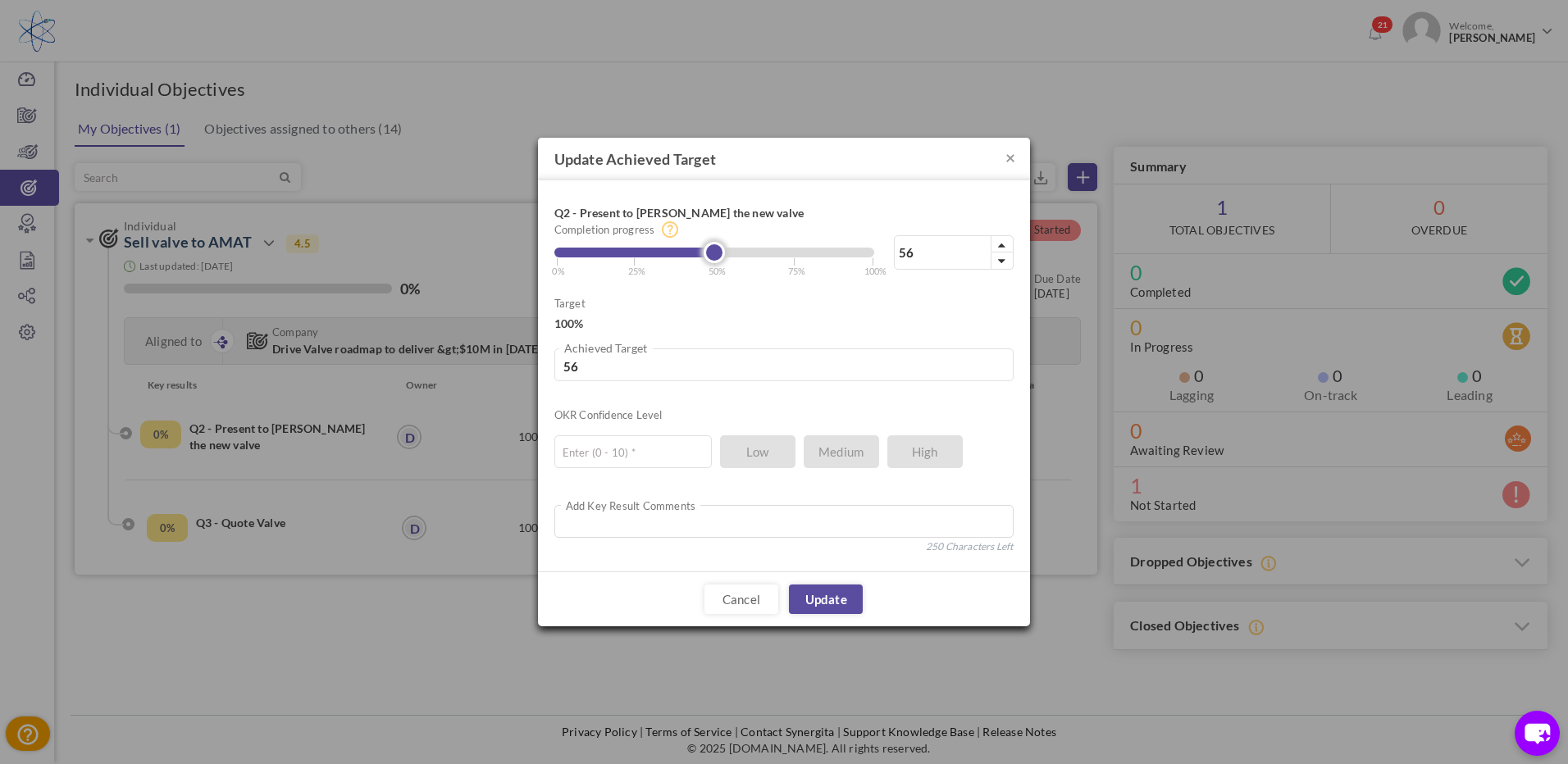
type input "57"
type input "58"
type input "59"
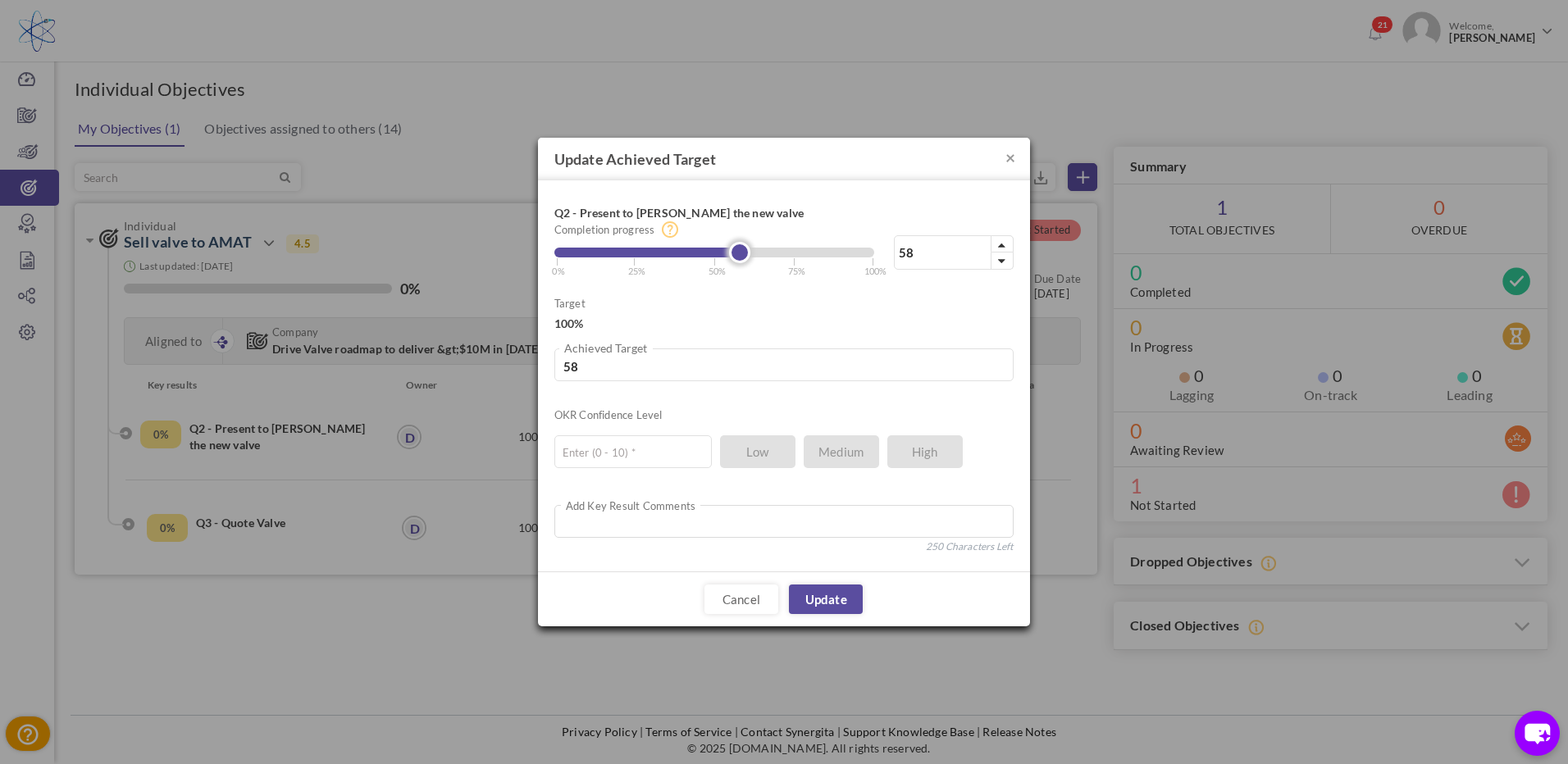
type input "59"
type input "60"
type input "61"
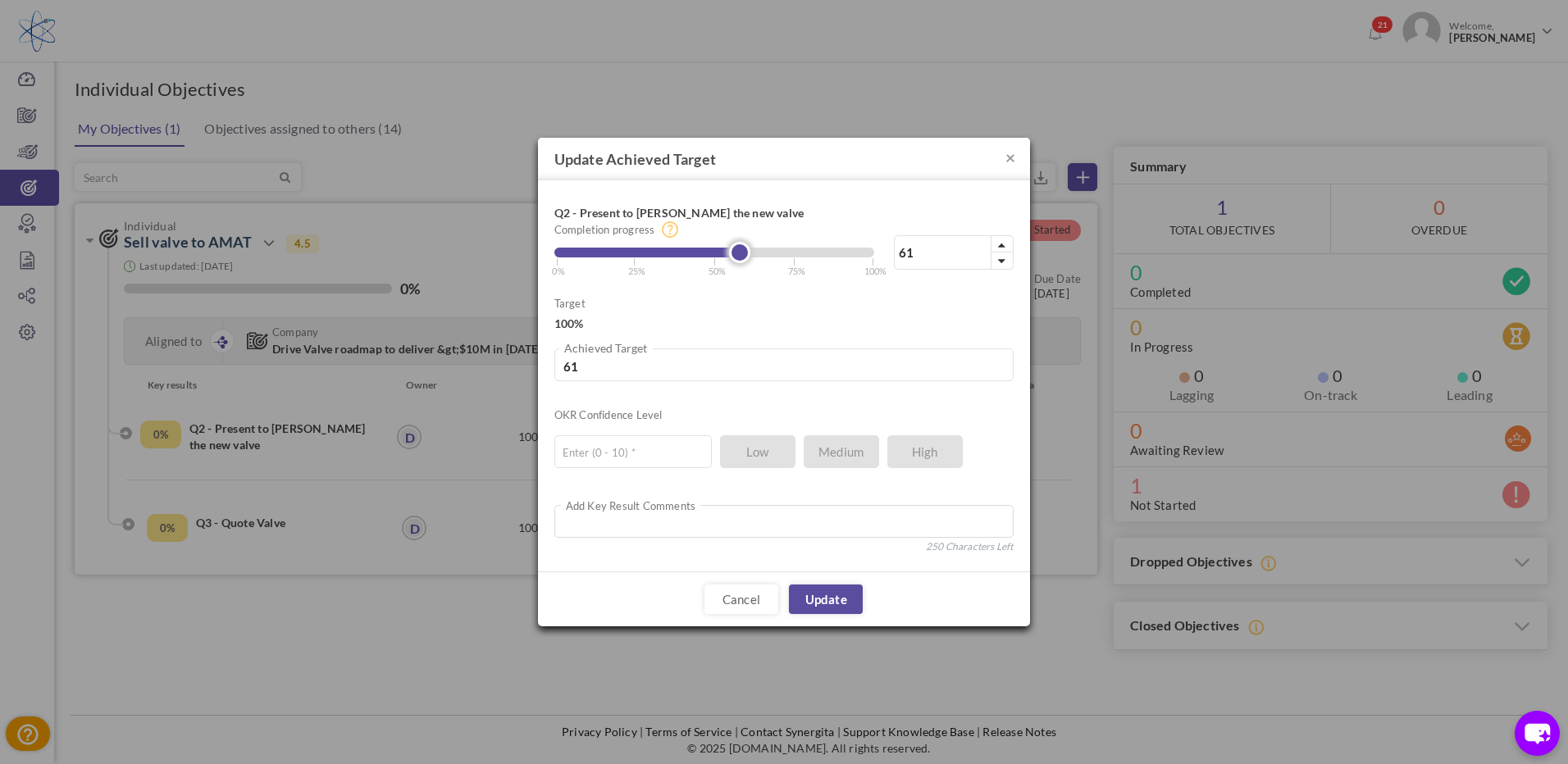
type input "62"
type input "63"
type input "64"
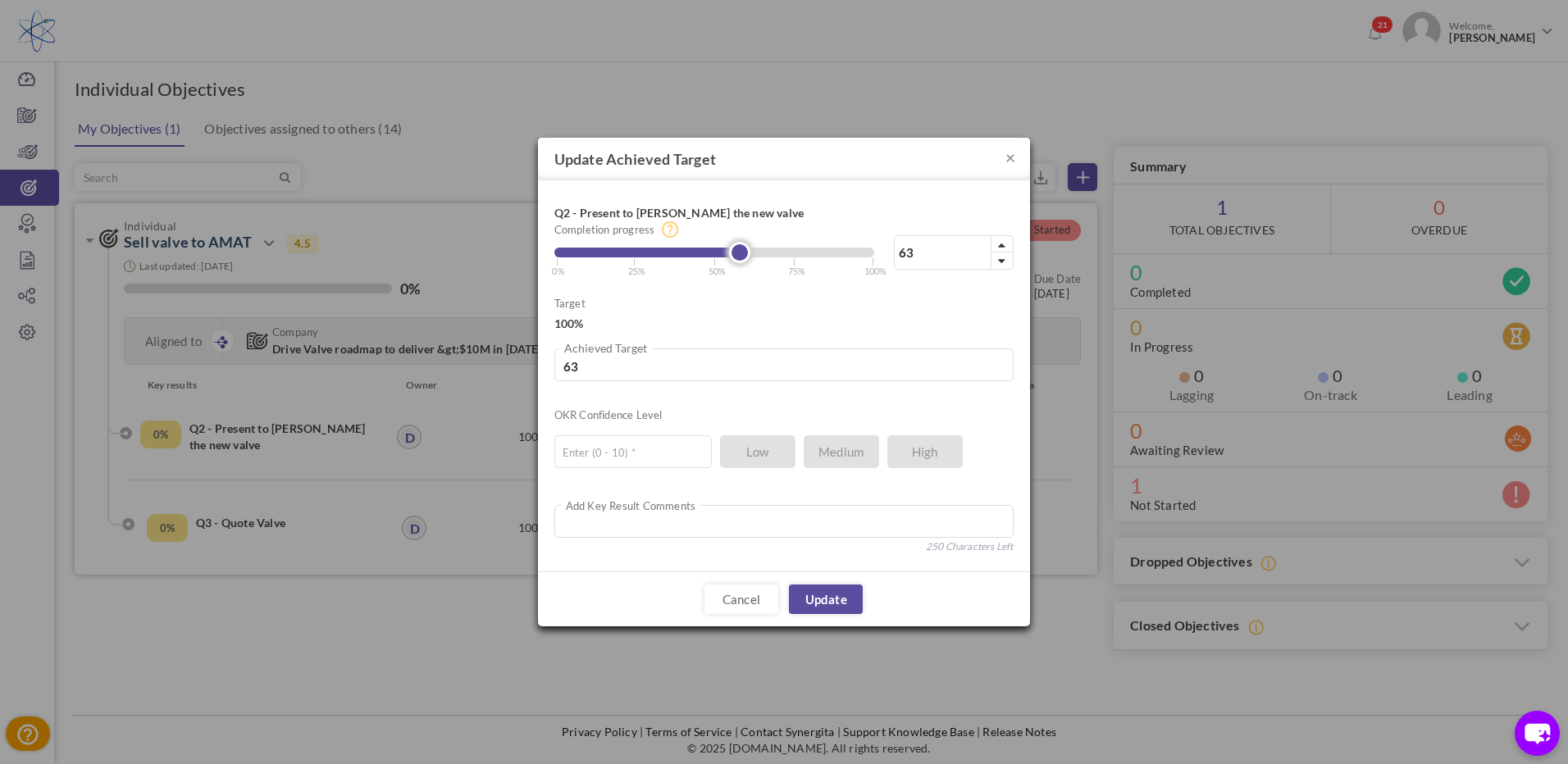
type input "64"
type input "66"
type input "67"
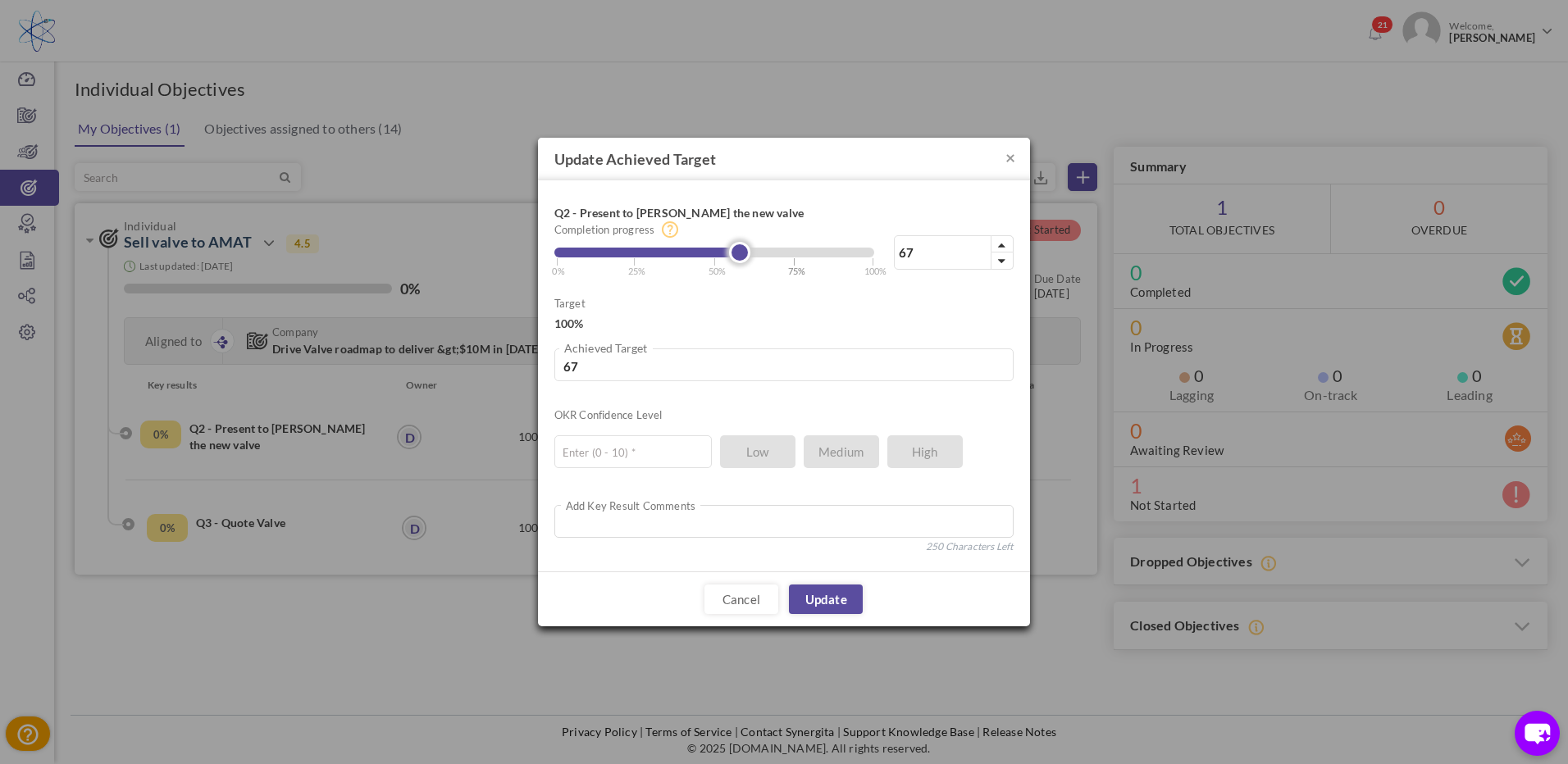
type input "68"
type input "69"
type input "71"
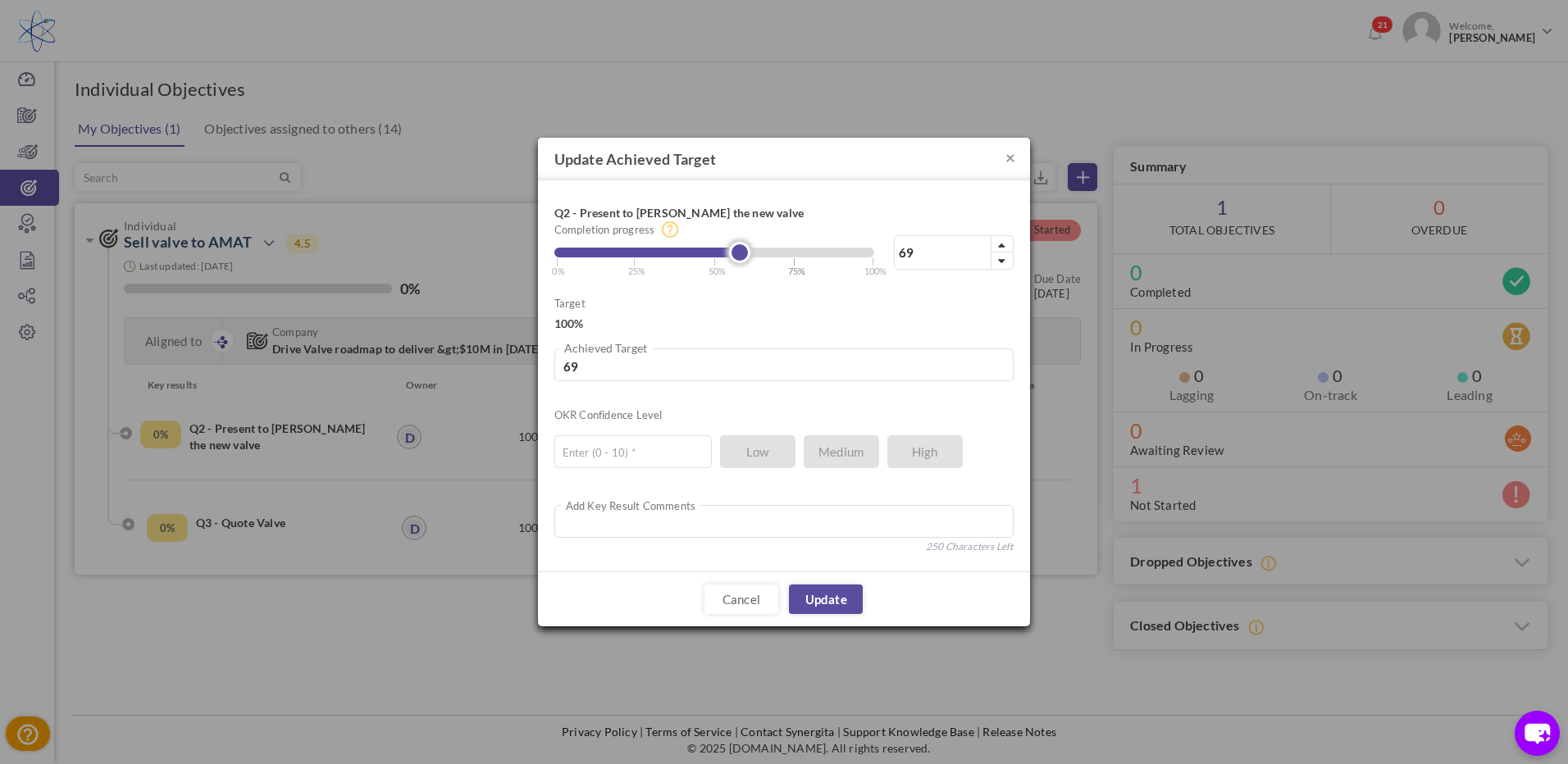
type input "71"
type input "72"
type input "73"
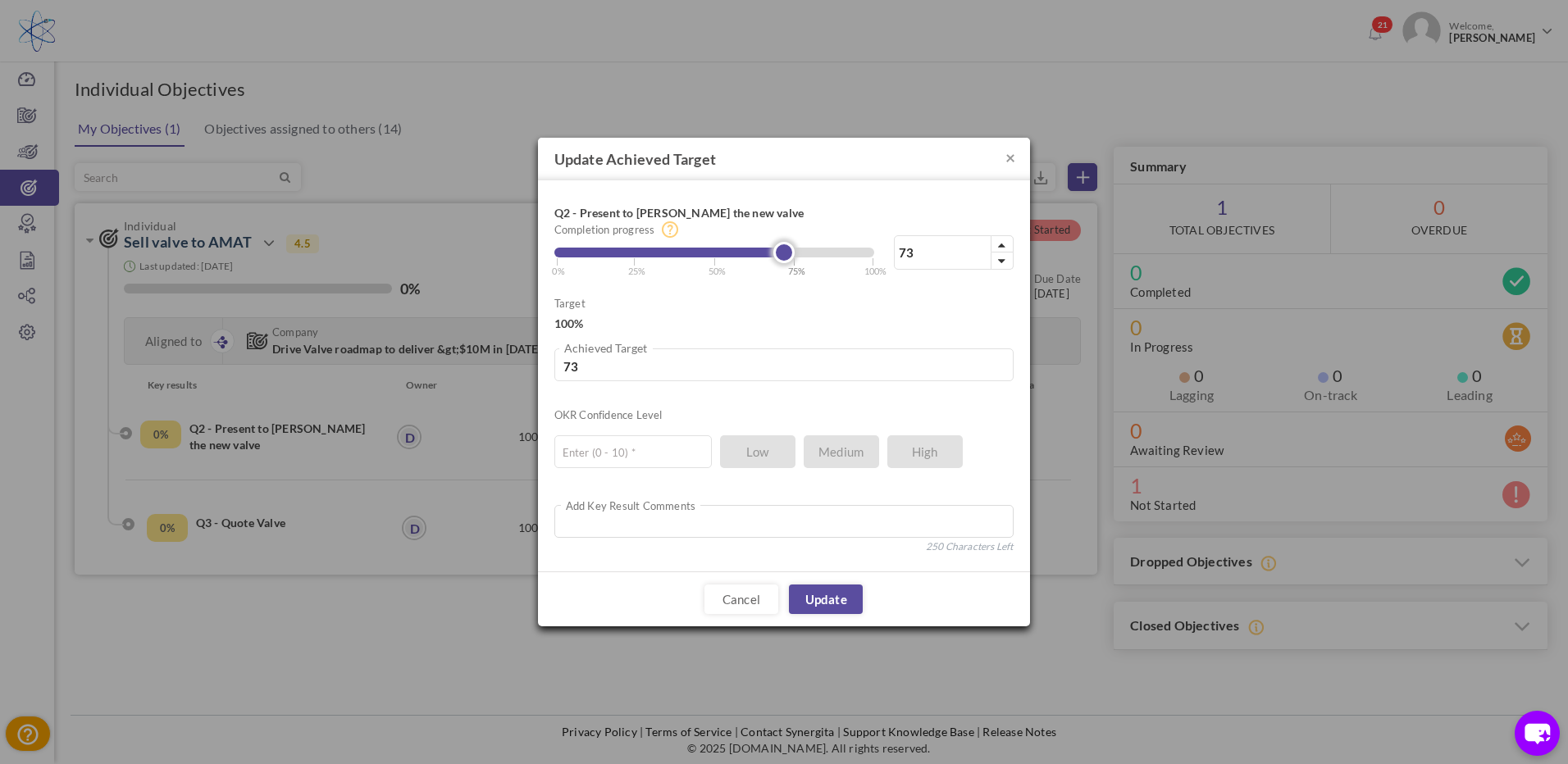
type input "74"
type input "75"
type input "76"
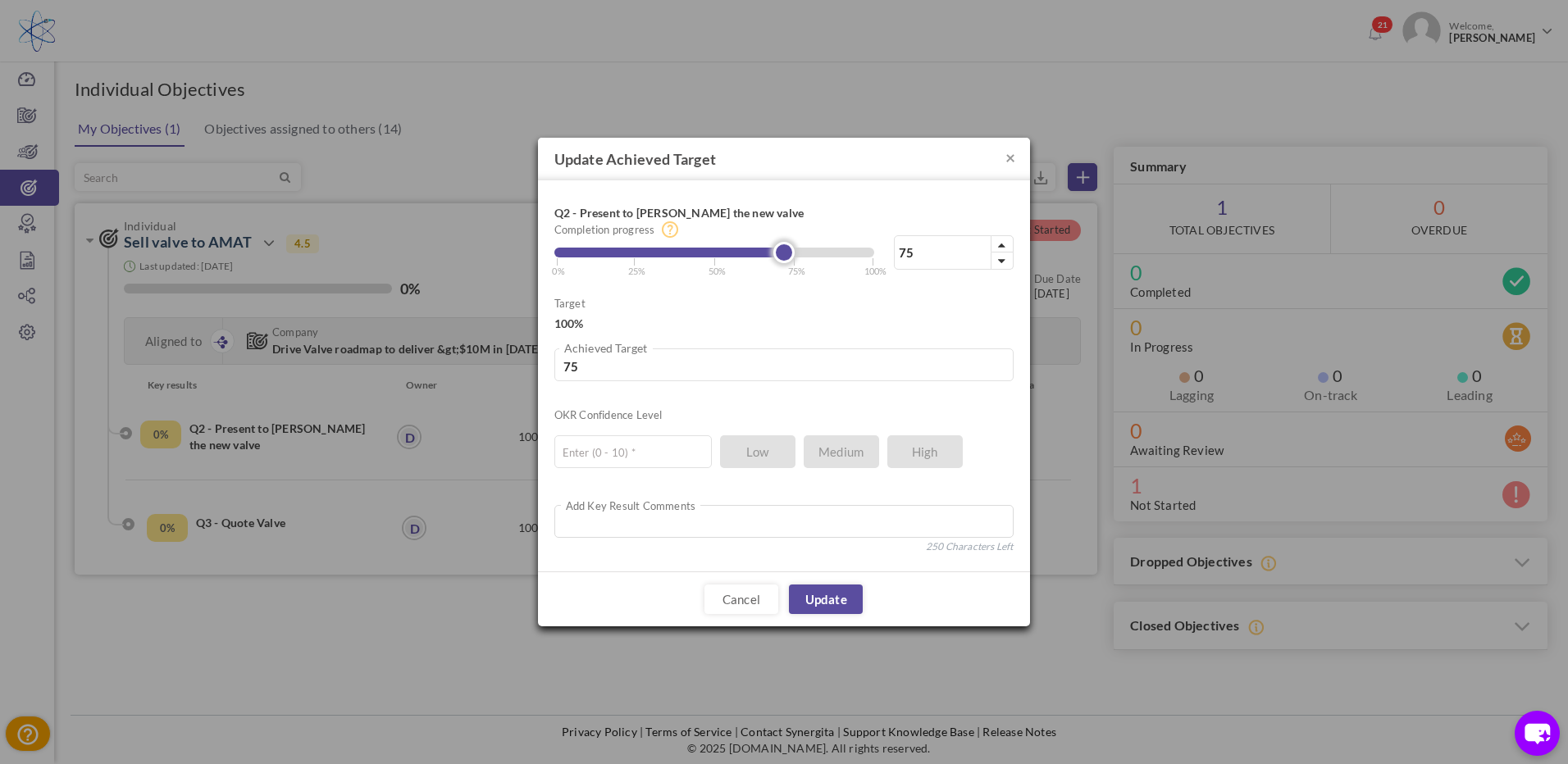
type input "76"
type input "77"
type input "78"
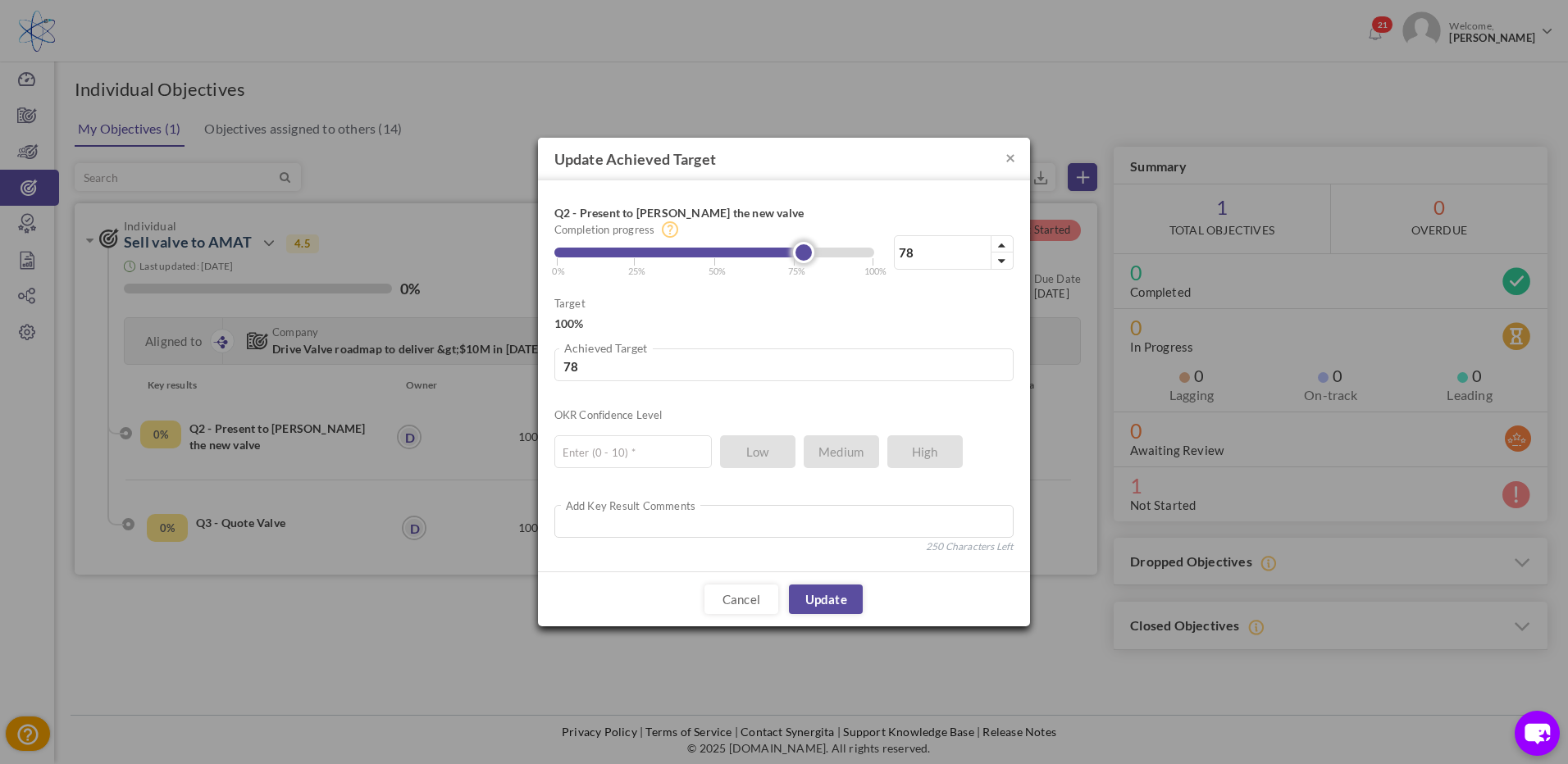
type input "79"
type input "80"
type input "81"
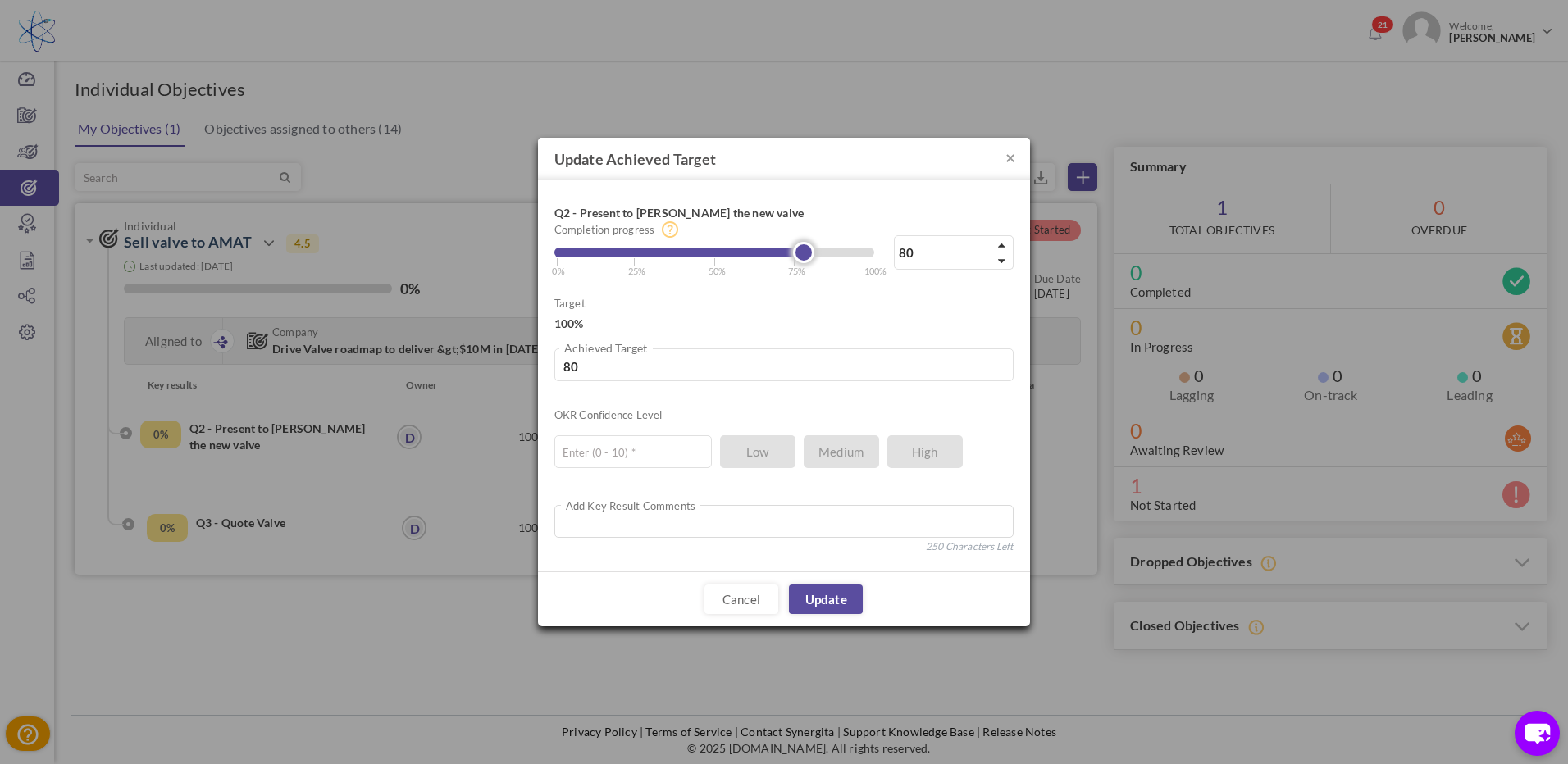
type input "81"
drag, startPoint x: 561, startPoint y: 252, endPoint x: 822, endPoint y: 259, distance: 261.1
click at [822, 259] on div "81% Completion progress 81 Reached maximum limit | 0% | 25% | 50% | 75% | 100%" at bounding box center [784, 237] width 460 height 82
click at [840, 595] on link "Update" at bounding box center [825, 600] width 74 height 30
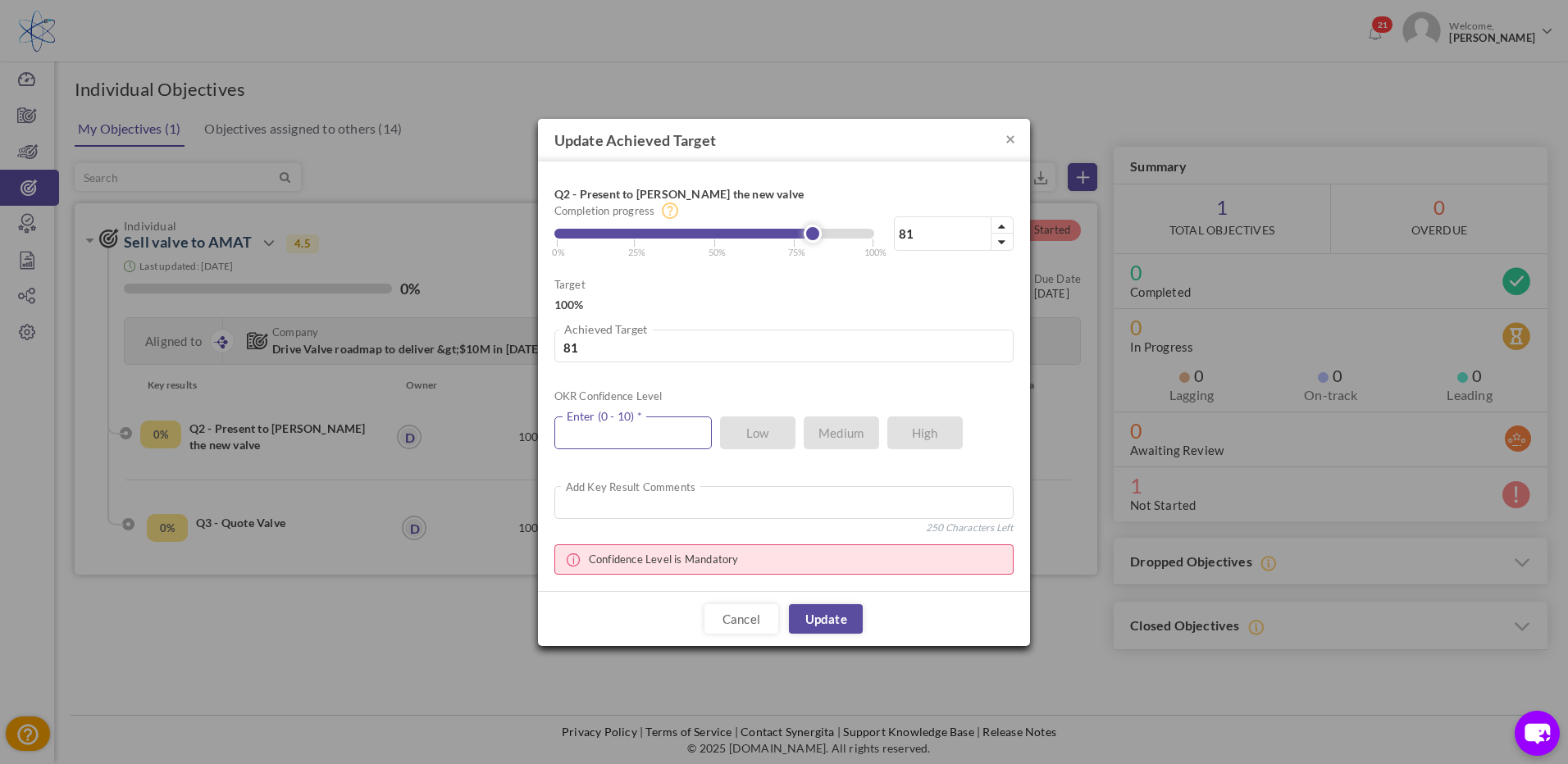
click at [625, 437] on input "text" at bounding box center [633, 432] width 158 height 32
type input "4"
click at [834, 435] on ul "4 Enter (0 - 10) * Low Medium High" at bounding box center [775, 429] width 443 height 41
click at [852, 620] on link "Update" at bounding box center [825, 619] width 74 height 30
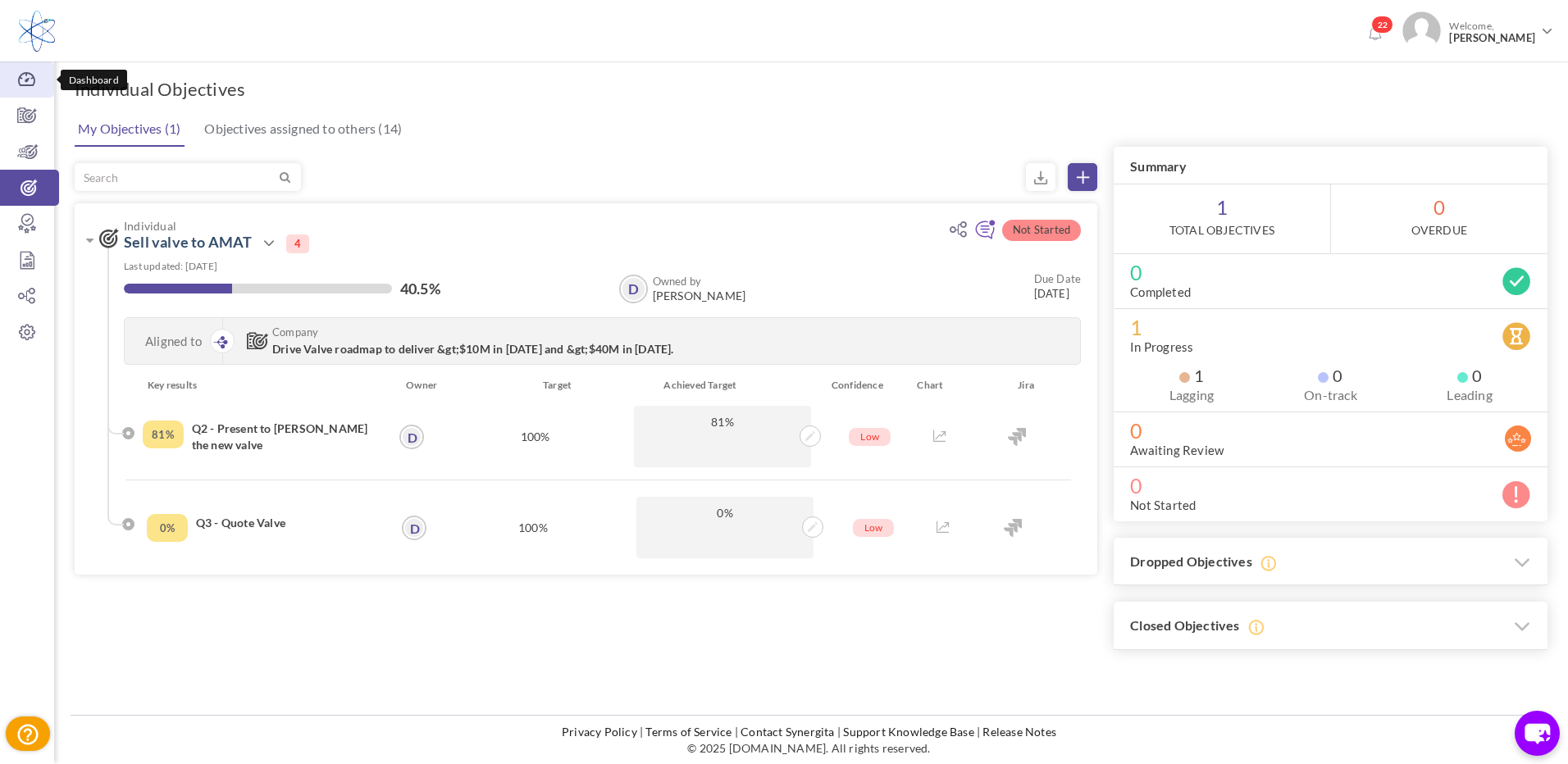
click at [9, 83] on icon at bounding box center [27, 79] width 54 height 17
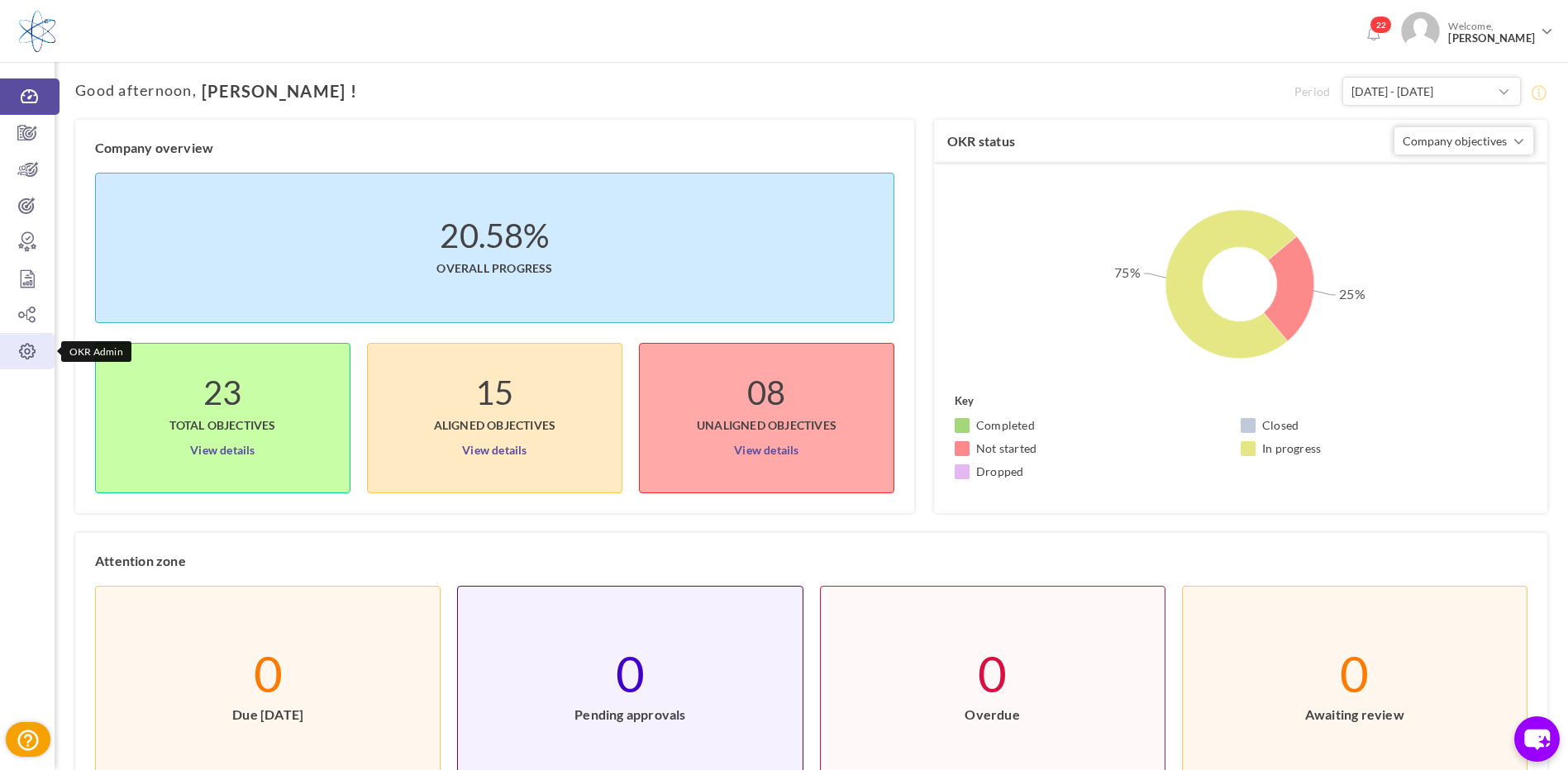
click at [27, 344] on icon at bounding box center [27, 351] width 55 height 17
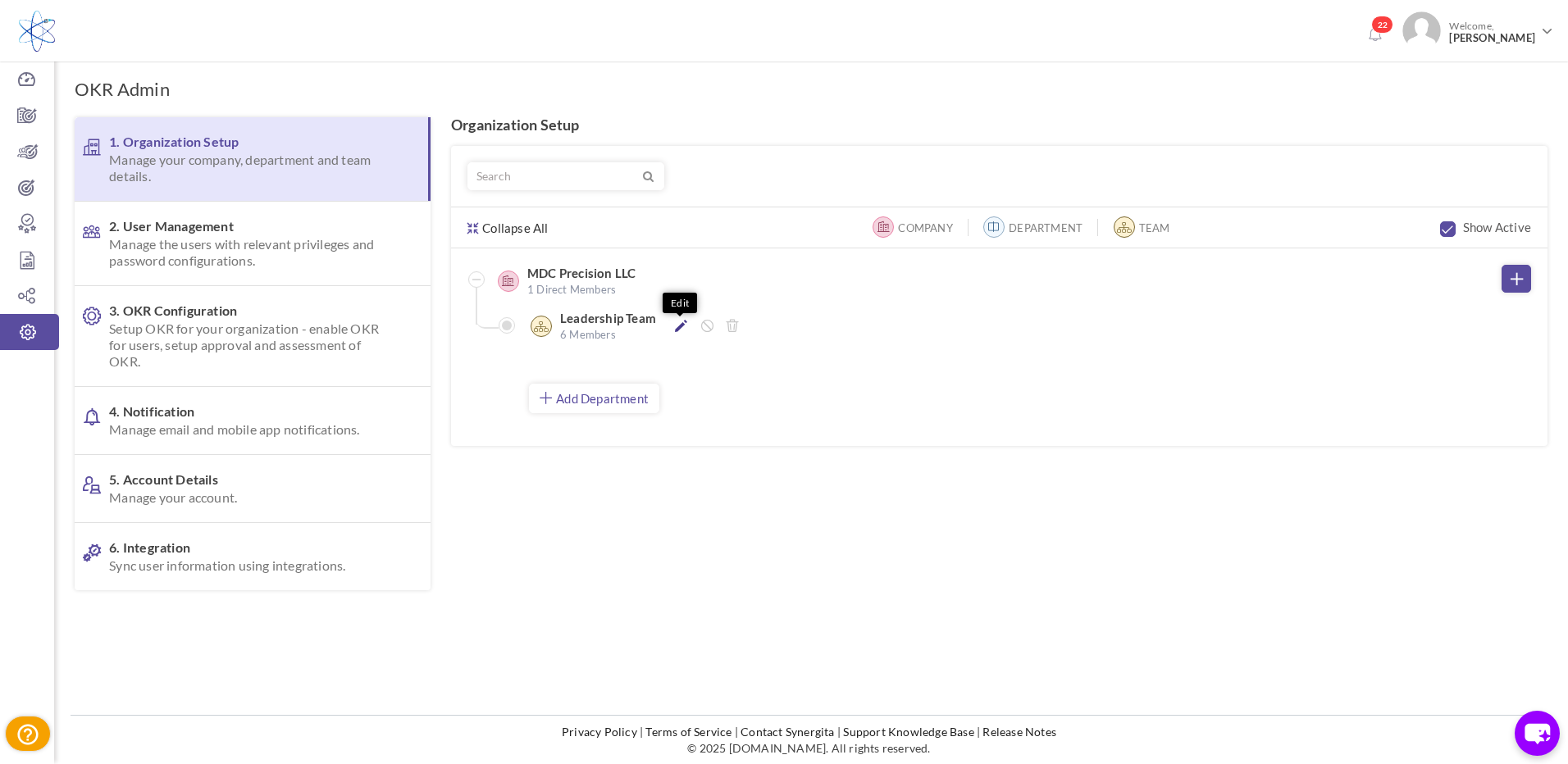
click at [681, 328] on icon at bounding box center [681, 326] width 12 height 12
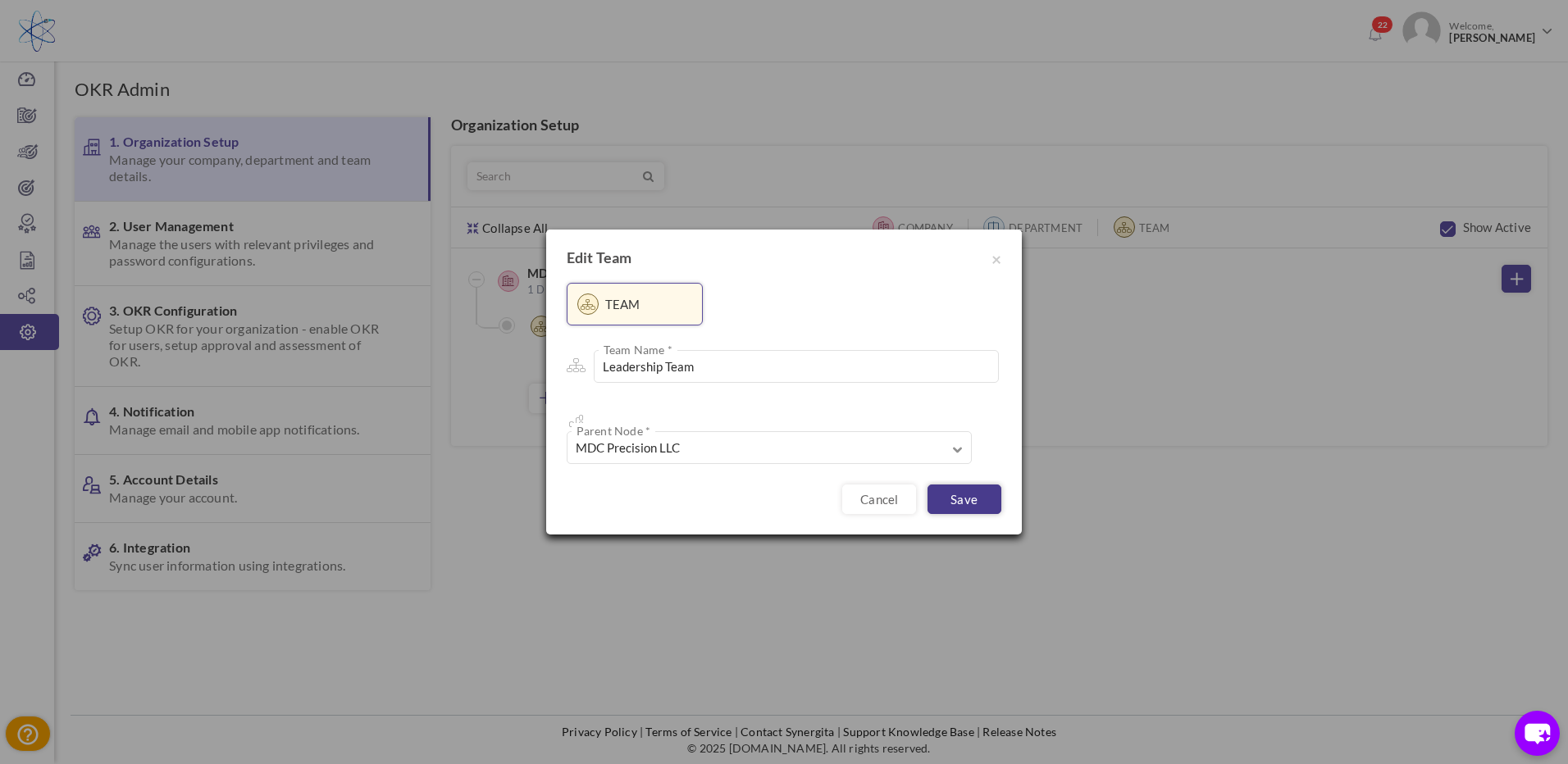
click at [977, 485] on link "Save" at bounding box center [964, 500] width 74 height 30
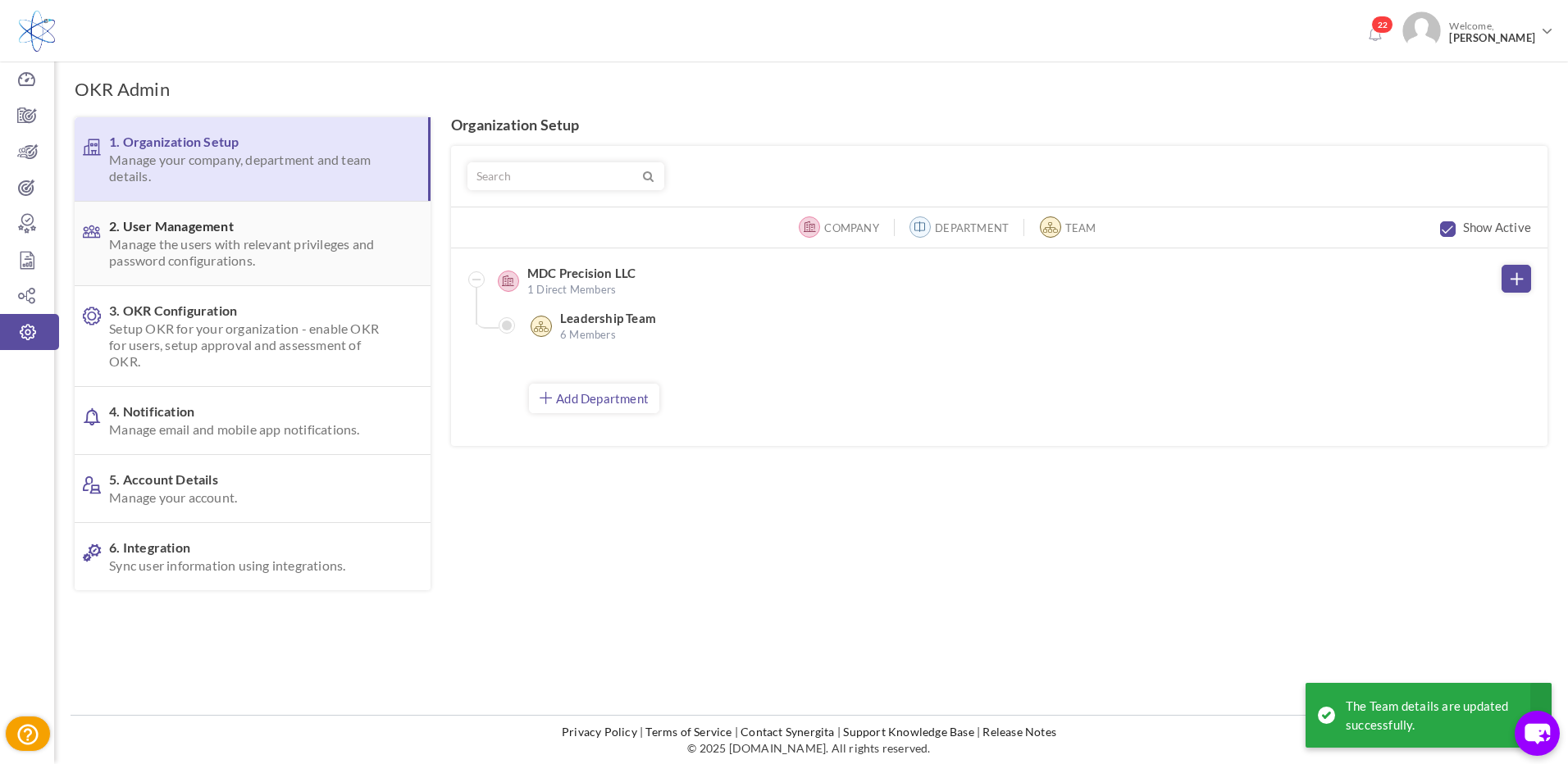
click at [178, 238] on span "Manage the users with relevant privileges and password configurations." at bounding box center [250, 252] width 282 height 32
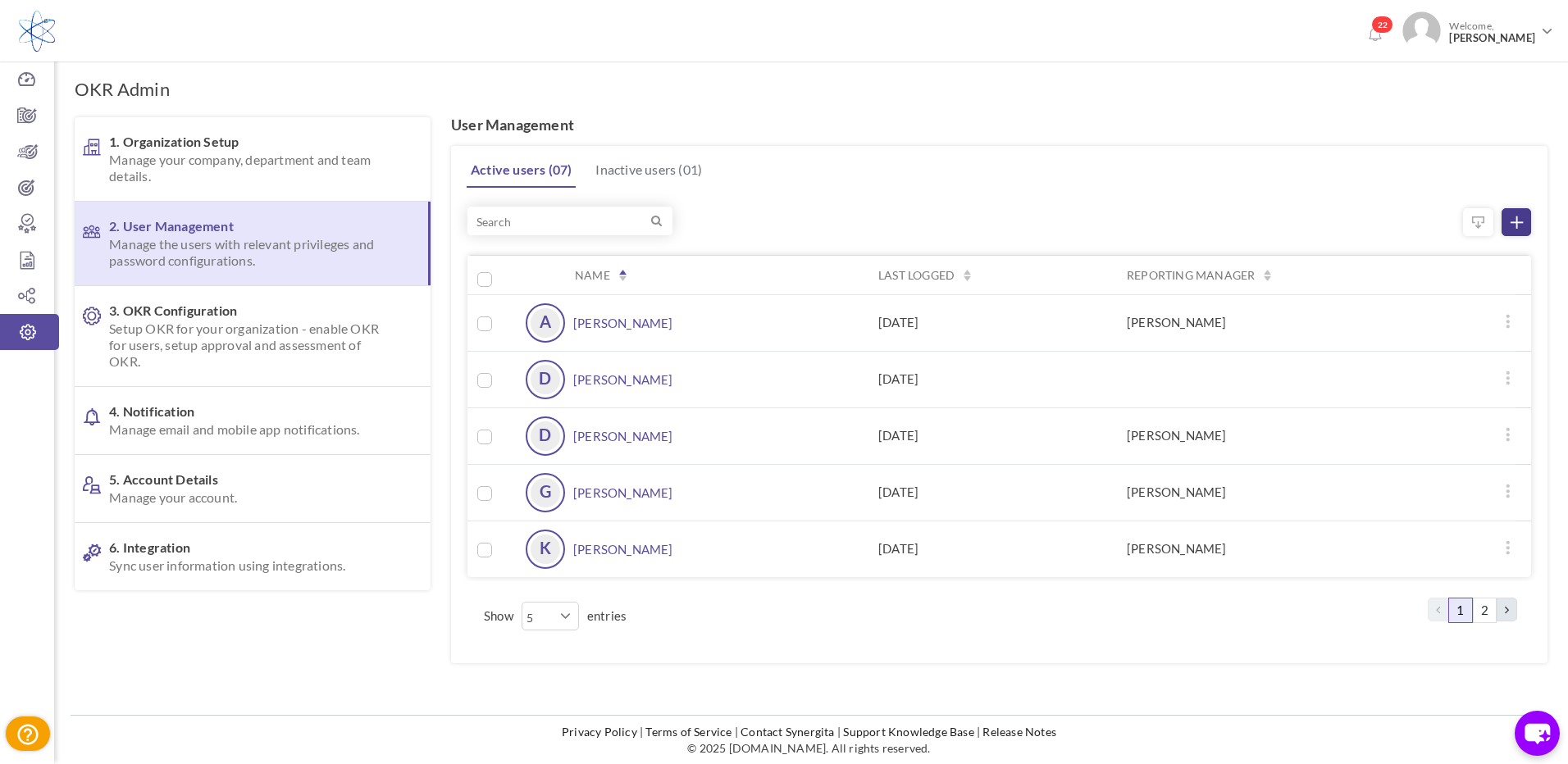
click at [1512, 218] on icon at bounding box center [1516, 223] width 12 height 12
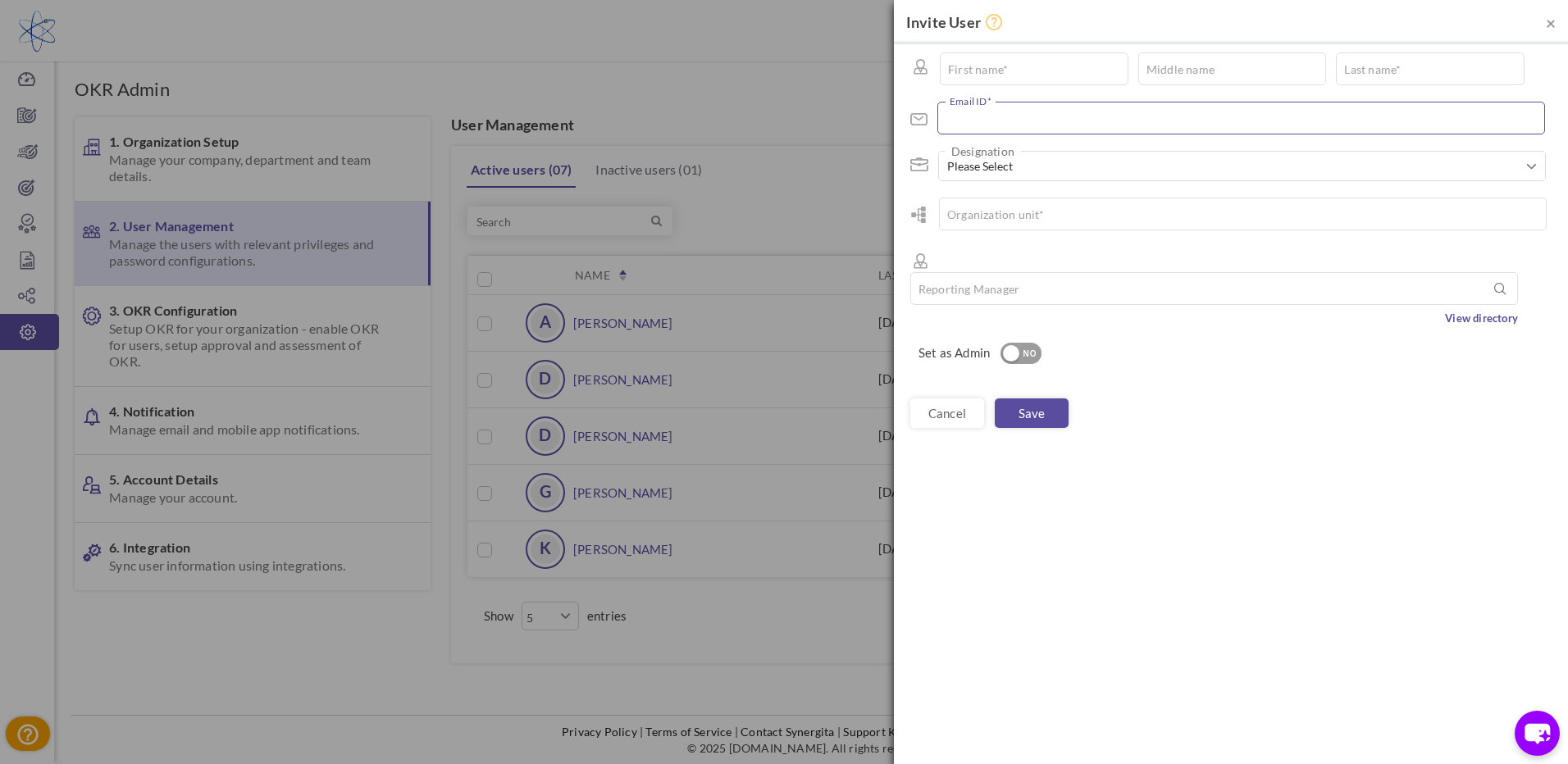
click at [1015, 111] on input "text" at bounding box center [1241, 118] width 608 height 32
type input "k"
type input "[EMAIL_ADDRESS][DOMAIN_NAME]"
click at [1001, 62] on input "text" at bounding box center [1033, 68] width 189 height 32
type input "[PERSON_NAME]"
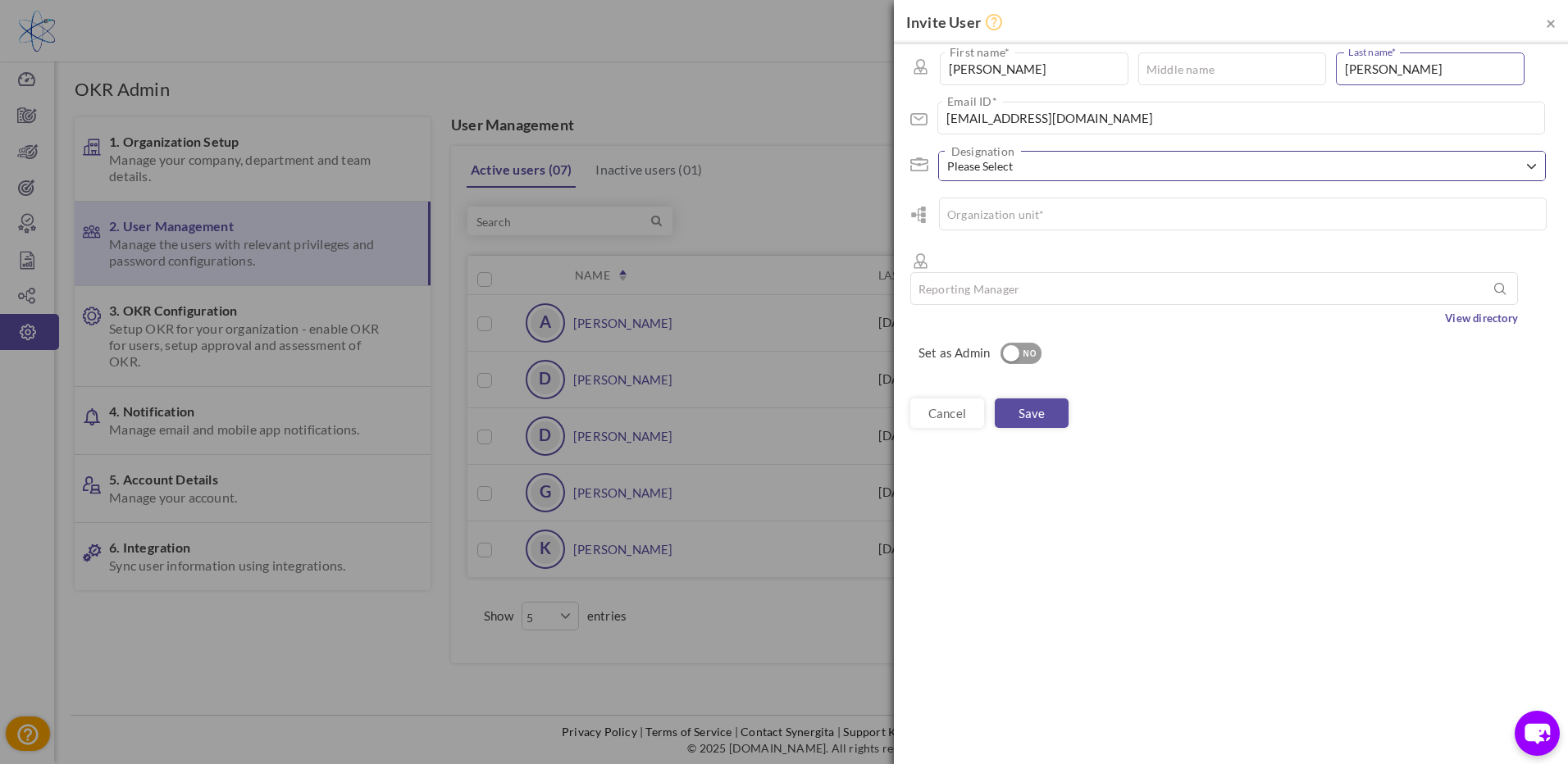
type input "[PERSON_NAME]"
click at [1039, 162] on span "Please Select" at bounding box center [1236, 166] width 577 height 17
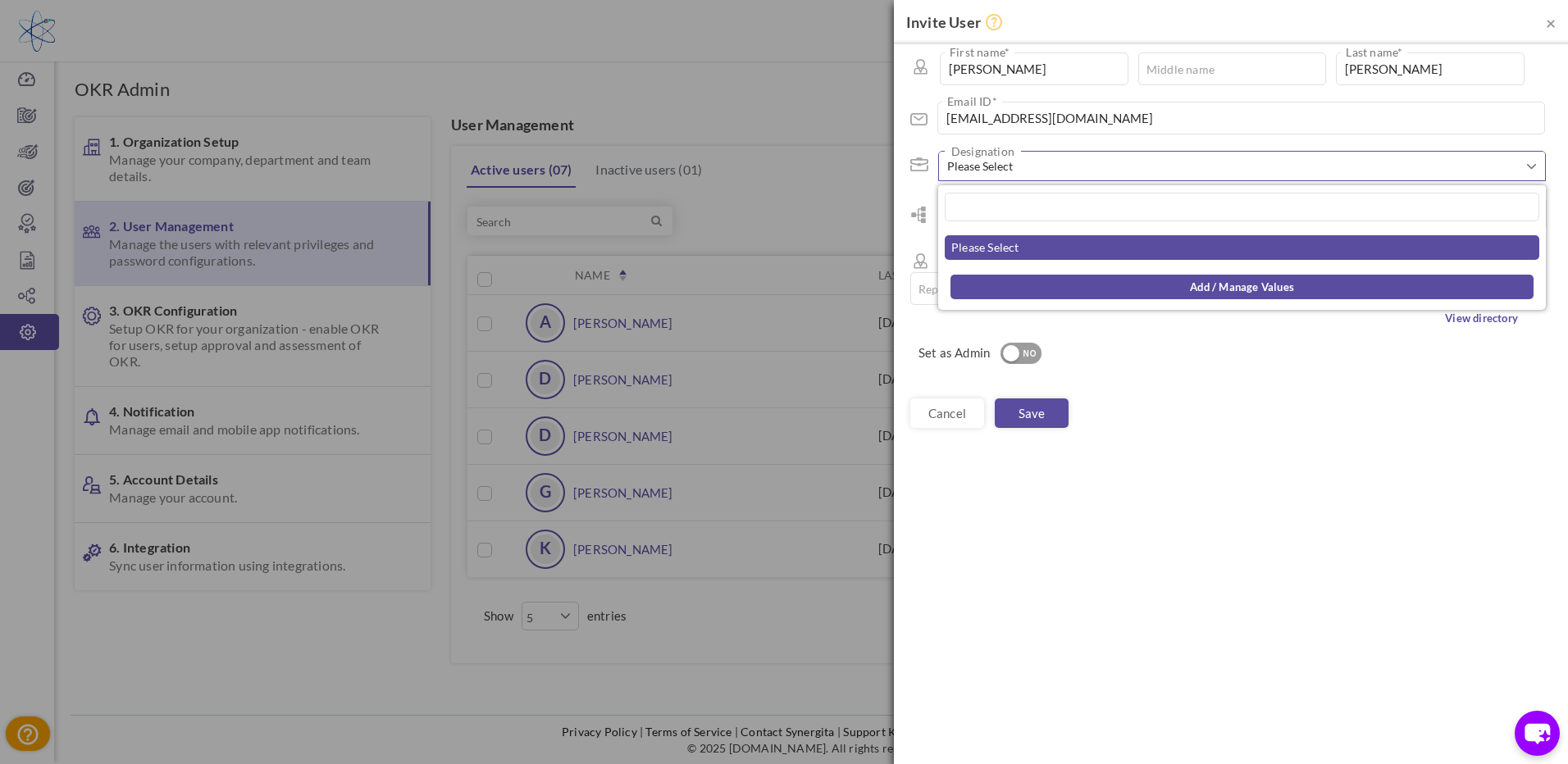
click at [1000, 254] on span "Please Select" at bounding box center [986, 247] width 68 height 14
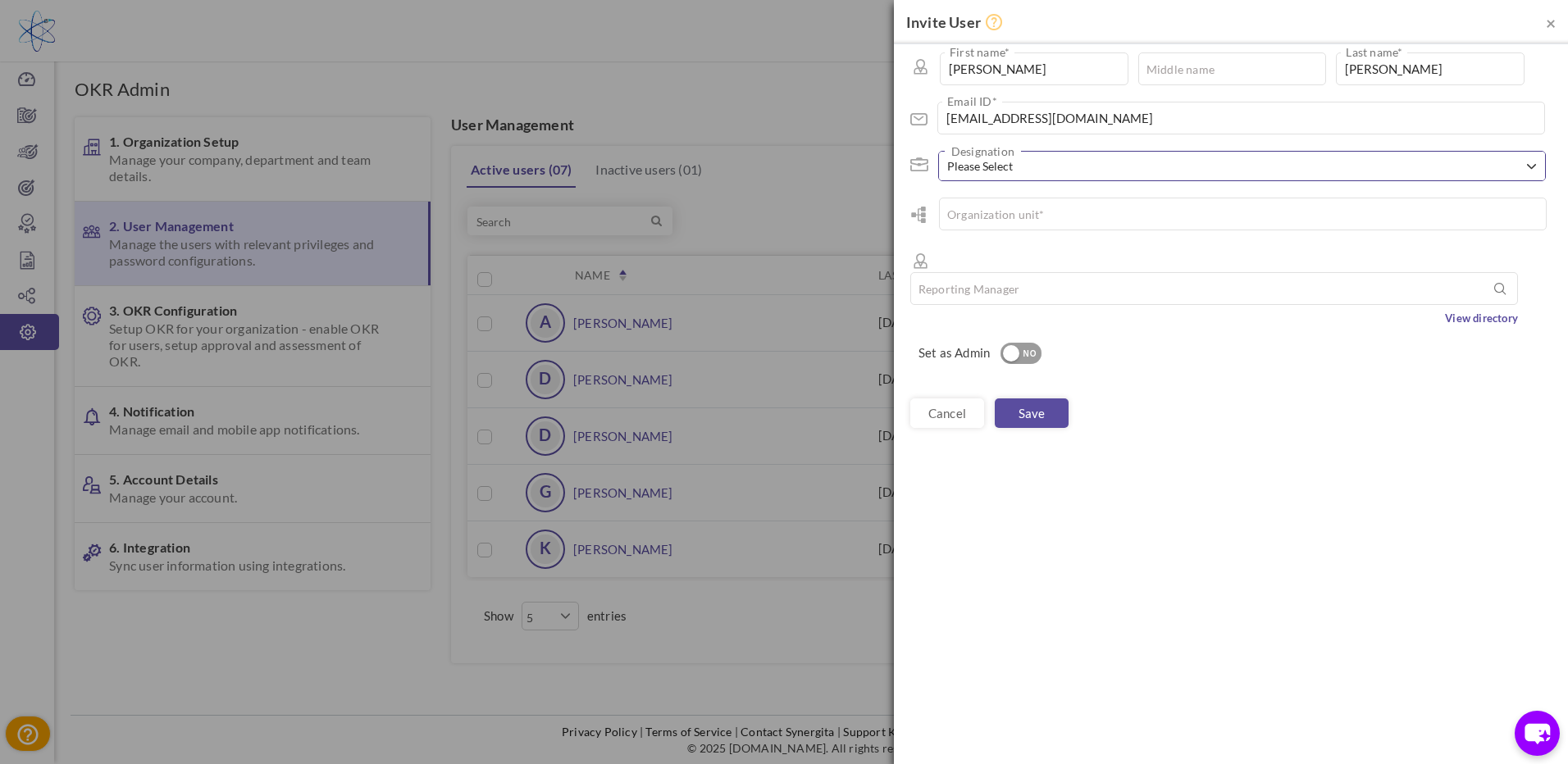
click at [1043, 161] on span "Please Select" at bounding box center [1236, 166] width 577 height 17
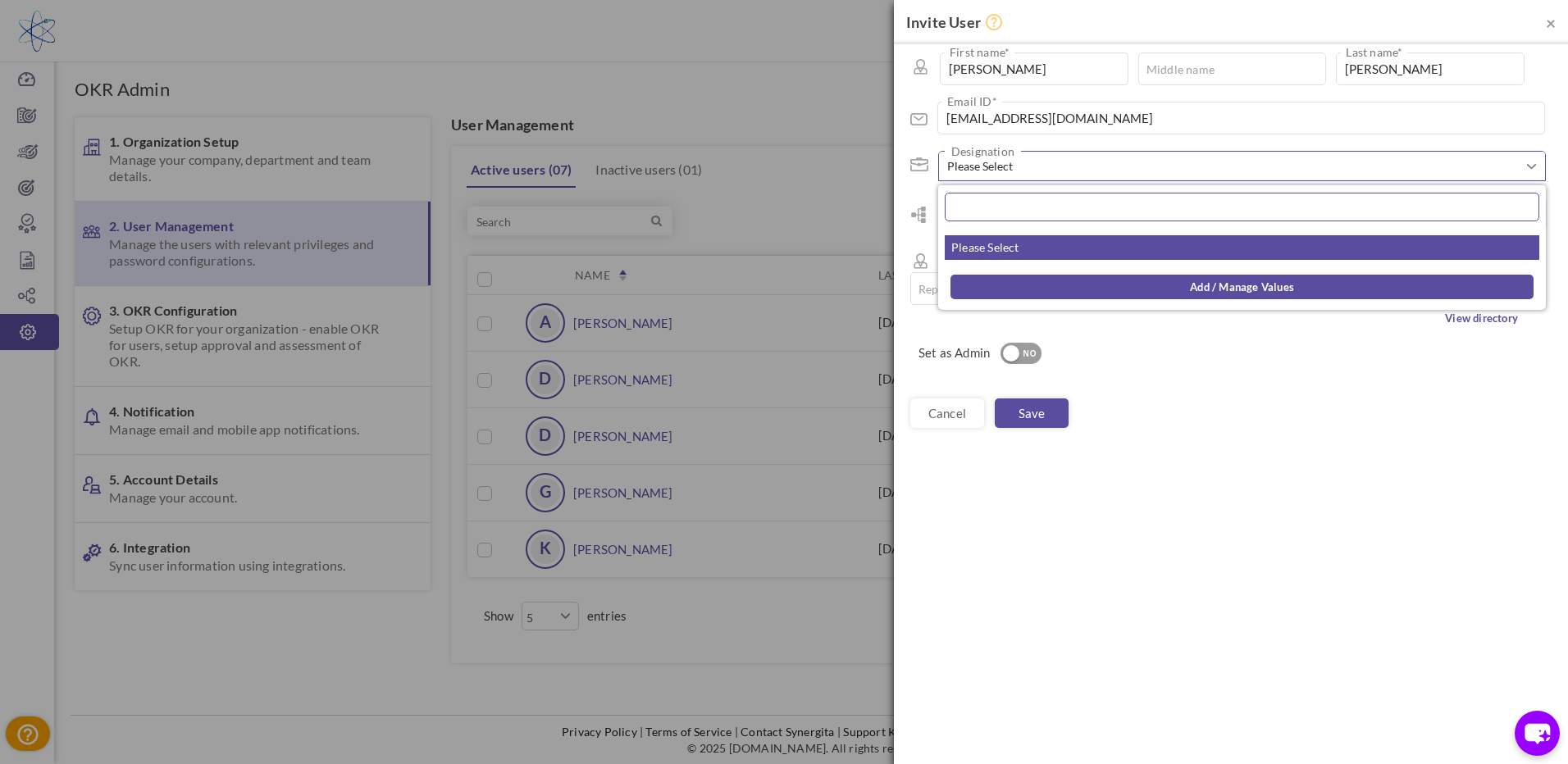
click at [1053, 207] on input "text" at bounding box center [1242, 207] width 595 height 29
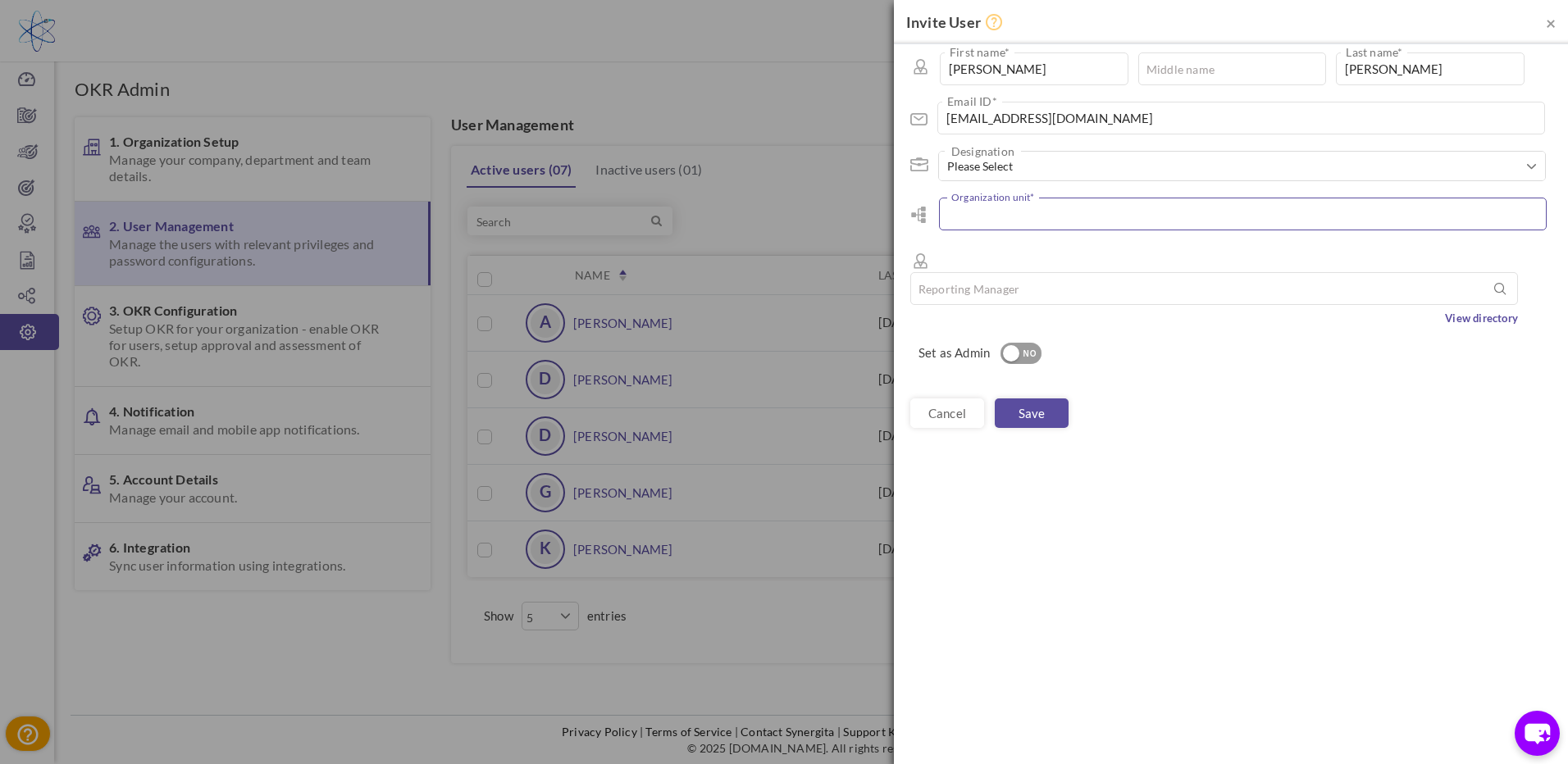
click at [1082, 225] on input "text" at bounding box center [1243, 213] width 608 height 32
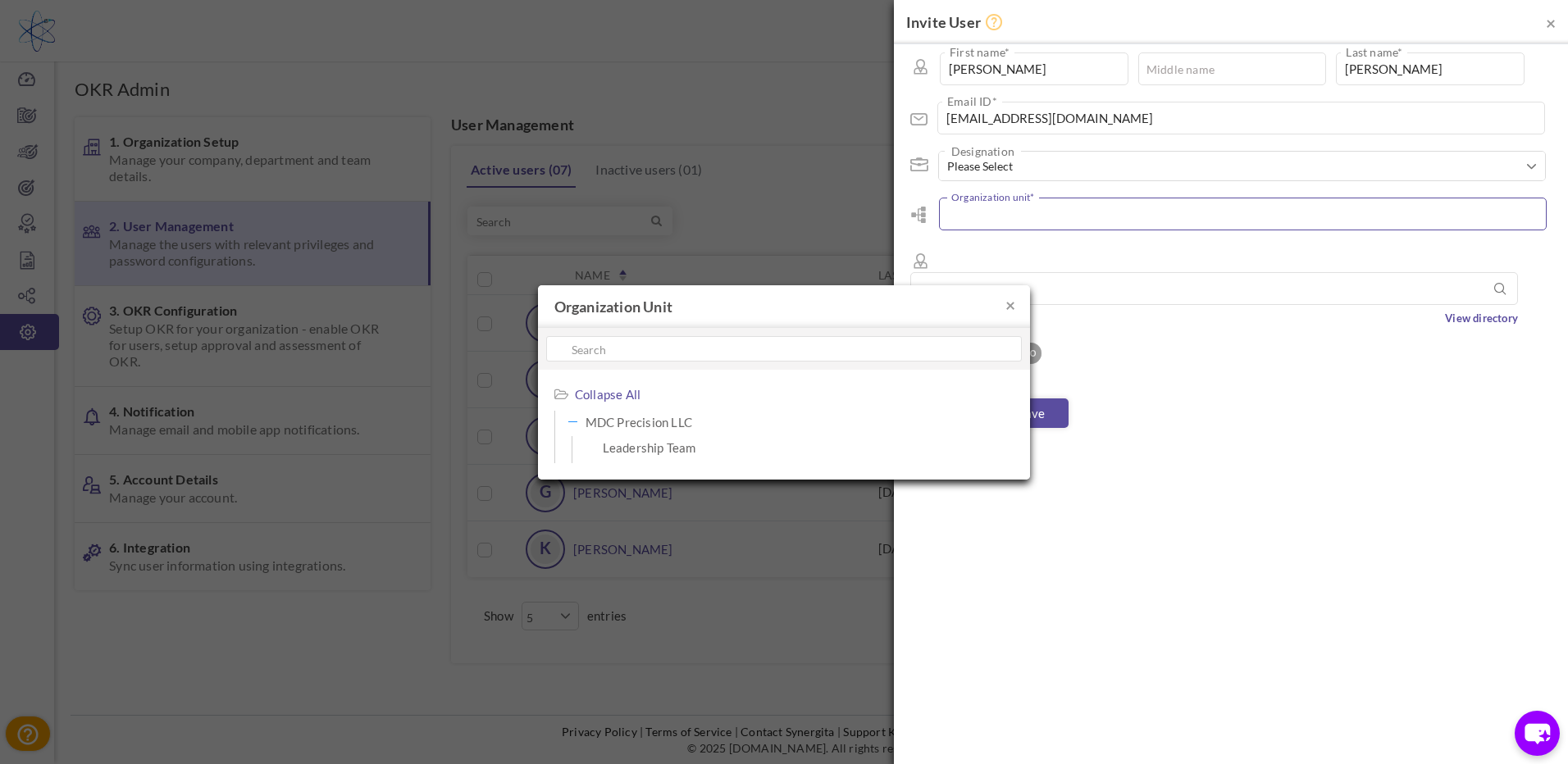
type input "MDC Precision LLC"
type input "L"
click at [1010, 309] on button "×" at bounding box center [1009, 305] width 10 height 18
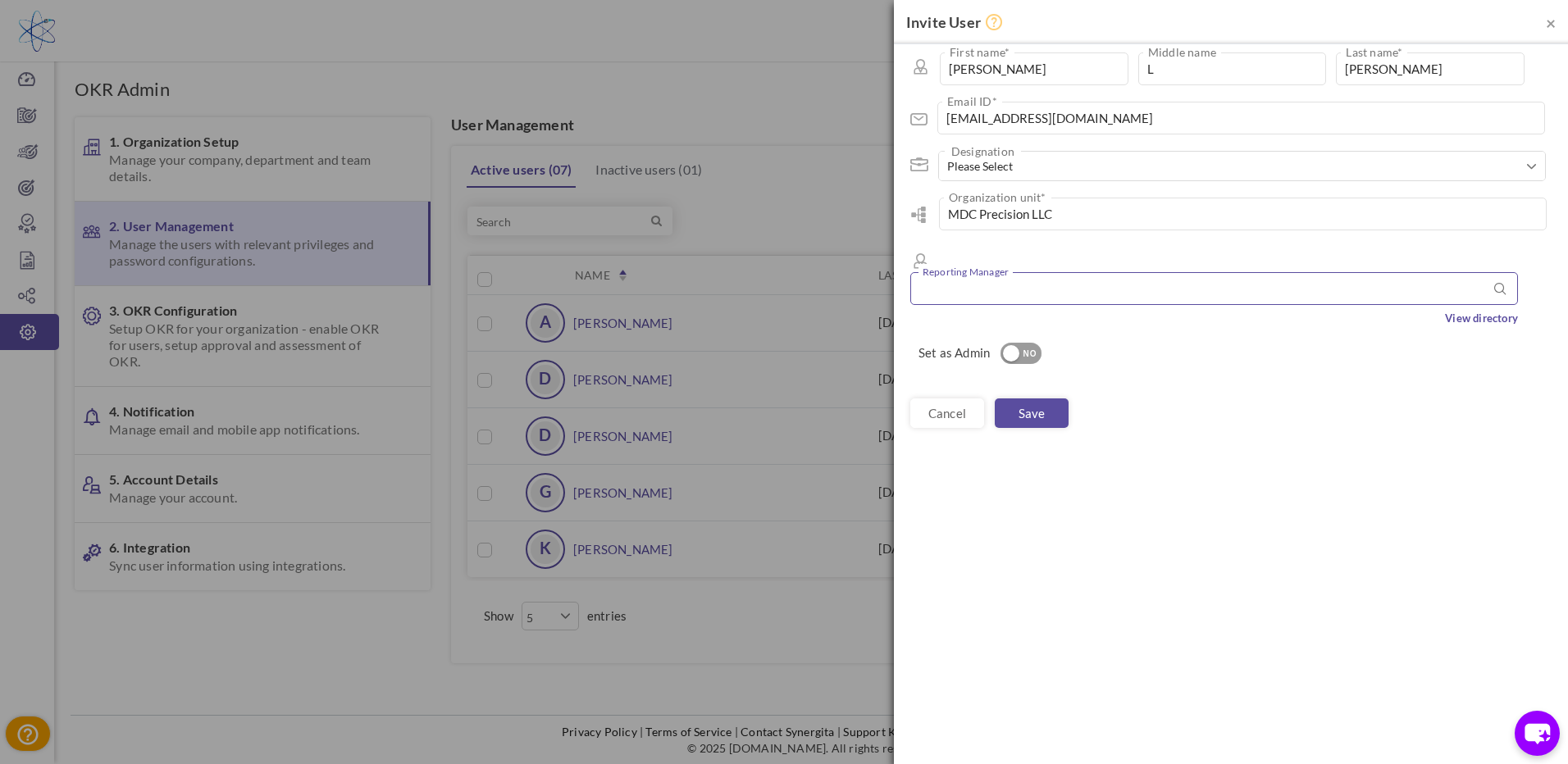
click at [1324, 272] on input "text" at bounding box center [1214, 288] width 608 height 32
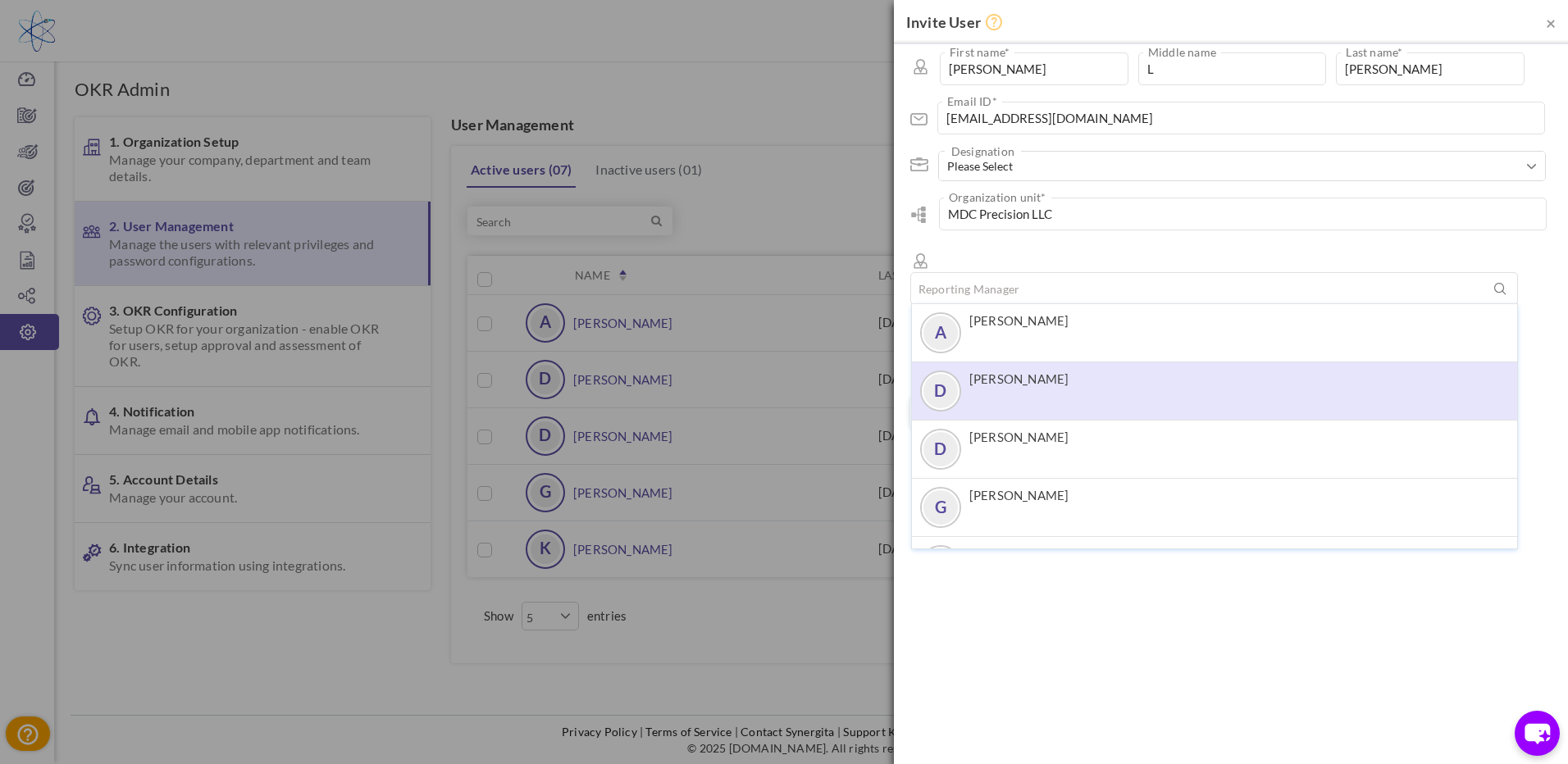
click at [1115, 371] on div "D [PERSON_NAME]" at bounding box center [1214, 386] width 588 height 30
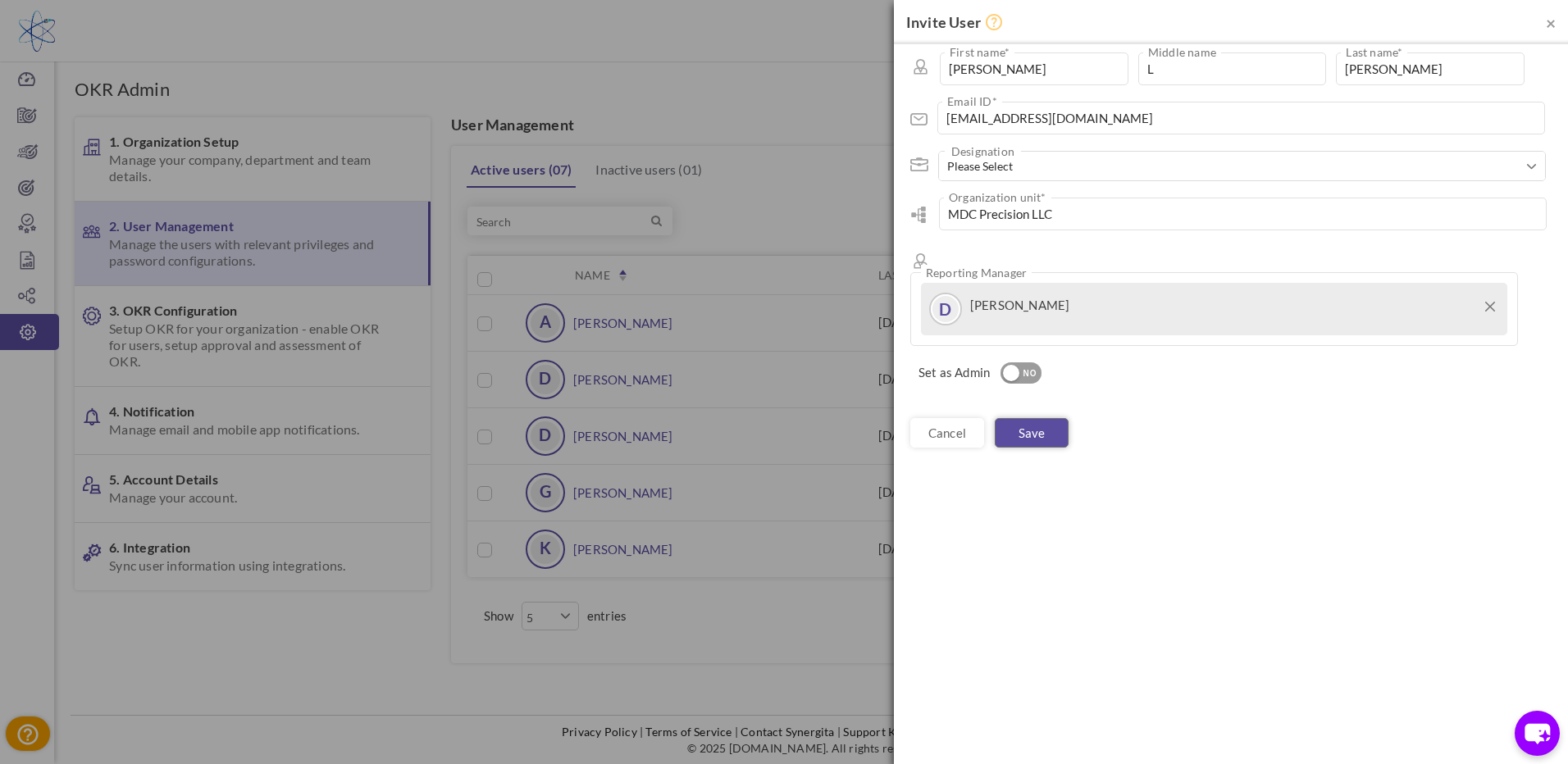
click at [1044, 418] on link "Save" at bounding box center [1031, 433] width 74 height 30
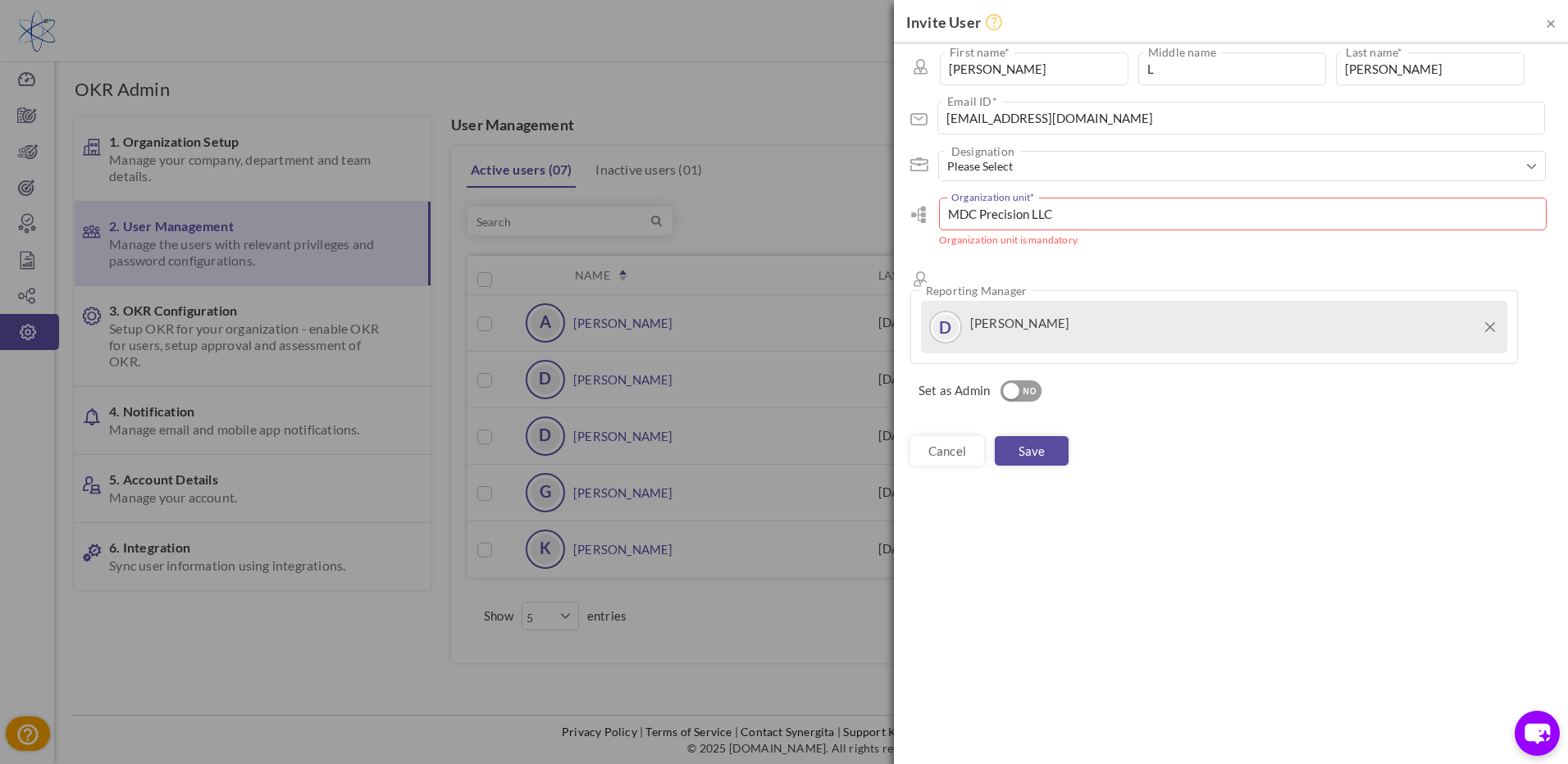
click at [1078, 219] on input "MDC Precision LLC" at bounding box center [1243, 213] width 608 height 32
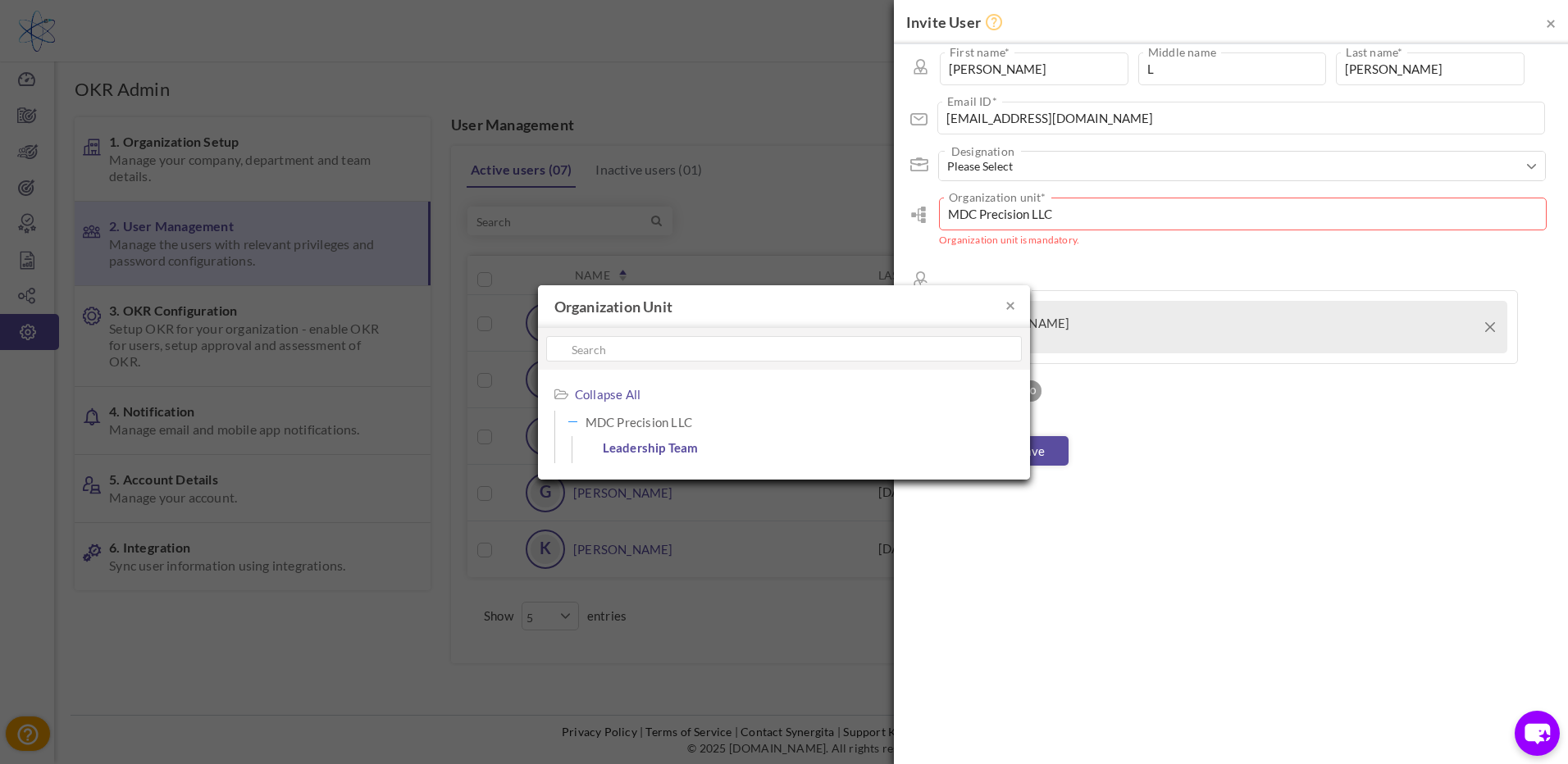
click at [685, 446] on span "Leadership Team" at bounding box center [742, 447] width 279 height 23
type input "Leadership Team"
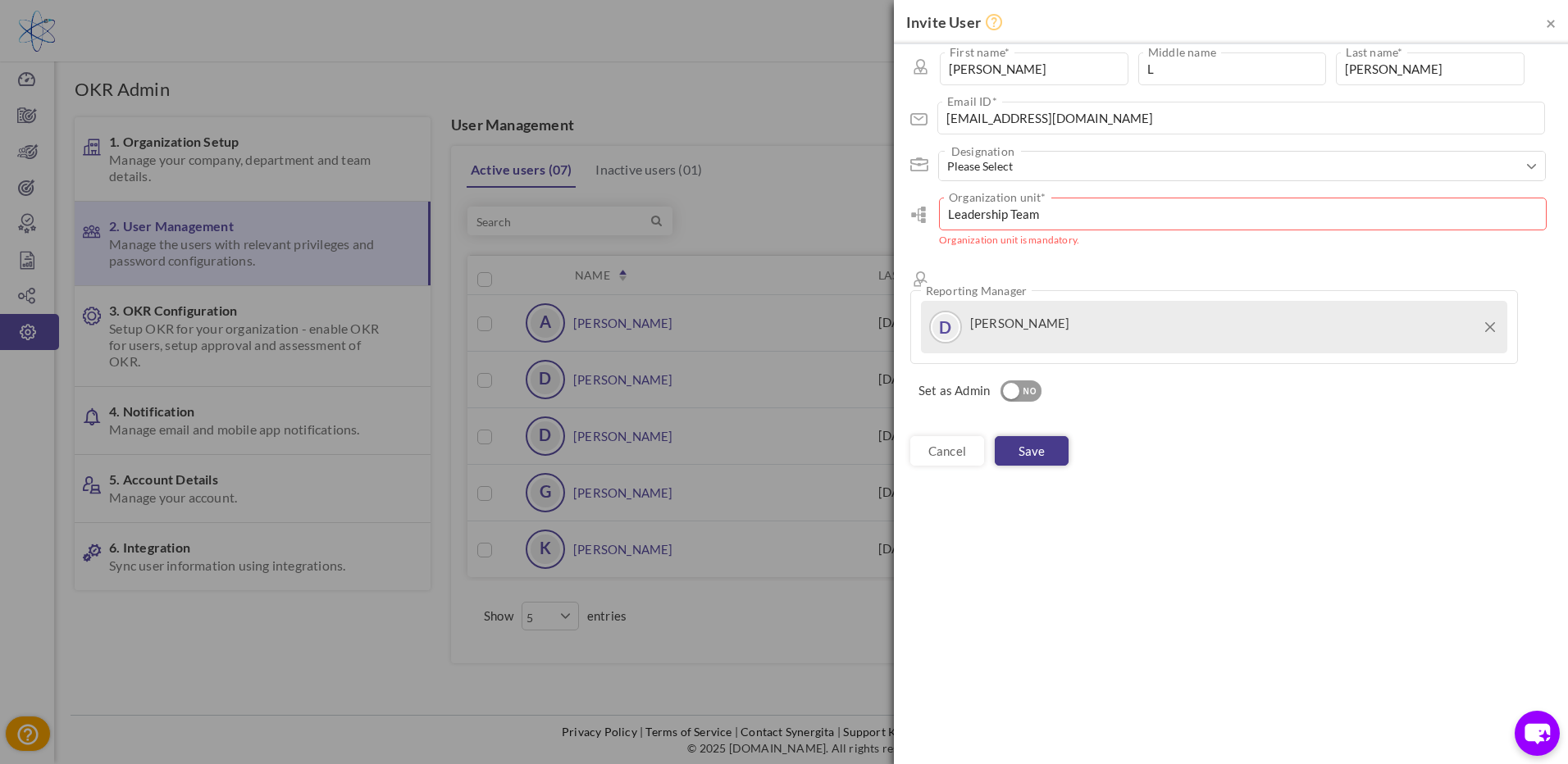
click at [1040, 436] on link "Save" at bounding box center [1031, 451] width 74 height 30
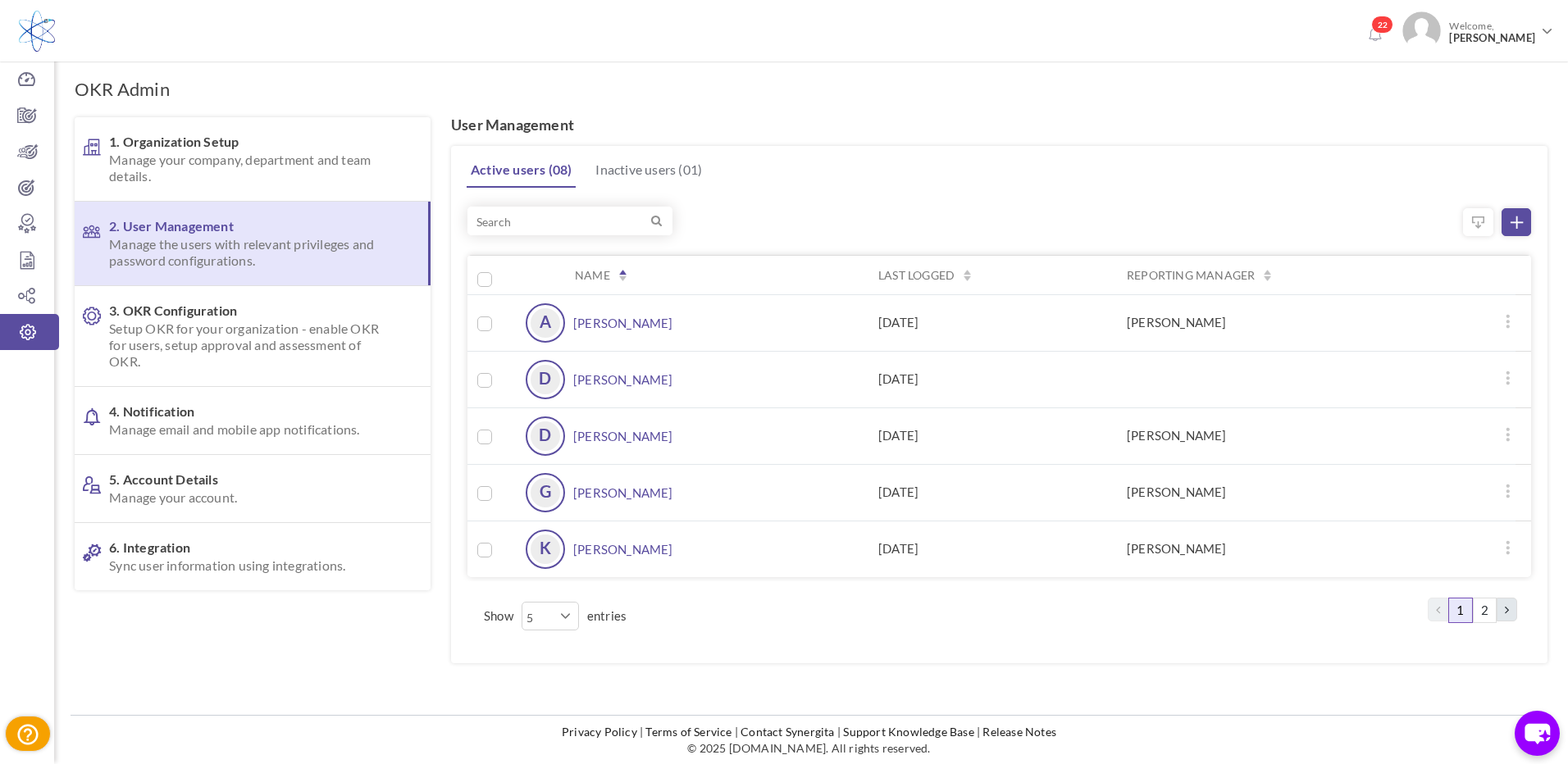
click at [625, 273] on th "Name" at bounding box center [689, 275] width 353 height 39
click at [611, 380] on link "[PERSON_NAME]" at bounding box center [624, 379] width 100 height 39
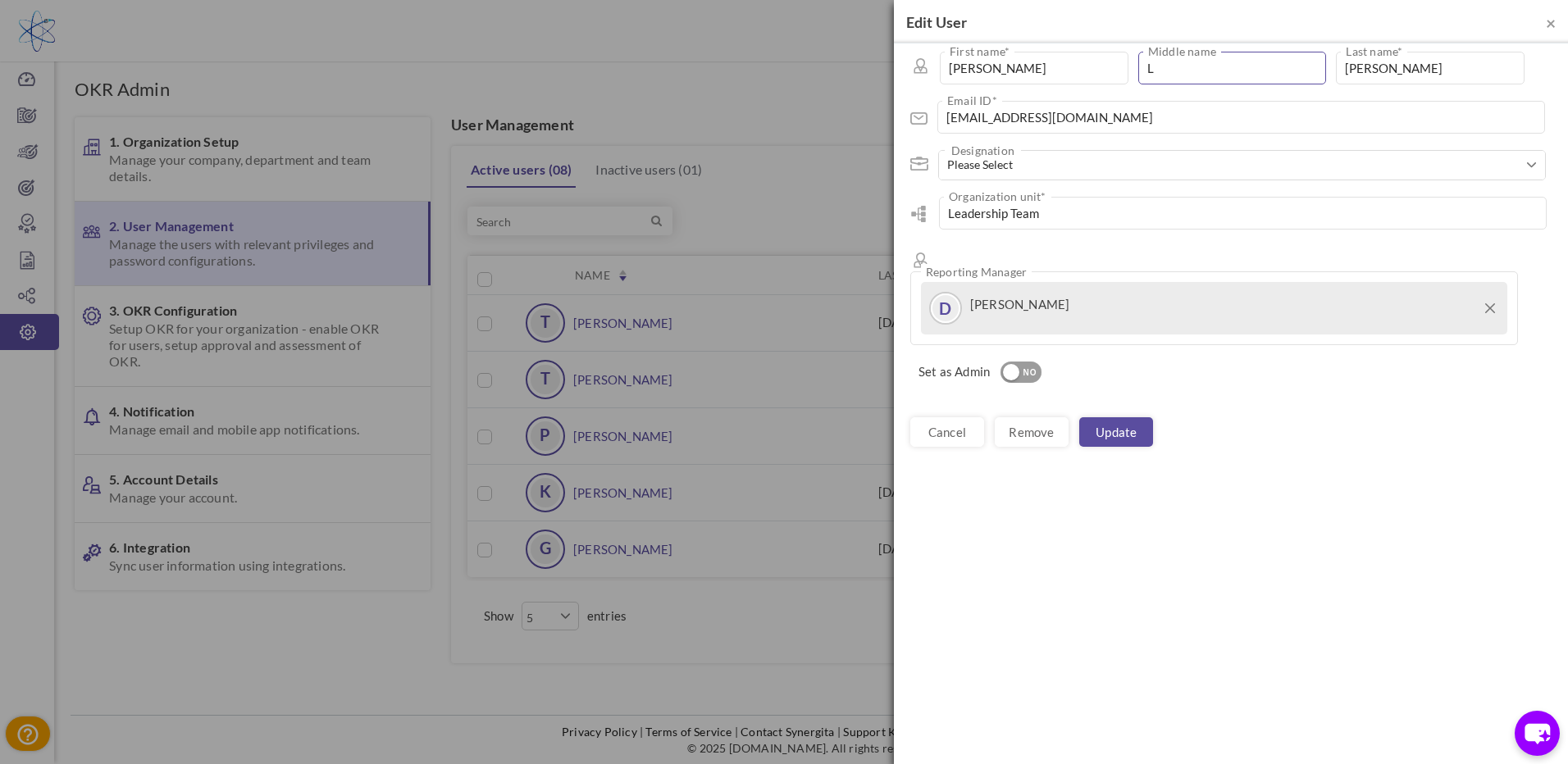
click at [1165, 59] on input "L" at bounding box center [1232, 68] width 189 height 32
click at [1108, 418] on link "Update" at bounding box center [1115, 432] width 74 height 30
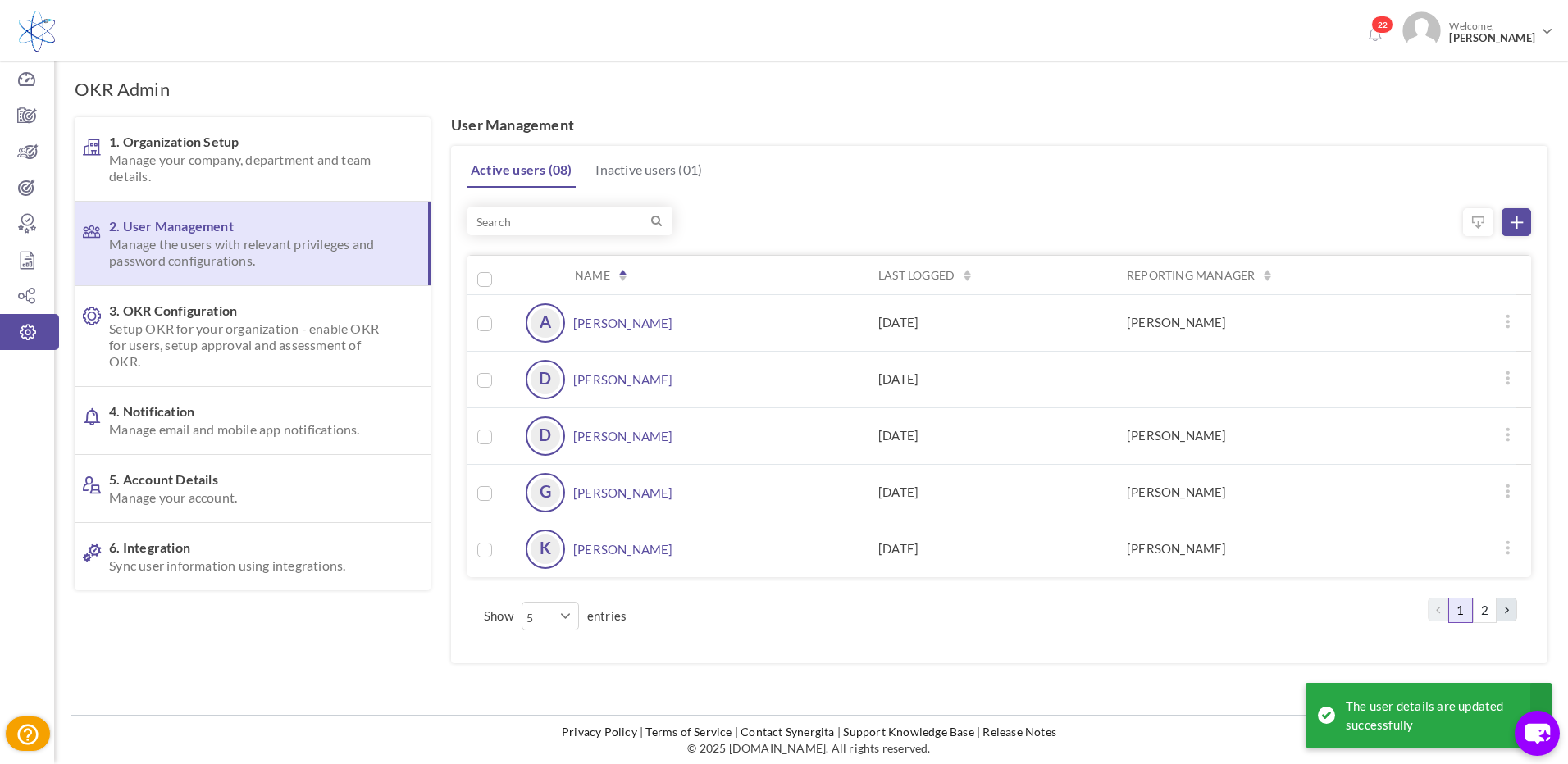
click at [610, 275] on span "Name" at bounding box center [592, 275] width 35 height 15
